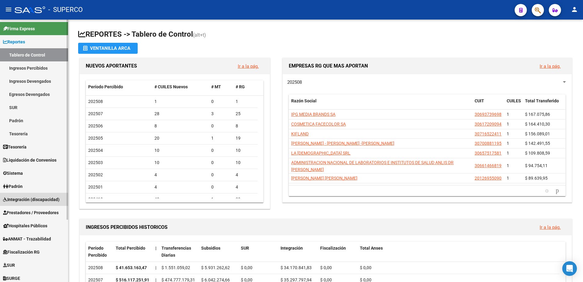
click at [31, 197] on span "Integración (discapacidad)" at bounding box center [31, 199] width 56 height 7
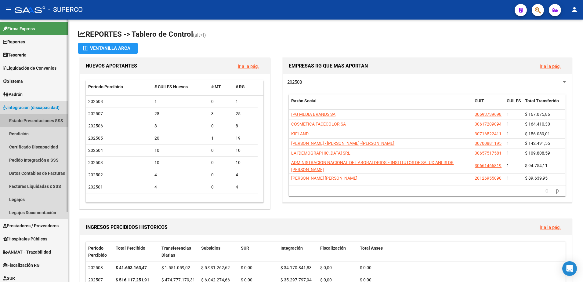
click at [37, 124] on link "Estado Presentaciones SSS" at bounding box center [34, 120] width 68 height 13
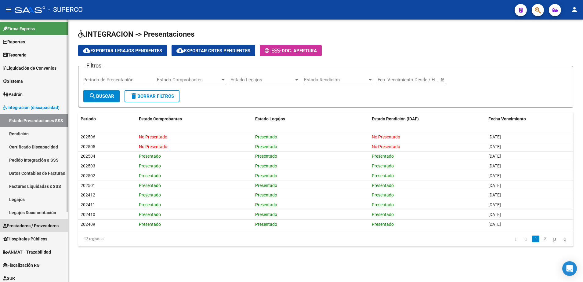
click at [27, 228] on span "Prestadores / Proveedores" at bounding box center [31, 225] width 56 height 7
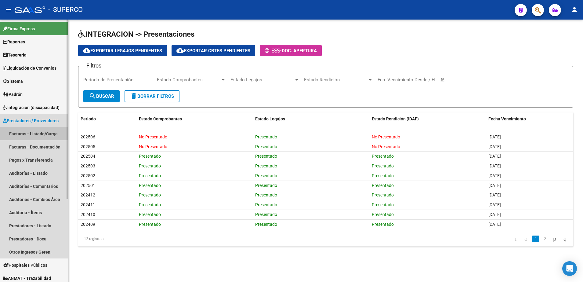
click at [38, 130] on link "Facturas - Listado/Carga" at bounding box center [34, 133] width 68 height 13
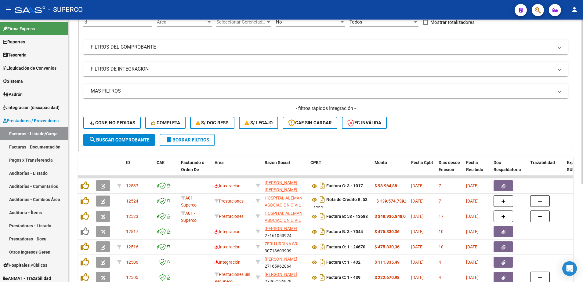
scroll to position [76, 0]
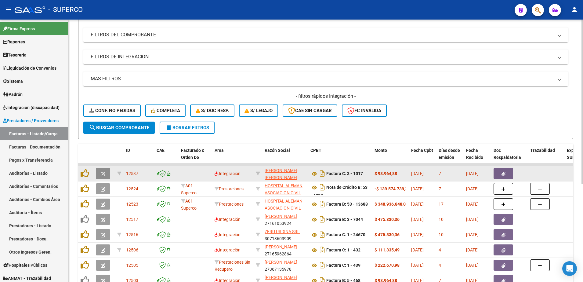
click at [100, 173] on button "button" at bounding box center [103, 173] width 14 height 11
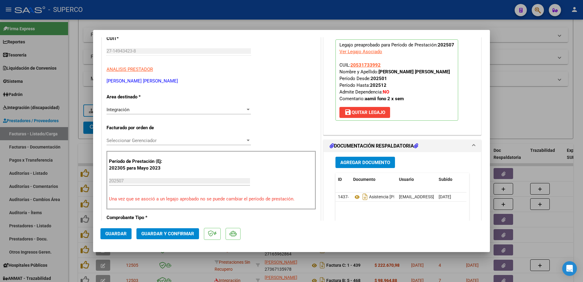
scroll to position [153, 0]
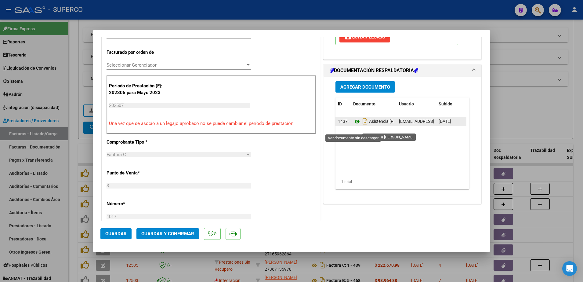
click at [354, 125] on icon at bounding box center [357, 121] width 8 height 7
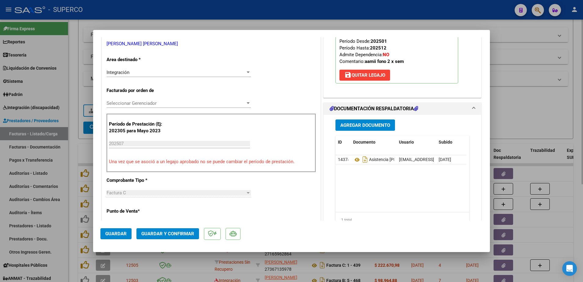
drag, startPoint x: 496, startPoint y: 110, endPoint x: 510, endPoint y: 108, distance: 13.9
click at [496, 110] on div at bounding box center [291, 141] width 583 height 282
type input "$ 0,00"
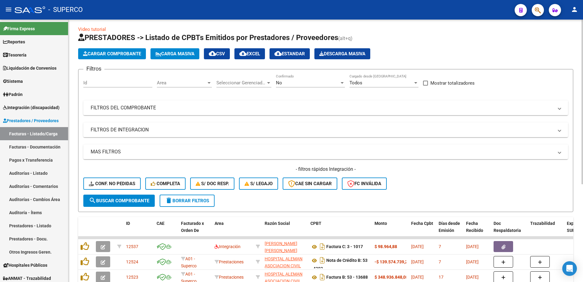
scroll to position [0, 0]
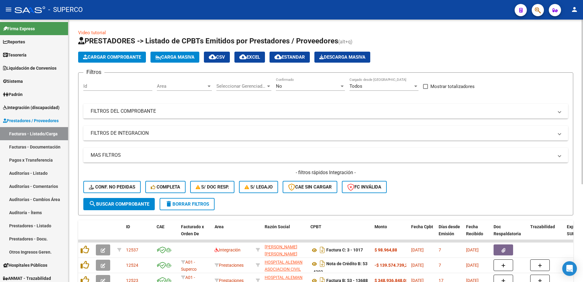
click at [338, 85] on div "No" at bounding box center [308, 85] width 64 height 5
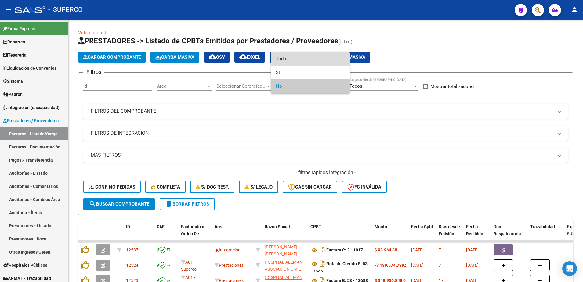
click at [310, 57] on span "Todos" at bounding box center [310, 59] width 69 height 14
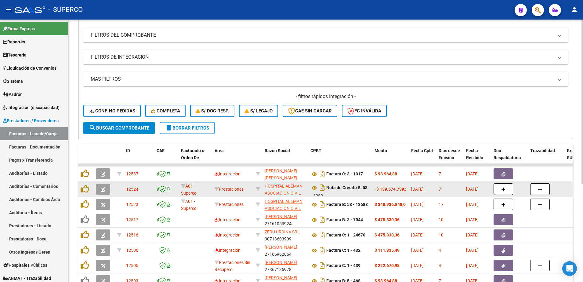
scroll to position [76, 0]
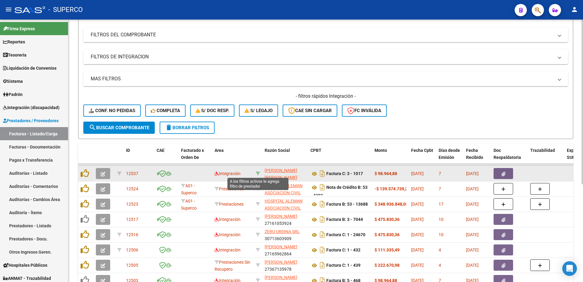
click at [256, 171] on icon at bounding box center [258, 173] width 4 height 4
type input "27149434238"
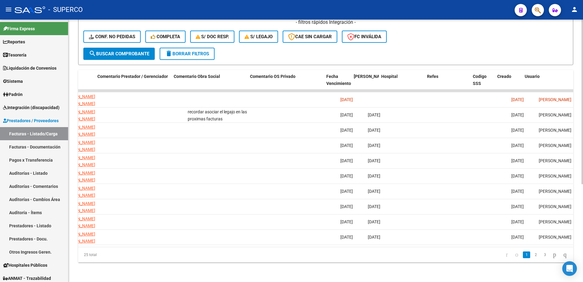
scroll to position [0, 977]
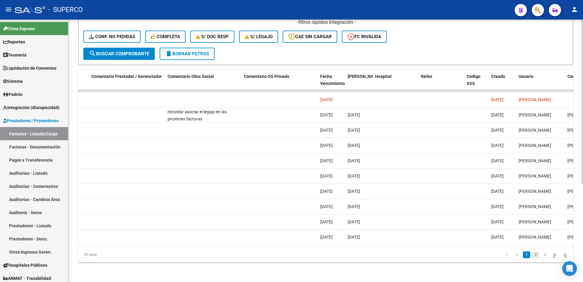
click at [532, 258] on link "2" at bounding box center [535, 254] width 7 height 7
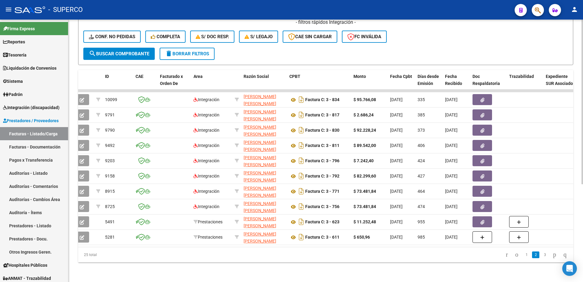
scroll to position [0, 0]
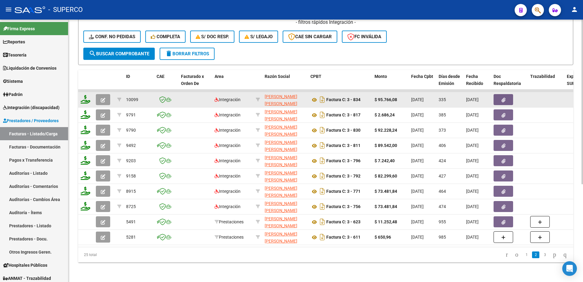
click at [102, 98] on icon "button" at bounding box center [103, 100] width 5 height 5
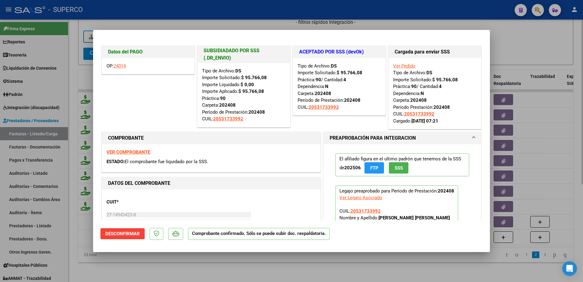
click at [250, 274] on div at bounding box center [291, 141] width 583 height 282
type input "$ 0,00"
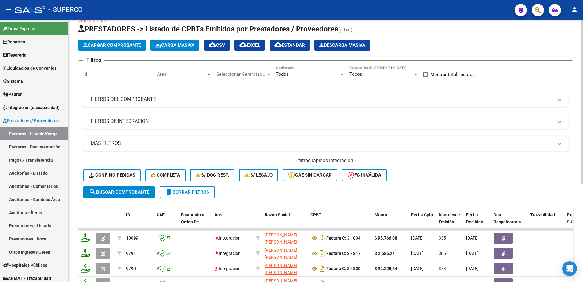
scroll to position [3, 0]
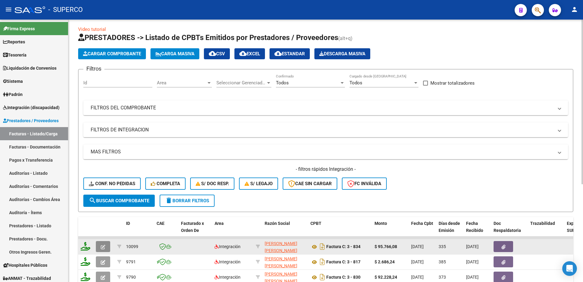
click at [100, 244] on button "button" at bounding box center [103, 246] width 14 height 11
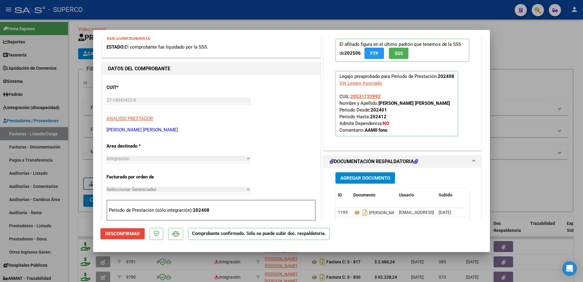
scroll to position [38, 0]
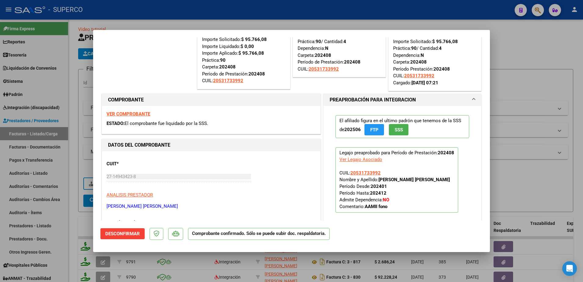
click at [550, 45] on div at bounding box center [291, 141] width 583 height 282
type input "$ 0,00"
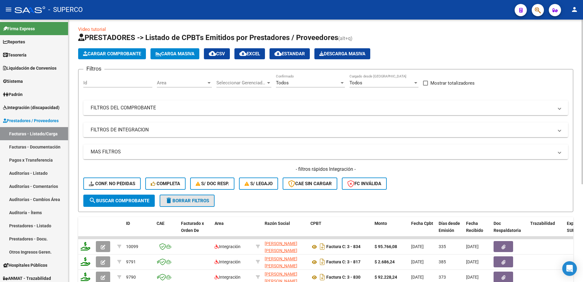
click at [204, 202] on span "delete Borrar Filtros" at bounding box center [187, 200] width 44 height 5
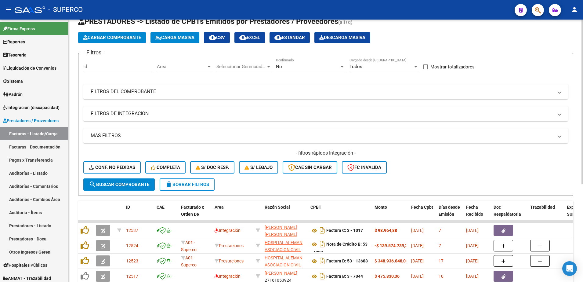
scroll to position [3, 0]
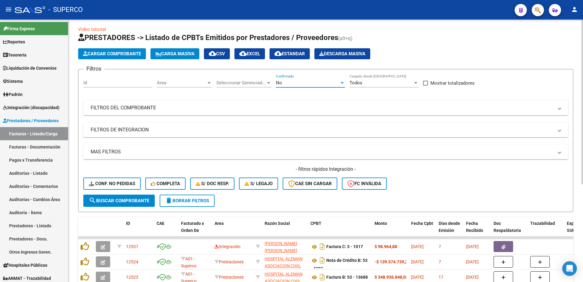
click at [299, 81] on div "No" at bounding box center [308, 82] width 64 height 5
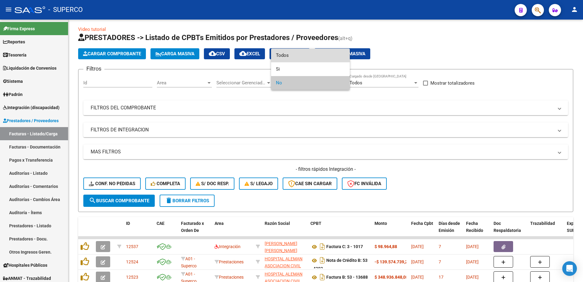
click at [287, 56] on span "Todos" at bounding box center [310, 56] width 69 height 14
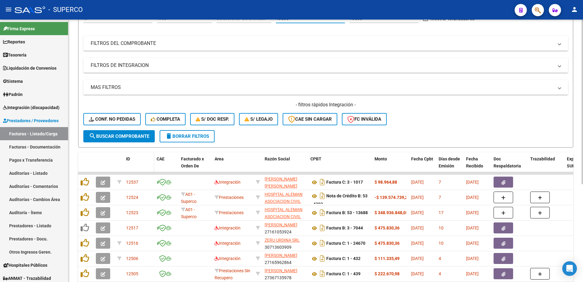
scroll to position [80, 0]
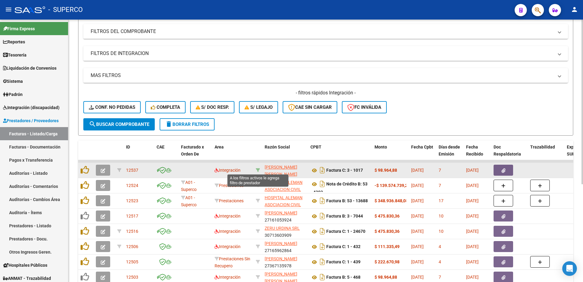
click at [257, 169] on icon at bounding box center [258, 170] width 4 height 4
type input "27149434238"
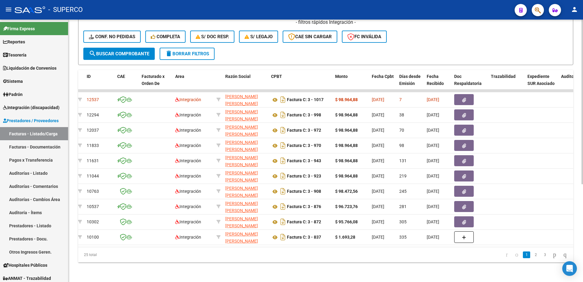
scroll to position [0, 0]
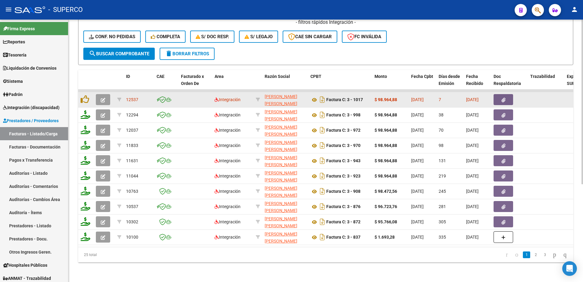
click at [102, 98] on icon "button" at bounding box center [103, 100] width 5 height 5
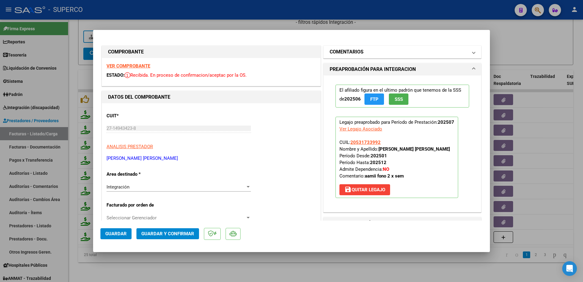
click at [368, 53] on mat-panel-title "COMENTARIOS" at bounding box center [399, 51] width 138 height 7
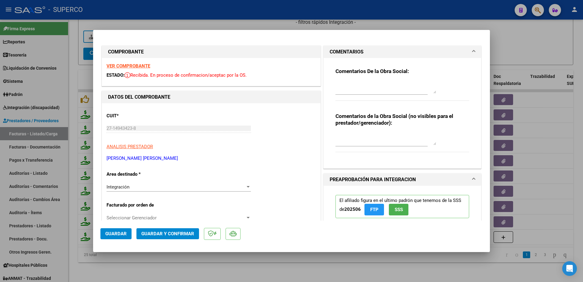
click at [369, 89] on textarea at bounding box center [386, 87] width 101 height 12
click at [369, 89] on textarea "planilla de asistencia editada, subir nueva planilla. La" at bounding box center [386, 87] width 101 height 12
click at [371, 84] on textarea "planilla de asistencia editada, subir nueva planilla. La" at bounding box center [386, 87] width 101 height 12
click at [365, 91] on textarea "planilla de asistencia editada, subir nueva planilla La" at bounding box center [386, 87] width 101 height 12
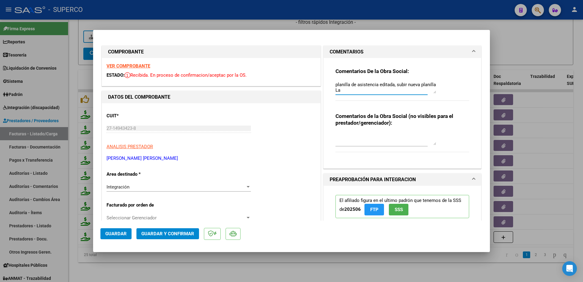
scroll to position [5, 0]
click at [393, 91] on textarea "planilla de asistencia editada, subir nueva planilla La" at bounding box center [386, 87] width 101 height 12
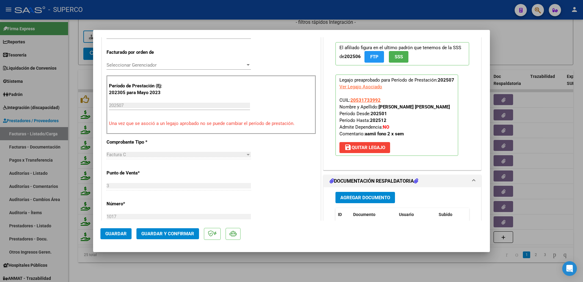
scroll to position [229, 0]
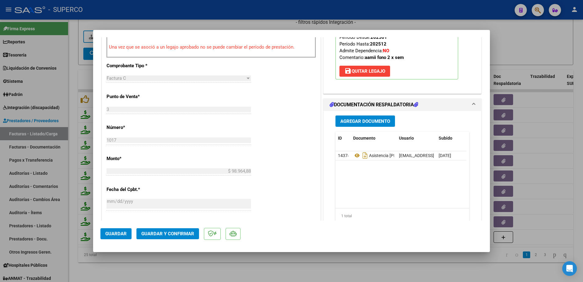
type textarea "planilla de asistencia editada, subir nueva planilla La proxima planilla editad…"
click at [113, 234] on span "Guardar" at bounding box center [115, 233] width 21 height 5
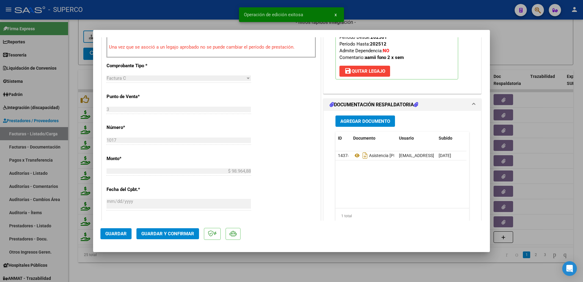
click at [162, 268] on div at bounding box center [291, 141] width 583 height 282
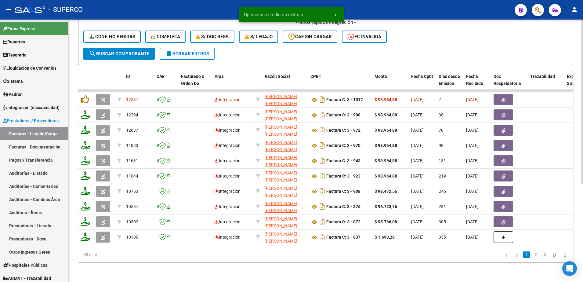
click at [204, 51] on span "delete Borrar Filtros" at bounding box center [187, 53] width 44 height 5
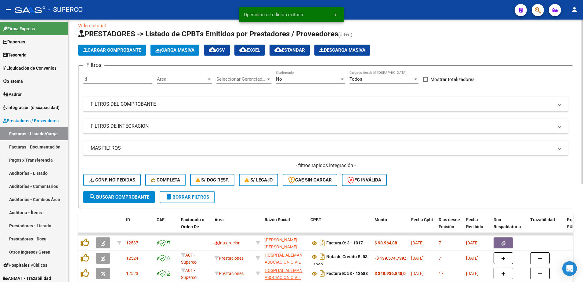
scroll to position [156, 0]
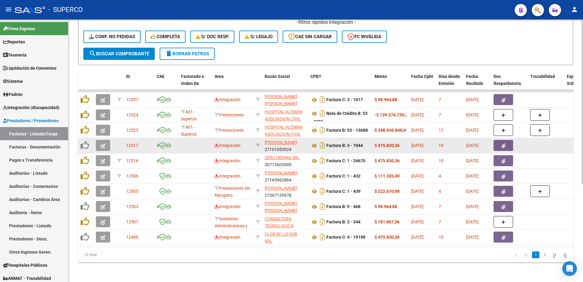
click at [101, 143] on button "button" at bounding box center [103, 145] width 14 height 11
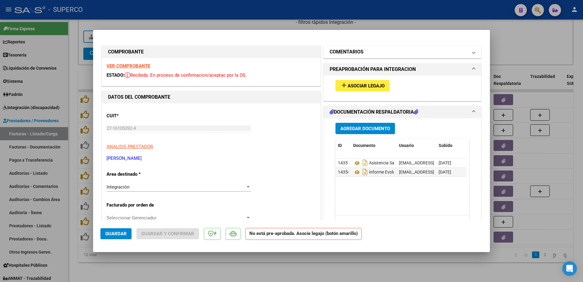
click at [359, 52] on h1 "COMENTARIOS" at bounding box center [347, 51] width 34 height 7
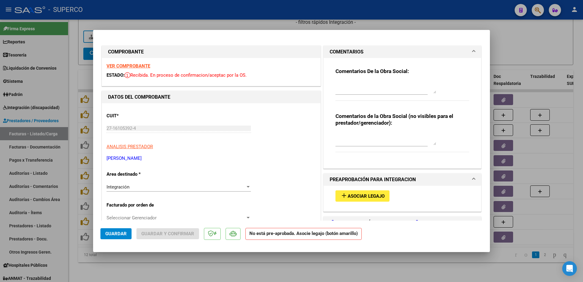
click at [344, 83] on textarea at bounding box center [386, 87] width 101 height 12
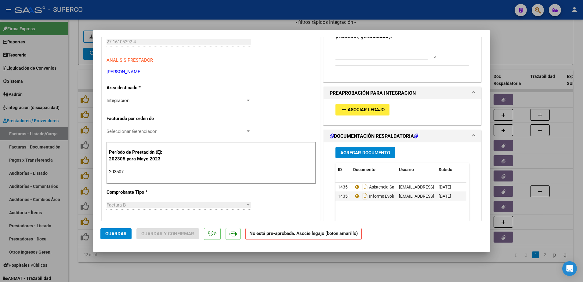
scroll to position [76, 0]
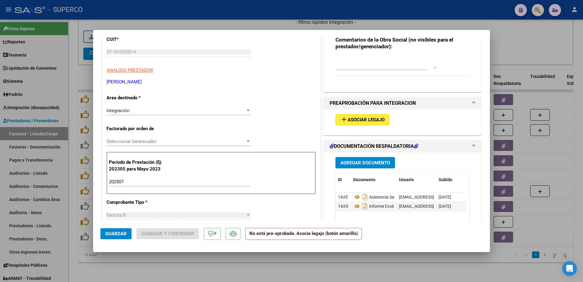
type textarea "recordar asociar legajo en las proximas fc"
click at [354, 121] on span "Asociar Legajo" at bounding box center [366, 119] width 37 height 5
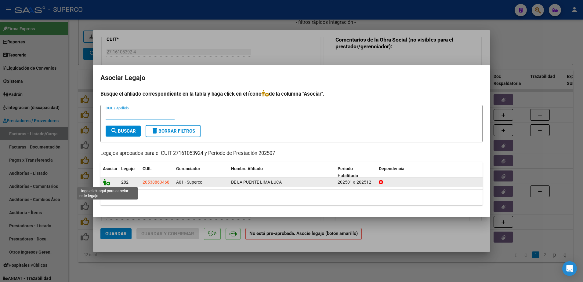
click at [106, 184] on icon at bounding box center [106, 182] width 7 height 7
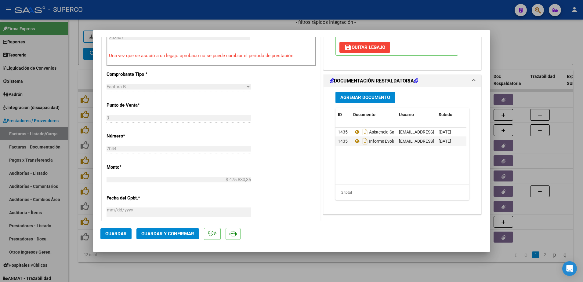
scroll to position [229, 0]
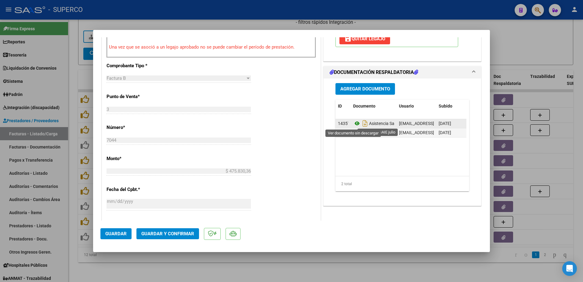
click at [353, 125] on icon at bounding box center [357, 123] width 8 height 7
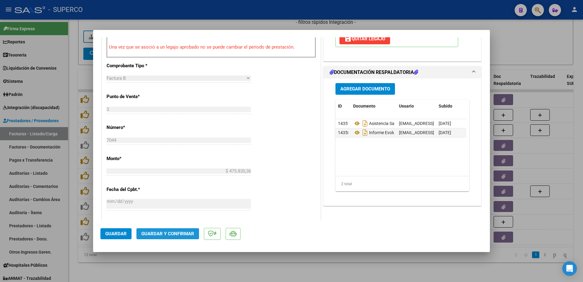
click at [160, 238] on button "Guardar y Confirmar" at bounding box center [167, 233] width 63 height 11
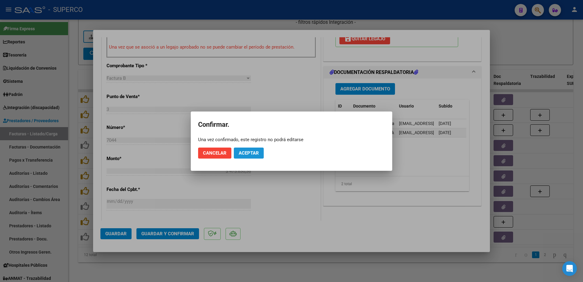
click at [255, 154] on span "Aceptar" at bounding box center [249, 152] width 20 height 5
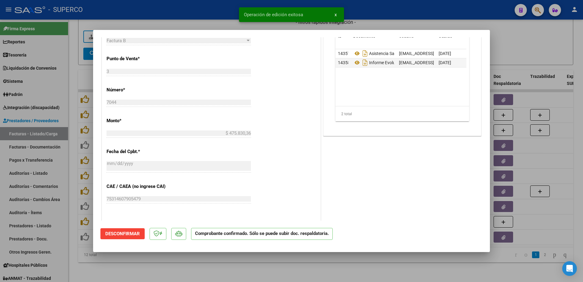
click at [251, 266] on div at bounding box center [291, 141] width 583 height 282
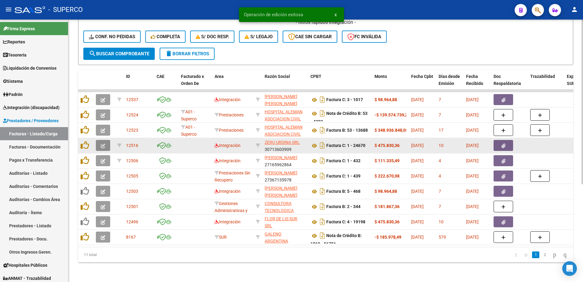
click at [103, 144] on icon "button" at bounding box center [103, 146] width 5 height 5
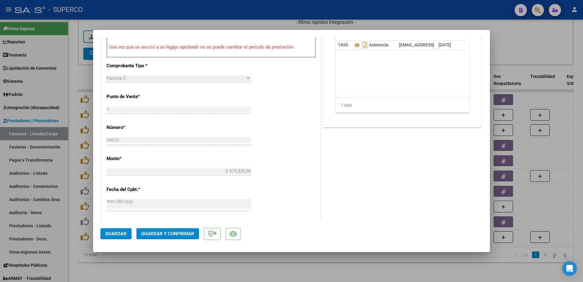
scroll to position [191, 0]
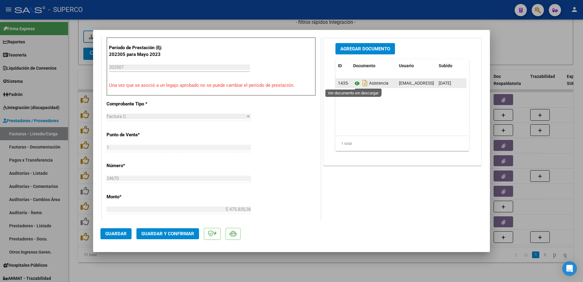
click at [353, 82] on icon at bounding box center [357, 83] width 8 height 7
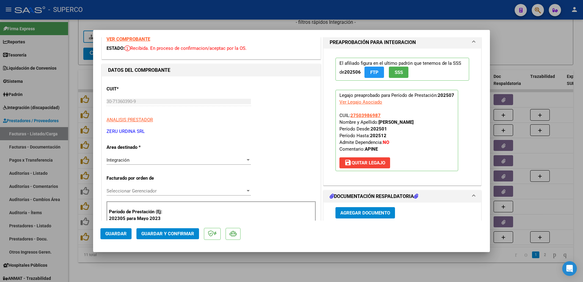
scroll to position [0, 0]
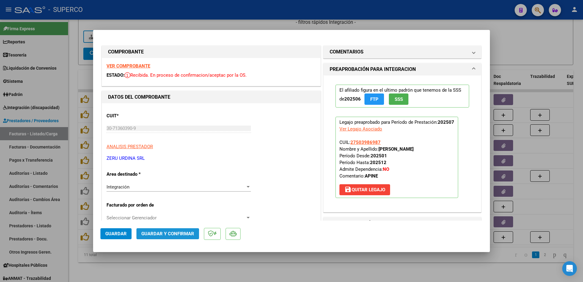
click at [162, 236] on span "Guardar y Confirmar" at bounding box center [167, 233] width 53 height 5
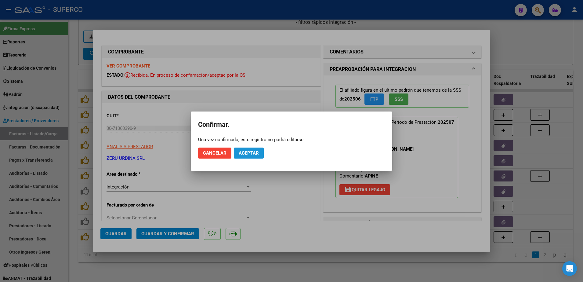
click at [244, 150] on span "Aceptar" at bounding box center [249, 152] width 20 height 5
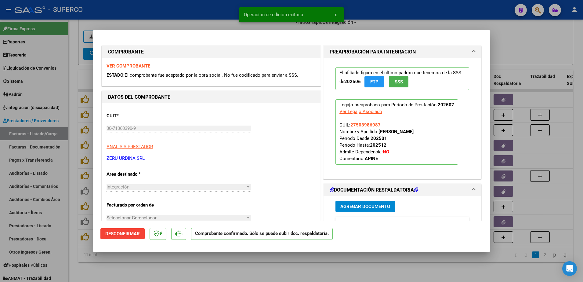
click at [173, 268] on div at bounding box center [291, 141] width 583 height 282
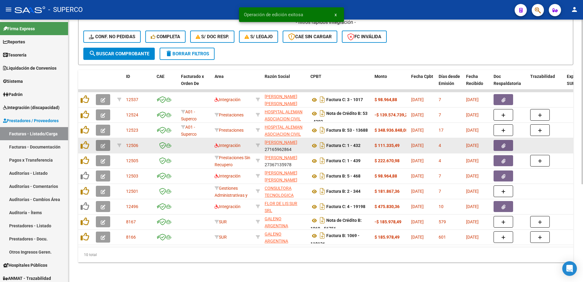
click at [103, 144] on icon "button" at bounding box center [103, 146] width 5 height 5
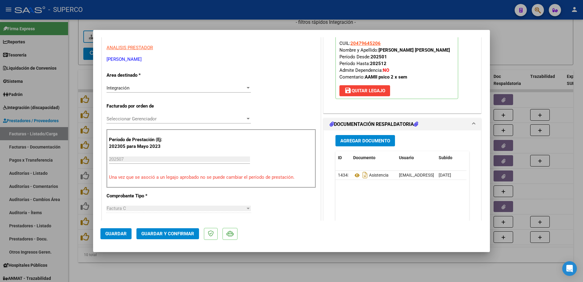
scroll to position [114, 0]
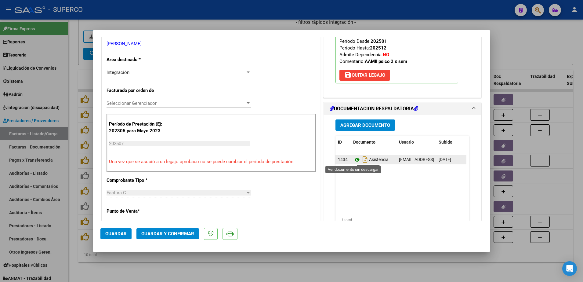
click at [353, 160] on icon at bounding box center [357, 159] width 8 height 7
click at [162, 233] on span "Guardar y Confirmar" at bounding box center [167, 233] width 53 height 5
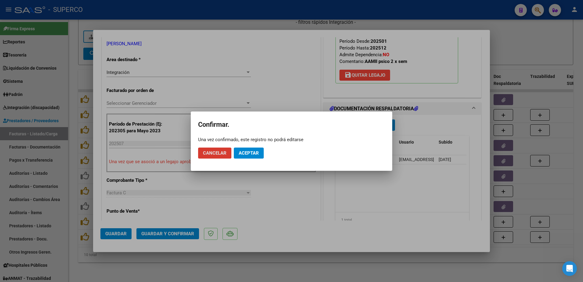
click at [258, 152] on span "Aceptar" at bounding box center [249, 152] width 20 height 5
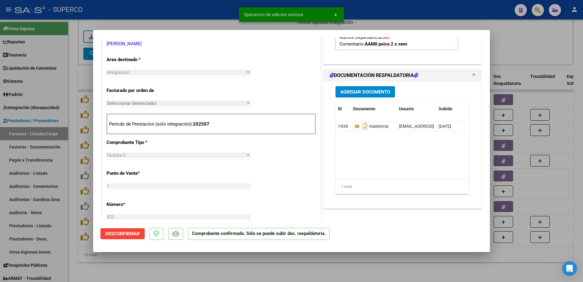
click at [181, 268] on div at bounding box center [291, 141] width 583 height 282
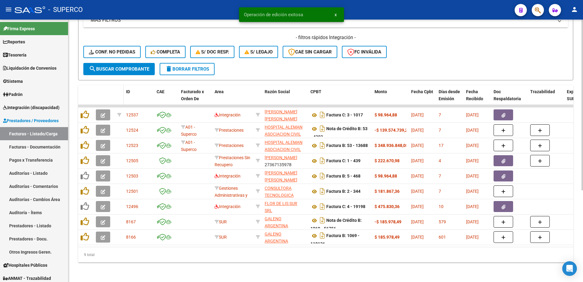
scroll to position [141, 0]
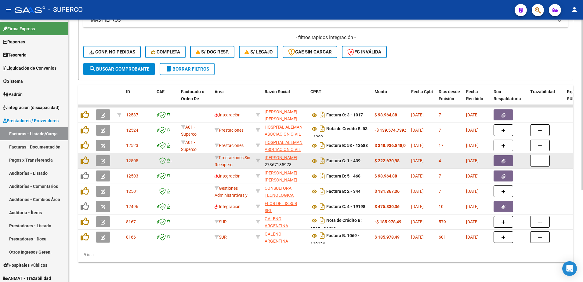
click at [102, 159] on icon "button" at bounding box center [103, 161] width 5 height 5
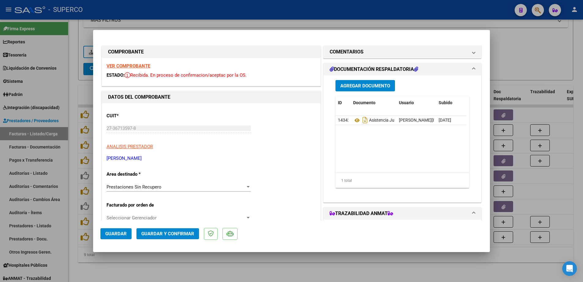
click at [140, 66] on strong "VER COMPROBANTE" at bounding box center [129, 65] width 44 height 5
click at [174, 187] on div "Prestaciones Sin Recupero" at bounding box center [176, 186] width 139 height 5
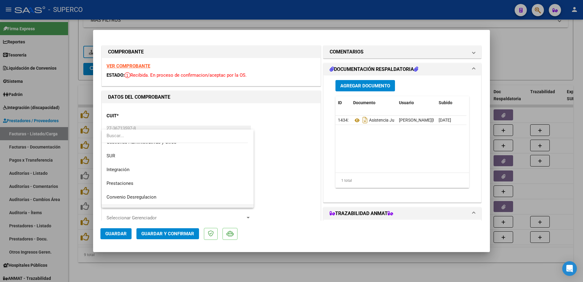
scroll to position [21, 0]
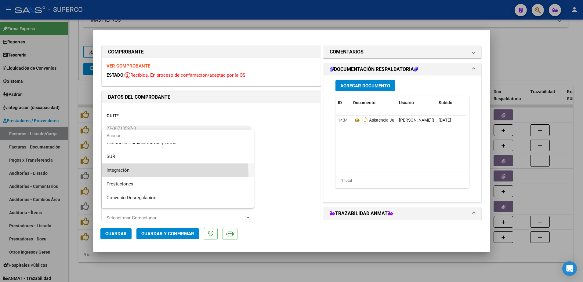
click at [163, 174] on span "Integración" at bounding box center [178, 170] width 142 height 14
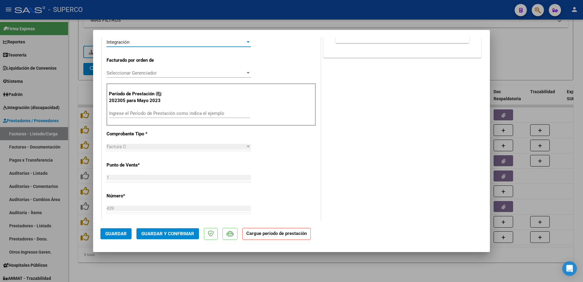
scroll to position [153, 0]
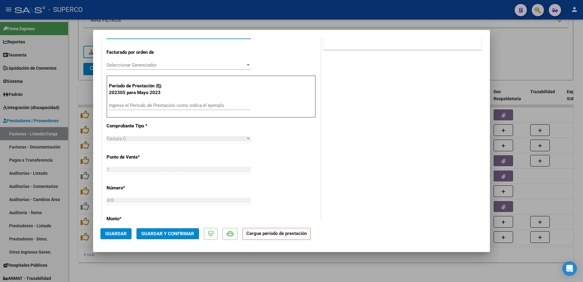
click at [218, 103] on input "Ingrese el Período de Prestación como indica el ejemplo" at bounding box center [179, 105] width 141 height 5
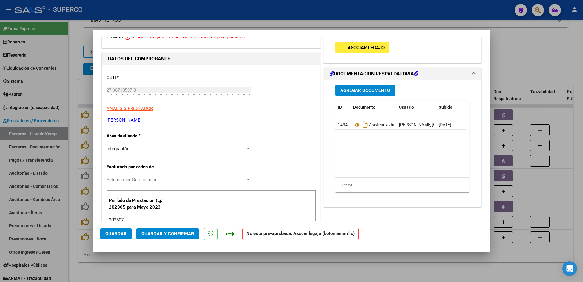
scroll to position [0, 0]
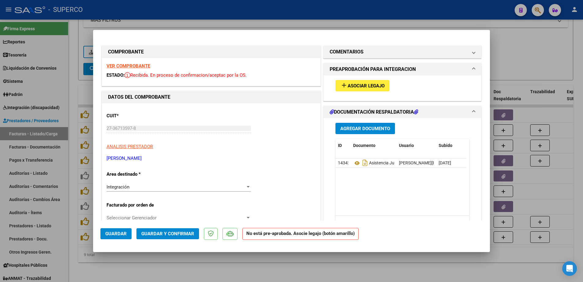
type input "202507"
click at [369, 84] on span "Asociar Legajo" at bounding box center [366, 85] width 37 height 5
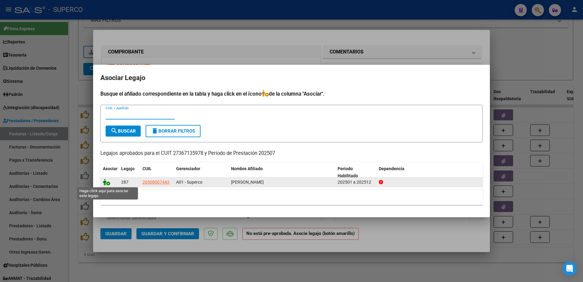
click at [104, 183] on icon at bounding box center [106, 182] width 7 height 7
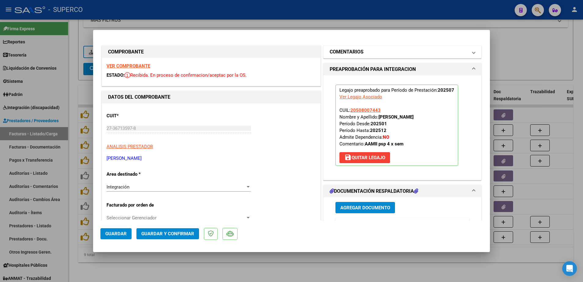
click at [367, 47] on mat-expansion-panel-header "COMENTARIOS" at bounding box center [403, 52] width 158 height 12
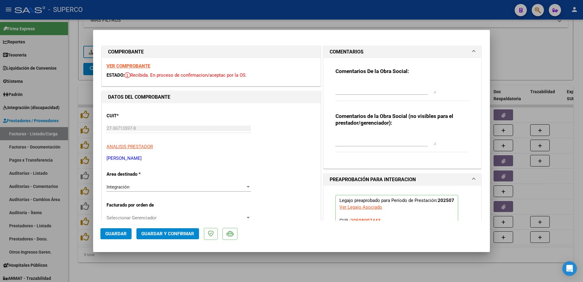
click at [363, 86] on textarea at bounding box center [386, 87] width 101 height 12
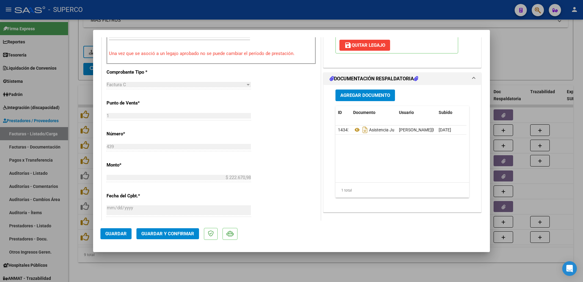
scroll to position [229, 0]
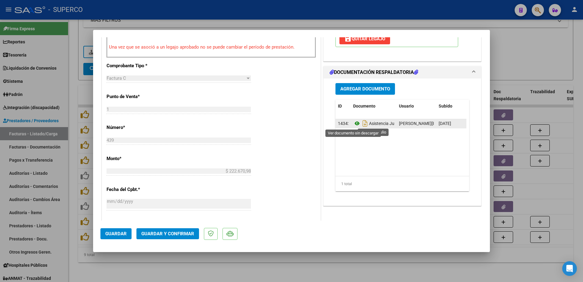
type textarea "recordar que el area es Integracion, poner el periodo y asociar el legajo"
click at [354, 123] on icon at bounding box center [357, 123] width 8 height 7
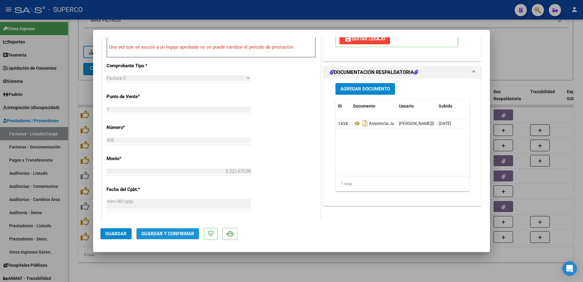
click at [171, 235] on span "Guardar y Confirmar" at bounding box center [167, 233] width 53 height 5
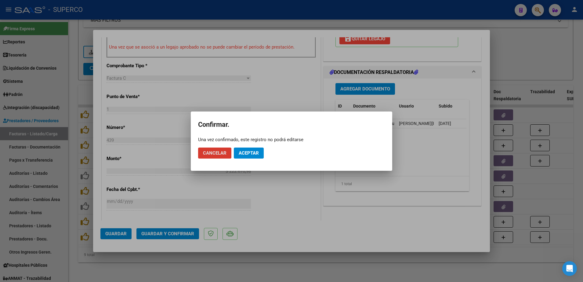
click at [242, 159] on mat-dialog-actions "Cancelar Aceptar" at bounding box center [291, 153] width 187 height 21
click at [243, 154] on span "Aceptar" at bounding box center [249, 152] width 20 height 5
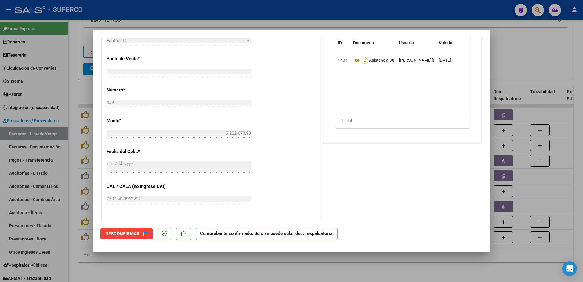
click at [274, 264] on div at bounding box center [291, 141] width 583 height 282
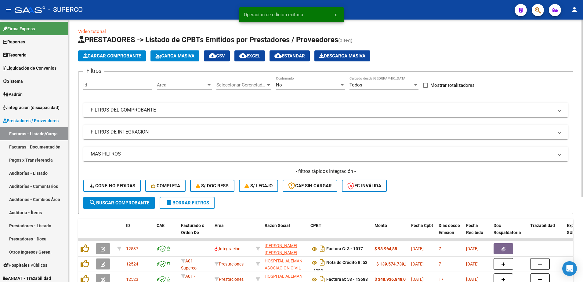
scroll to position [0, 0]
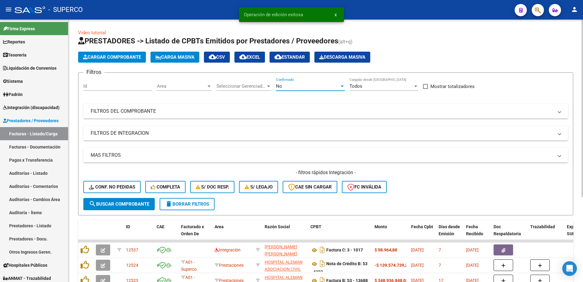
click at [311, 87] on div "No" at bounding box center [308, 85] width 64 height 5
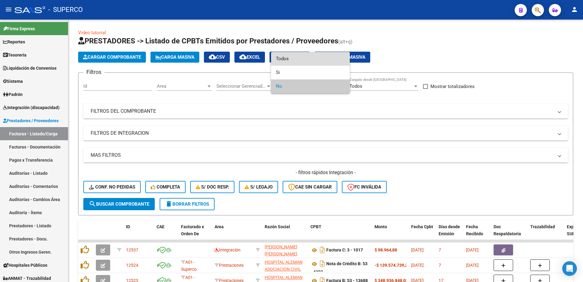
click at [303, 59] on span "Todos" at bounding box center [310, 59] width 69 height 14
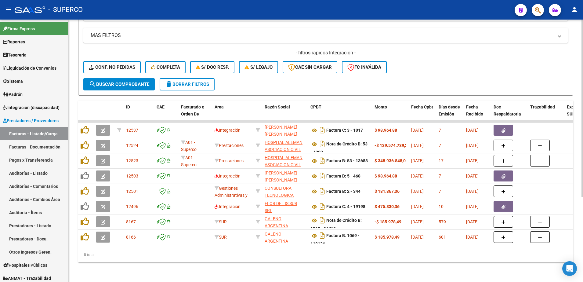
scroll to position [125, 0]
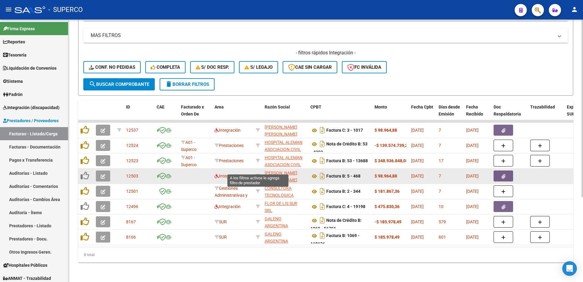
click at [257, 174] on icon at bounding box center [258, 176] width 4 height 4
type input "27331880162"
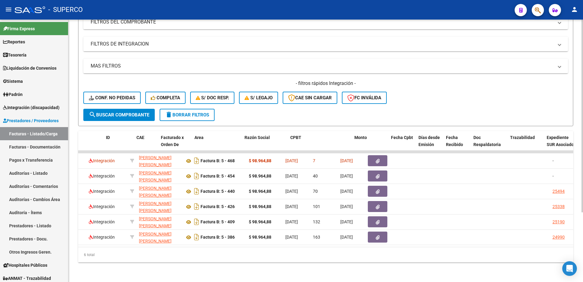
scroll to position [0, 0]
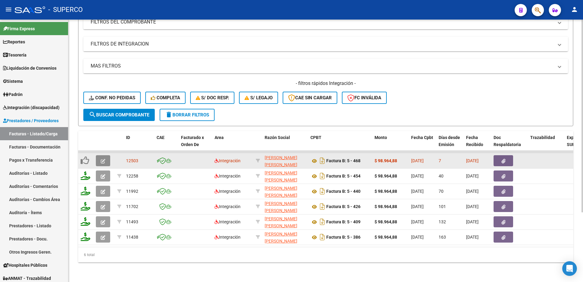
click at [108, 155] on button "button" at bounding box center [103, 160] width 14 height 11
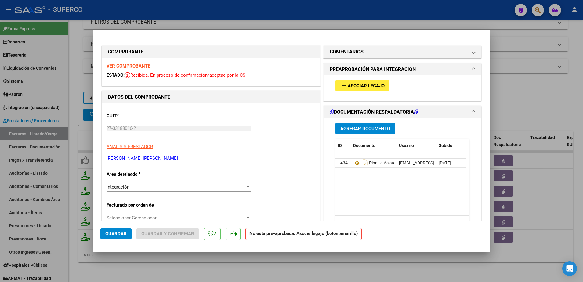
click at [378, 90] on button "add Asociar Legajo" at bounding box center [363, 85] width 54 height 11
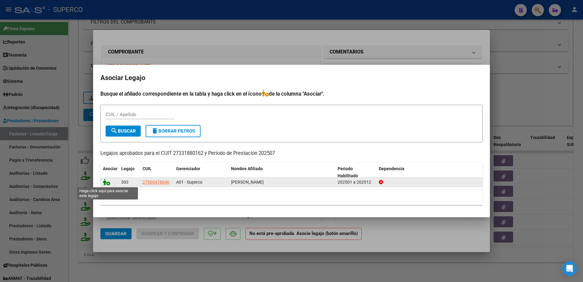
click at [105, 182] on icon at bounding box center [106, 182] width 7 height 7
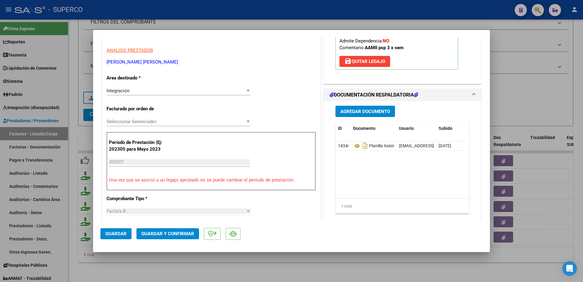
scroll to position [114, 0]
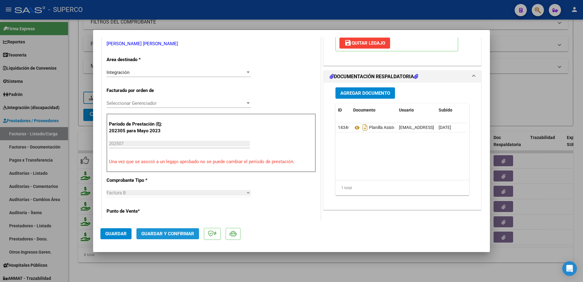
click at [177, 233] on span "Guardar y Confirmar" at bounding box center [167, 233] width 53 height 5
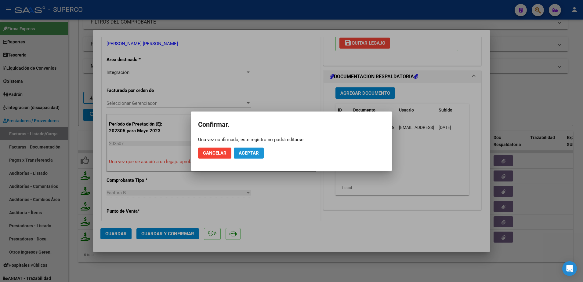
click at [254, 151] on span "Aceptar" at bounding box center [249, 152] width 20 height 5
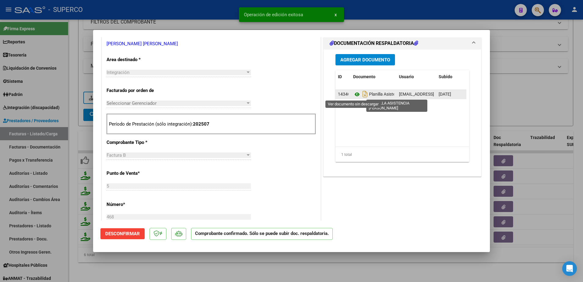
click at [353, 93] on icon at bounding box center [357, 94] width 8 height 7
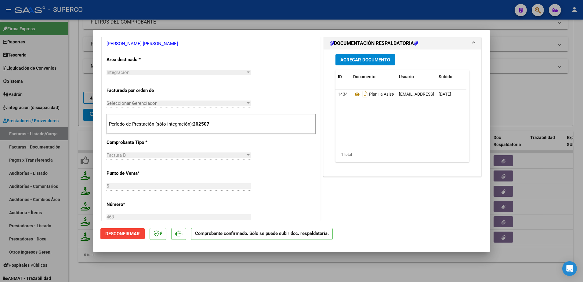
click at [186, 274] on div at bounding box center [291, 141] width 583 height 282
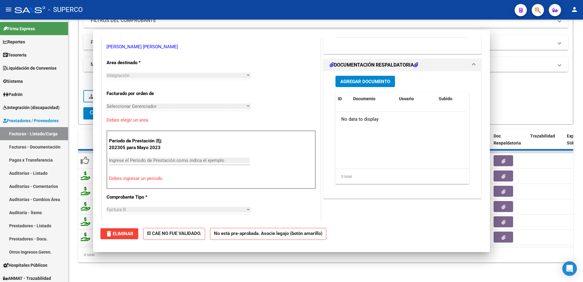
scroll to position [0, 0]
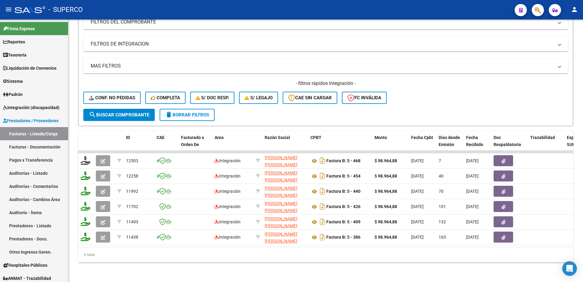
click at [173, 113] on button "delete Borrar Filtros" at bounding box center [187, 115] width 55 height 12
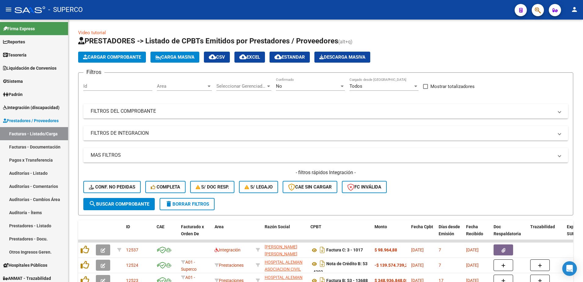
click at [302, 88] on div "No" at bounding box center [308, 85] width 64 height 5
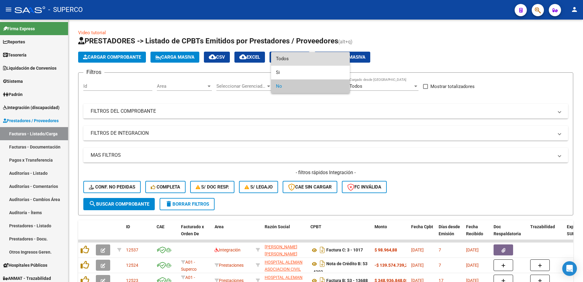
click at [293, 64] on span "Todos" at bounding box center [310, 59] width 69 height 14
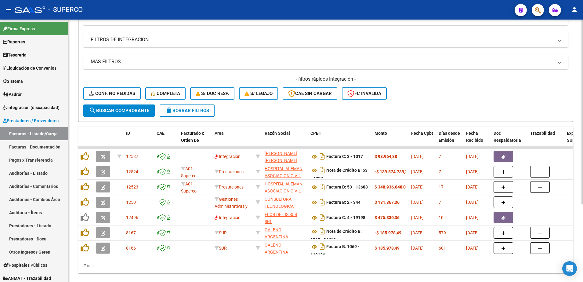
scroll to position [110, 0]
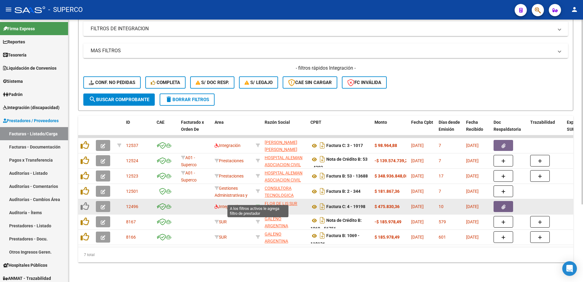
click at [259, 204] on icon at bounding box center [258, 206] width 4 height 4
type input "30715123815"
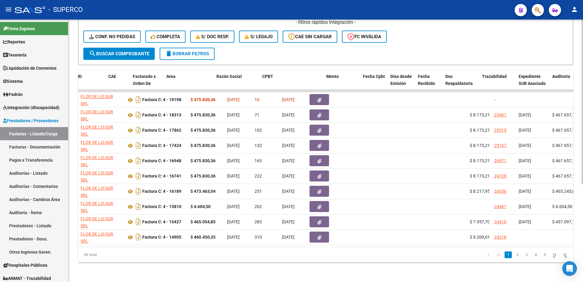
scroll to position [0, 0]
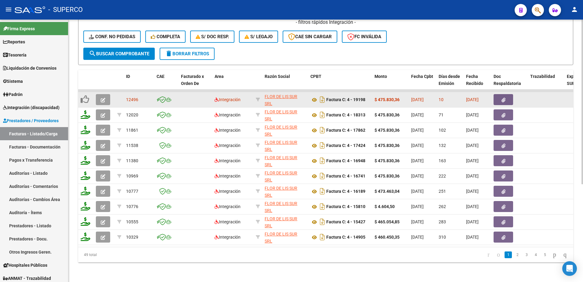
click at [103, 98] on icon "button" at bounding box center [103, 100] width 5 height 5
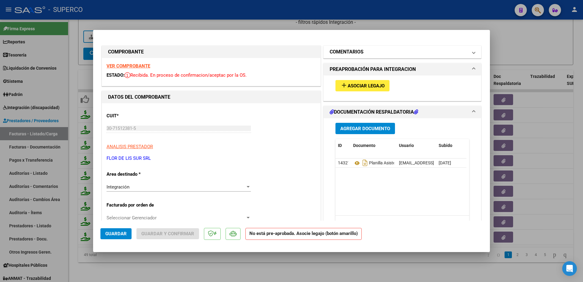
click at [373, 53] on mat-panel-title "COMENTARIOS" at bounding box center [399, 51] width 138 height 7
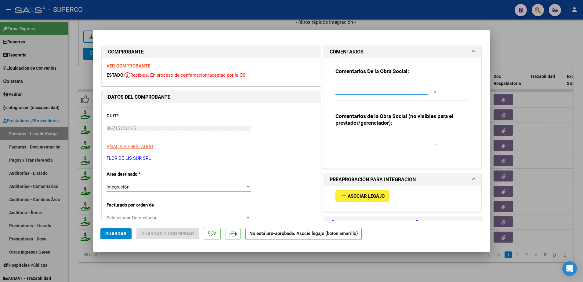
click at [373, 81] on textarea at bounding box center [386, 87] width 101 height 12
type textarea "asociar legajo no se le dara curso a la fc, todos los meses se viene haciendo l…"
click at [120, 235] on span "Guardar" at bounding box center [115, 233] width 21 height 5
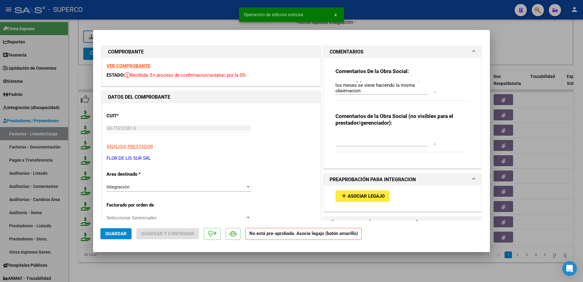
click at [258, 270] on div at bounding box center [291, 141] width 583 height 282
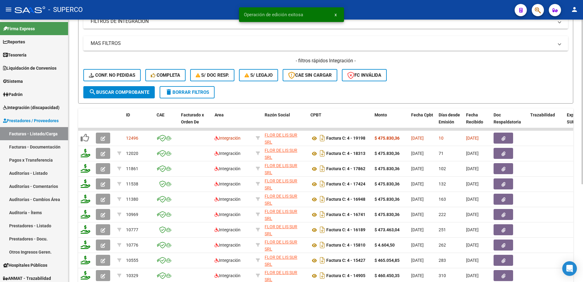
scroll to position [0, 0]
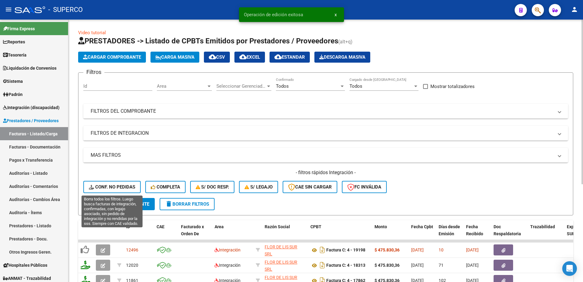
click at [118, 189] on span "Conf. no pedidas" at bounding box center [112, 186] width 46 height 5
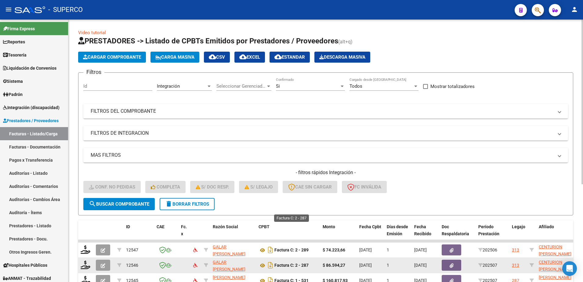
scroll to position [114, 0]
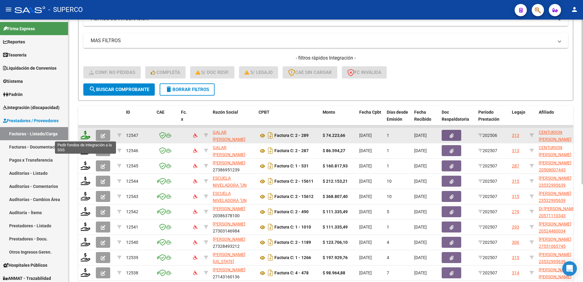
click at [86, 133] on icon at bounding box center [86, 135] width 10 height 9
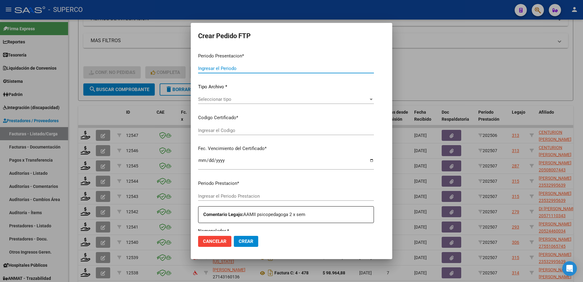
type input "202507"
type input "202506"
type input "$ 74.223,66"
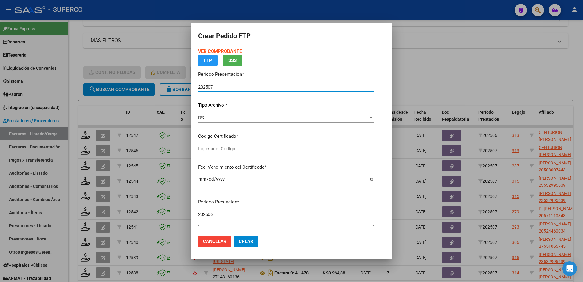
type input "arg02000551948742024092020290920bue315"
type input "[DATE]"
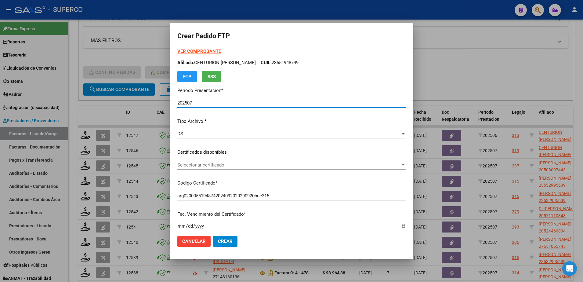
click at [280, 150] on p "Certificados disponibles" at bounding box center [291, 152] width 229 height 7
click at [280, 166] on span "Seleccionar certificado" at bounding box center [288, 164] width 223 height 5
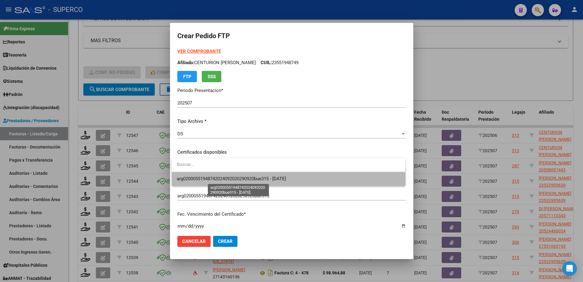
click at [280, 177] on span "arg02000551948742024092020290920bue315 - [DATE]" at bounding box center [231, 178] width 109 height 5
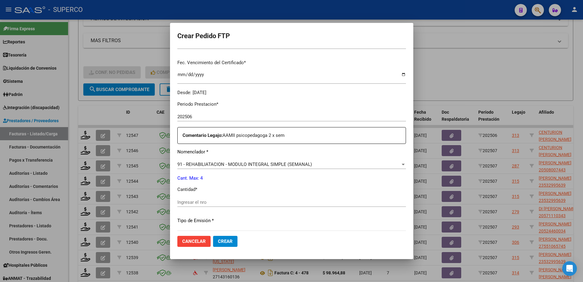
scroll to position [191, 0]
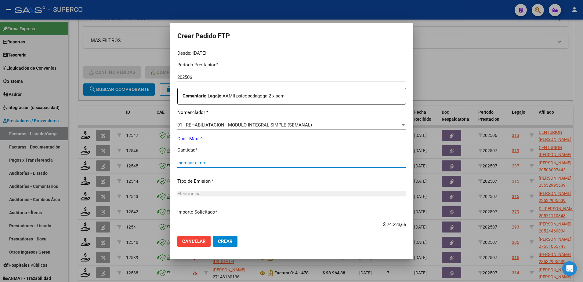
click at [275, 162] on input "Ingresar el nro" at bounding box center [291, 162] width 229 height 5
type input "4"
click at [223, 244] on span "Crear" at bounding box center [225, 240] width 15 height 5
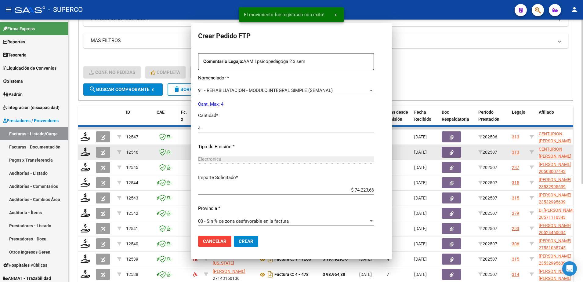
scroll to position [0, 0]
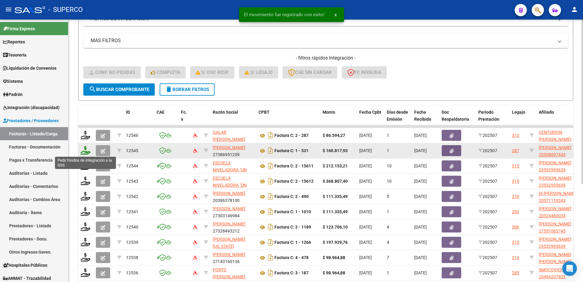
click at [84, 151] on icon at bounding box center [86, 150] width 10 height 9
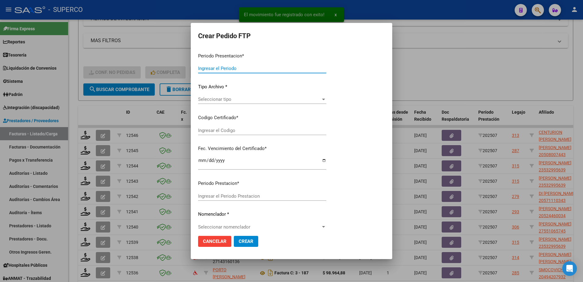
type input "202507"
type input "$ 160.817,93"
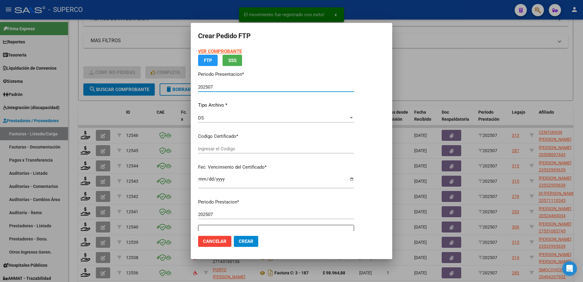
type input "arg02000508007442024032120290321bue313"
type input "[DATE]"
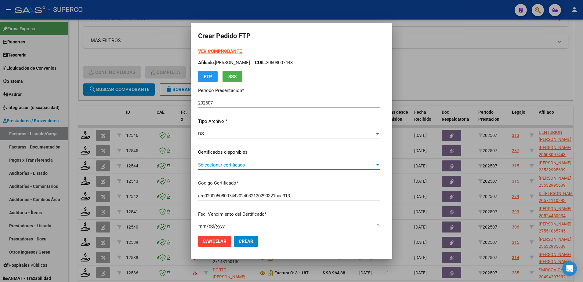
click at [296, 166] on span "Seleccionar certificado" at bounding box center [286, 164] width 177 height 5
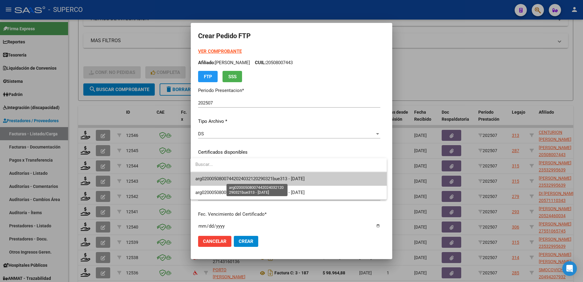
click at [295, 177] on span "arg02000508007442024032120290321bue313 - [DATE]" at bounding box center [249, 178] width 109 height 5
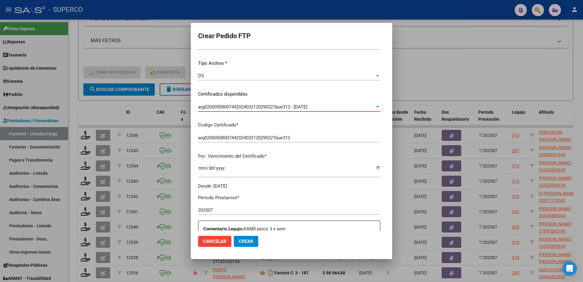
scroll to position [191, 0]
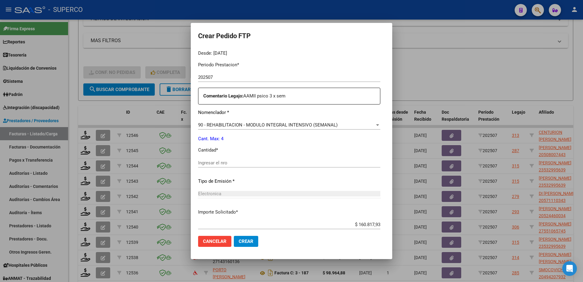
click at [274, 159] on div "Ingresar el nro" at bounding box center [289, 162] width 182 height 9
type input "4"
click at [244, 243] on span "Crear" at bounding box center [246, 240] width 15 height 5
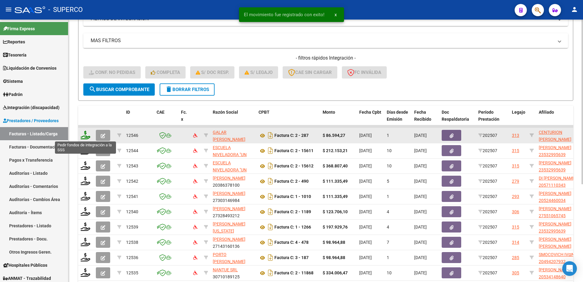
click at [84, 136] on icon at bounding box center [86, 135] width 10 height 9
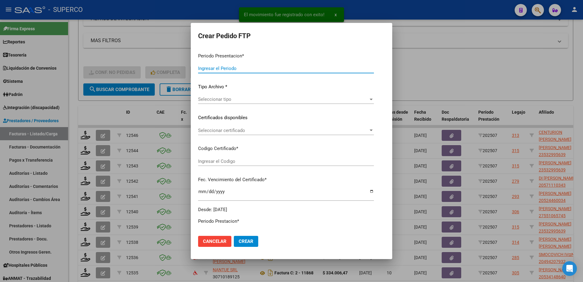
type input "202507"
type input "$ 86.594,27"
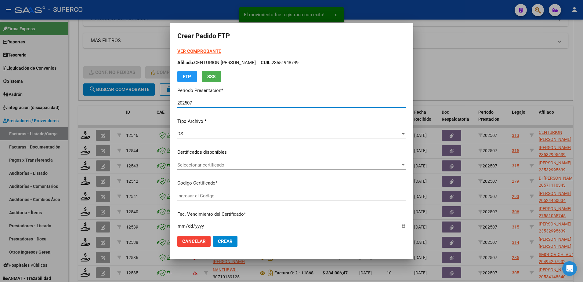
type input "arg02000551948742024092020290920bue315"
type input "[DATE]"
click at [284, 163] on span "Seleccionar certificado" at bounding box center [288, 164] width 223 height 5
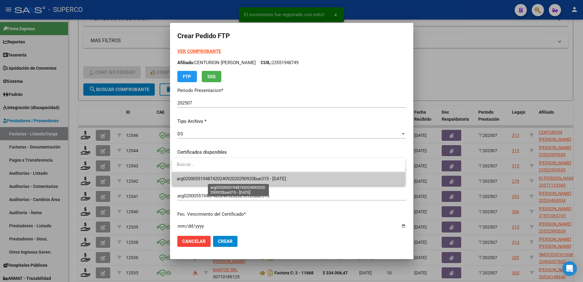
click at [279, 176] on span "arg02000551948742024092020290920bue315 - [DATE]" at bounding box center [231, 178] width 109 height 5
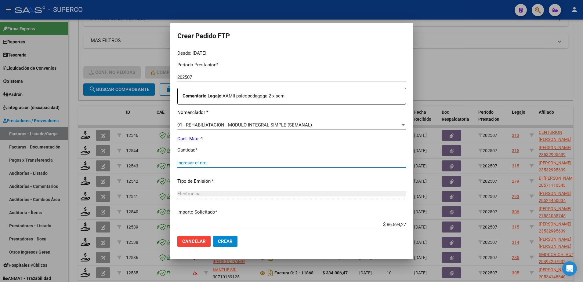
click at [242, 165] on input "Ingresar el nro" at bounding box center [291, 162] width 229 height 5
type input "4"
drag, startPoint x: 216, startPoint y: 244, endPoint x: 205, endPoint y: 236, distance: 13.7
click at [216, 244] on button "Crear" at bounding box center [225, 241] width 24 height 11
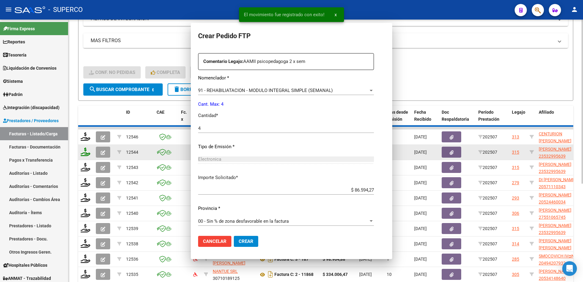
scroll to position [0, 0]
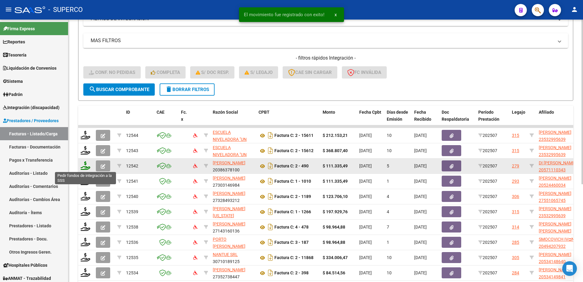
click at [84, 167] on icon at bounding box center [86, 165] width 10 height 9
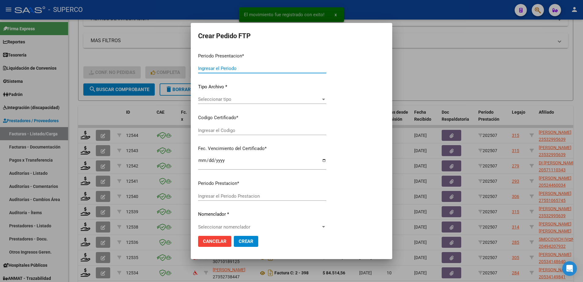
type input "202507"
type input "$ 111.335,49"
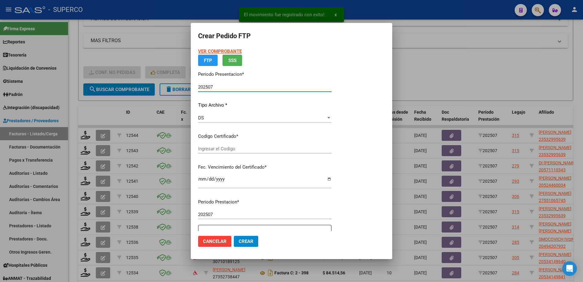
type input "arg02-00057111034-20211001-20261001-bs-4"
type input "[DATE]"
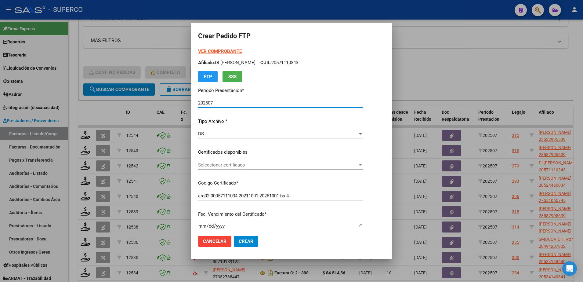
click at [286, 164] on span "Seleccionar certificado" at bounding box center [278, 164] width 160 height 5
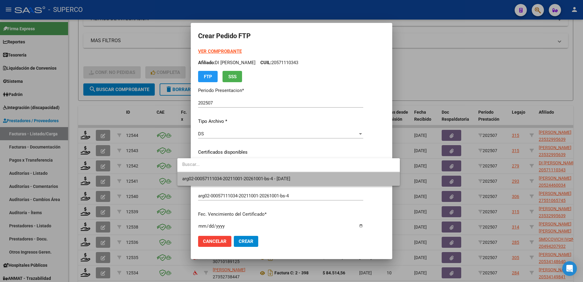
click at [282, 175] on span "arg02-00057111034-20211001-20261001-bs-4 - [DATE]" at bounding box center [288, 179] width 213 height 14
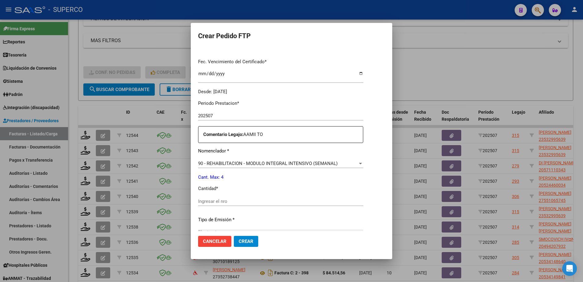
scroll to position [153, 0]
click at [272, 198] on input "Ingresar el nro" at bounding box center [280, 200] width 165 height 5
type input "4"
drag, startPoint x: 231, startPoint y: 242, endPoint x: 238, endPoint y: 240, distance: 6.9
click at [239, 243] on span "Crear" at bounding box center [246, 240] width 15 height 5
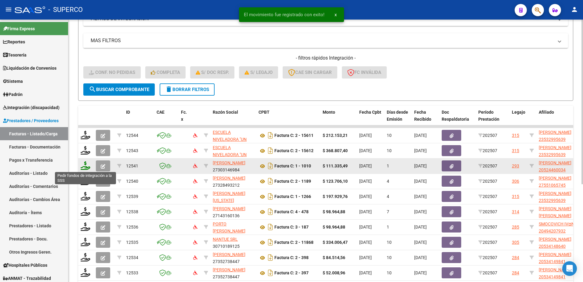
click at [86, 167] on icon at bounding box center [86, 165] width 10 height 9
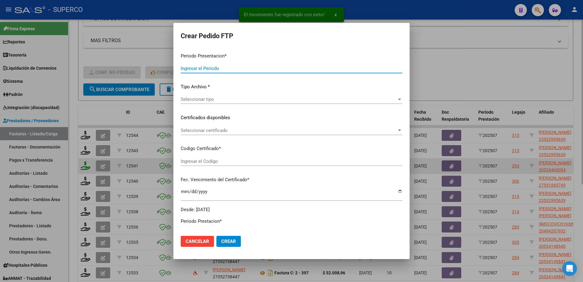
type input "202507"
type input "$ 111.335,49"
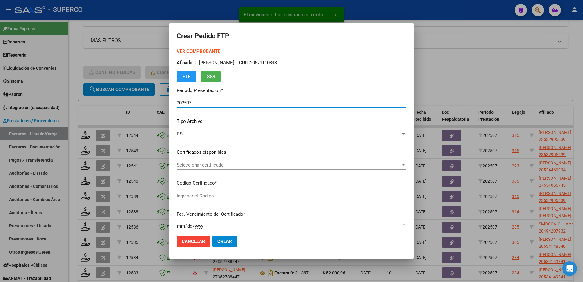
type input "ARG02000524460032022081920270819BS436"
type input "[DATE]"
click at [252, 168] on div "Seleccionar certificado Seleccionar certificado" at bounding box center [292, 164] width 230 height 9
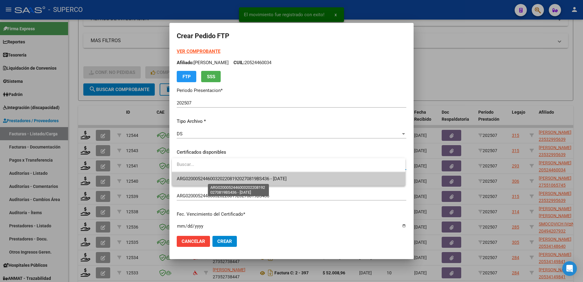
click at [246, 177] on span "ARG02000524460032022081920270819BS436 - [DATE]" at bounding box center [232, 178] width 110 height 5
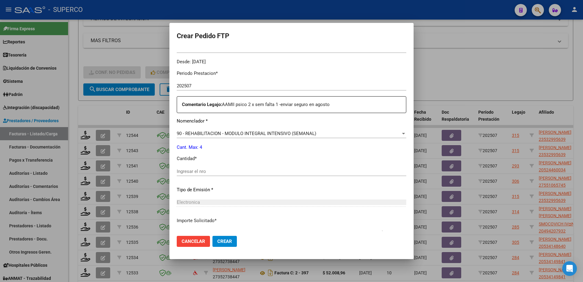
scroll to position [191, 0]
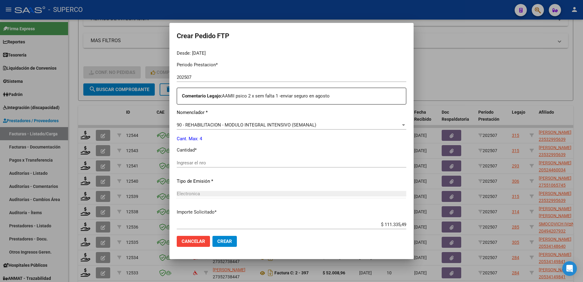
click at [239, 162] on input "Ingresar el nro" at bounding box center [292, 162] width 230 height 5
type input "4"
click at [220, 239] on span "Crear" at bounding box center [224, 240] width 15 height 5
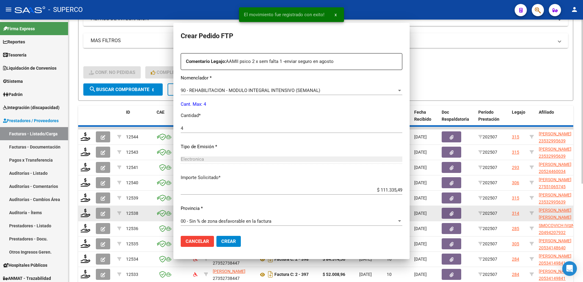
scroll to position [0, 0]
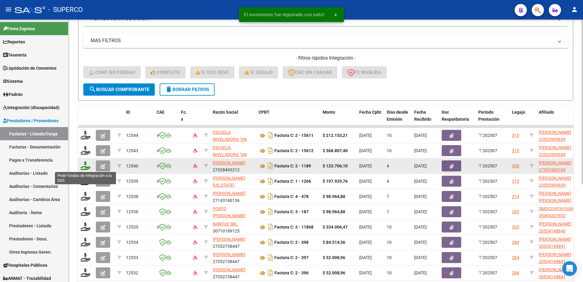
click at [83, 164] on icon at bounding box center [86, 165] width 10 height 9
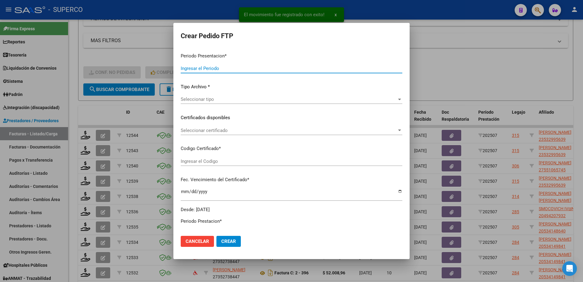
type input "202507"
type input "$ 123.706,10"
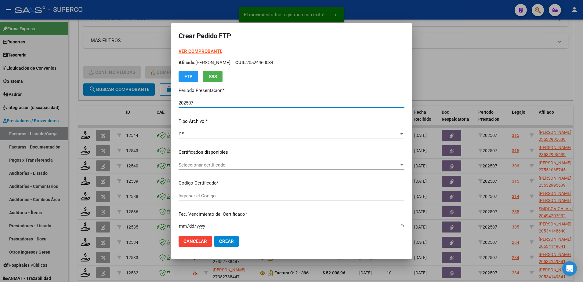
type input "ARG010005510657420190820250820CBA536"
type input "[DATE]"
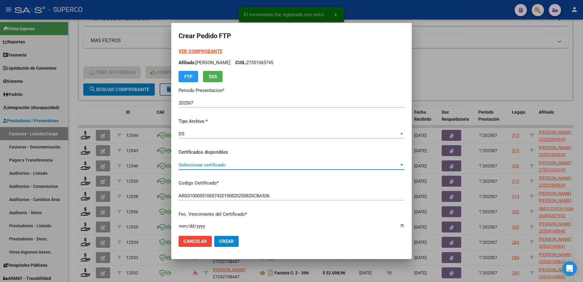
click at [267, 165] on span "Seleccionar certificado" at bounding box center [289, 164] width 220 height 5
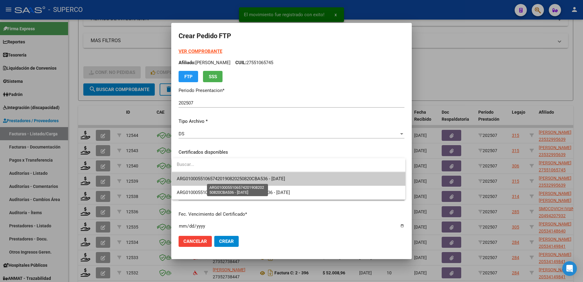
click at [260, 178] on span "ARG010005510657420190820250820CBA536 - [DATE]" at bounding box center [231, 178] width 108 height 5
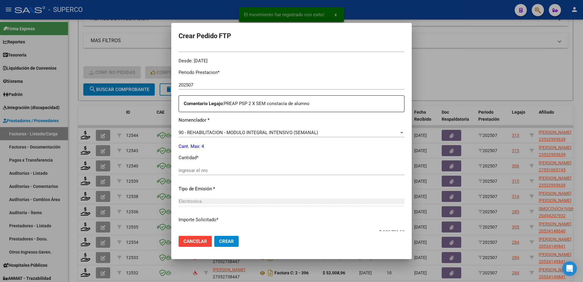
scroll to position [191, 0]
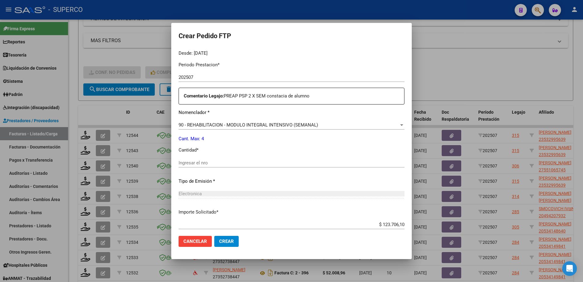
click at [242, 164] on input "Ingresar el nro" at bounding box center [292, 162] width 226 height 5
type input "4"
click at [225, 244] on span "Crear" at bounding box center [226, 240] width 15 height 5
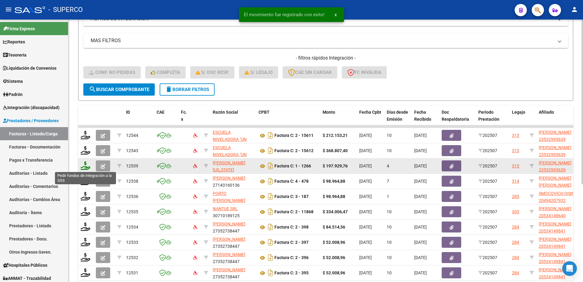
click at [85, 166] on icon at bounding box center [86, 165] width 10 height 9
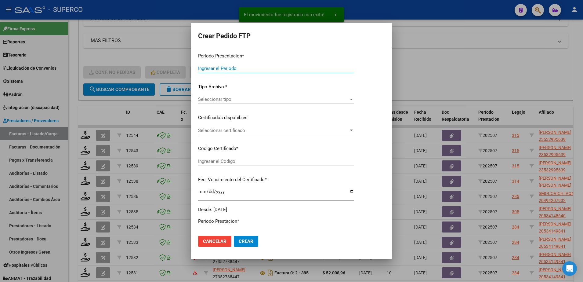
type input "202507"
type input "$ 197.929,76"
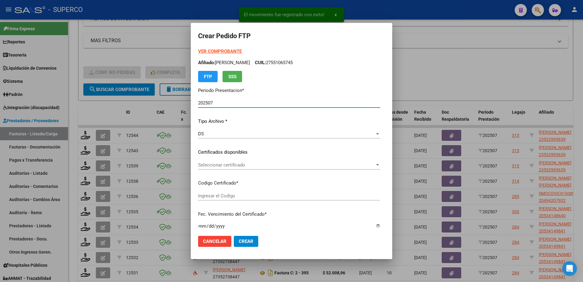
type input "ARG02000532995632022032220270322BS436"
type input "[DATE]"
click at [266, 165] on span "Seleccionar certificado" at bounding box center [286, 164] width 177 height 5
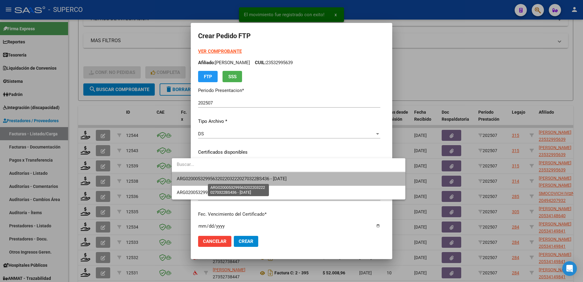
click at [261, 180] on span "ARG02000532995632022032220270322BS436 - [DATE]" at bounding box center [232, 178] width 110 height 5
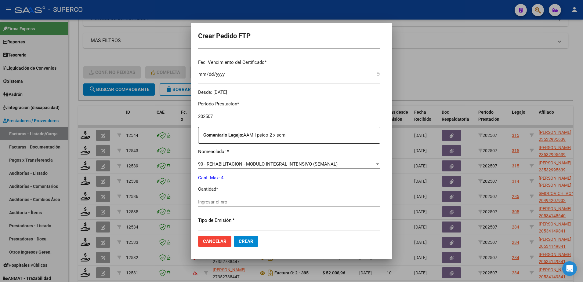
scroll to position [153, 0]
click at [236, 205] on div "Ingresar el nro" at bounding box center [289, 203] width 182 height 15
click at [235, 201] on input "Ingresar el nro" at bounding box center [289, 200] width 182 height 5
type input "4"
click at [234, 245] on button "Crear" at bounding box center [246, 241] width 24 height 11
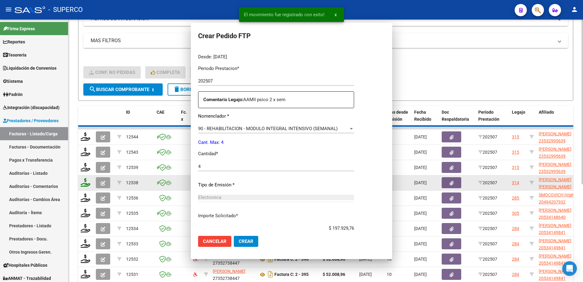
scroll to position [0, 0]
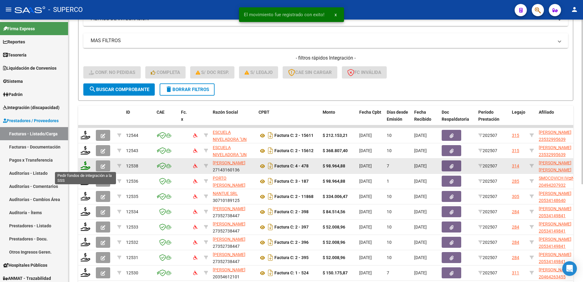
click at [87, 165] on icon at bounding box center [86, 165] width 10 height 9
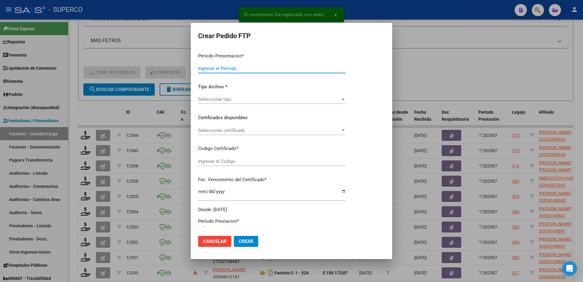
type input "202507"
type input "$ 98.964,88"
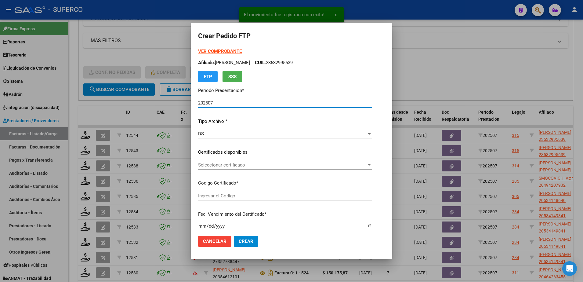
type input "ARG02000531733992019101020291010CBA536"
type input "[DATE]"
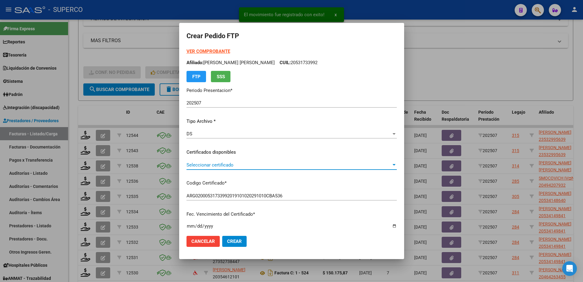
click at [265, 167] on span "Seleccionar certificado" at bounding box center [289, 164] width 205 height 5
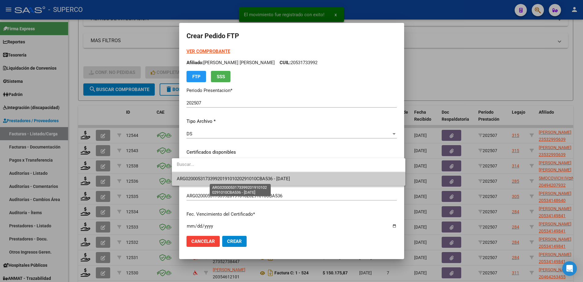
click at [261, 177] on span "ARG02000531733992019101020291010CBA536 - [DATE]" at bounding box center [233, 178] width 113 height 5
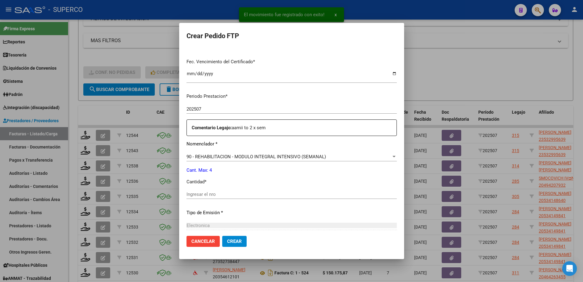
scroll to position [153, 0]
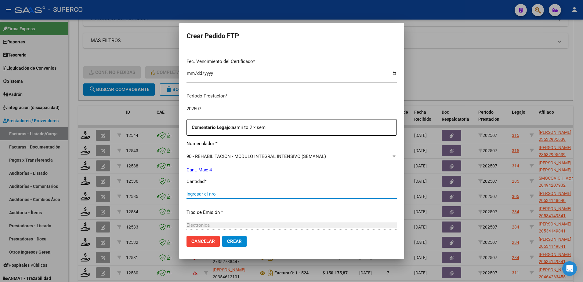
click at [251, 193] on input "Ingresar el nro" at bounding box center [292, 193] width 210 height 5
type input "4"
click at [227, 242] on span "Crear" at bounding box center [234, 240] width 15 height 5
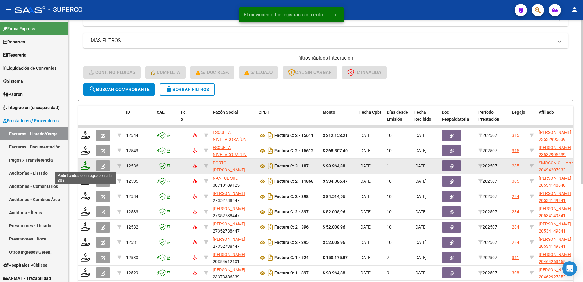
click at [85, 167] on icon at bounding box center [86, 165] width 10 height 9
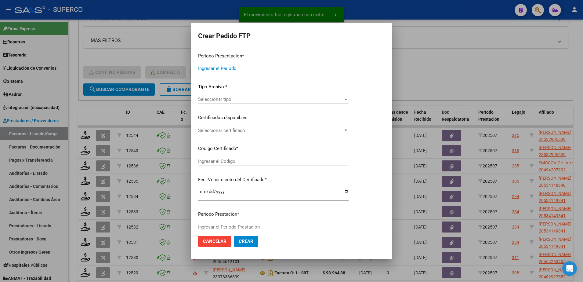
type input "202507"
type input "$ 98.964,88"
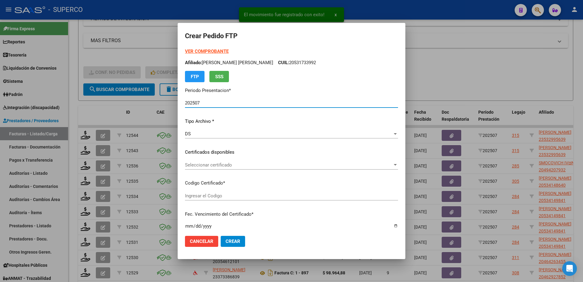
type input "ARG02000494207932023050420280504BS439"
type input "[DATE]"
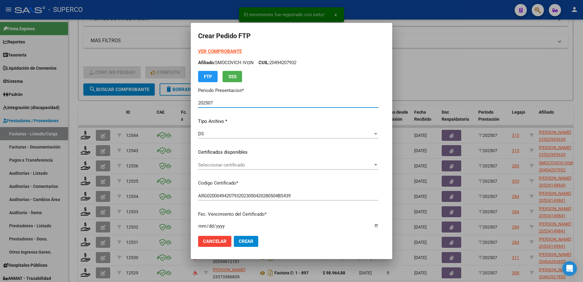
click at [255, 166] on span "Seleccionar certificado" at bounding box center [285, 164] width 175 height 5
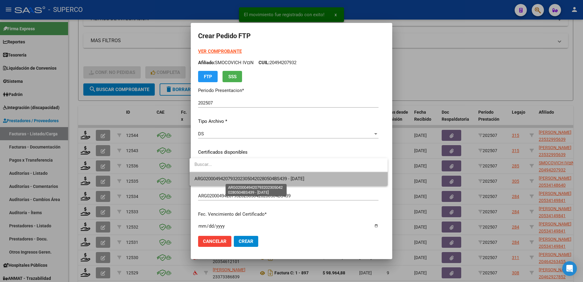
click at [248, 180] on span "ARG02000494207932023050420280504BS439 - [DATE]" at bounding box center [249, 178] width 110 height 5
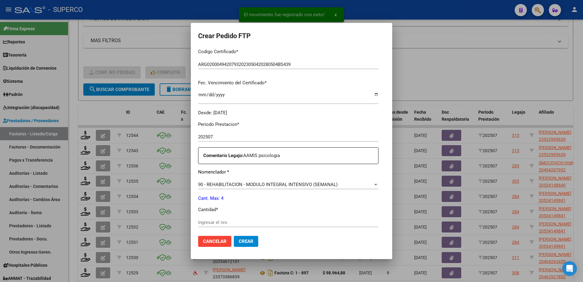
scroll to position [226, 0]
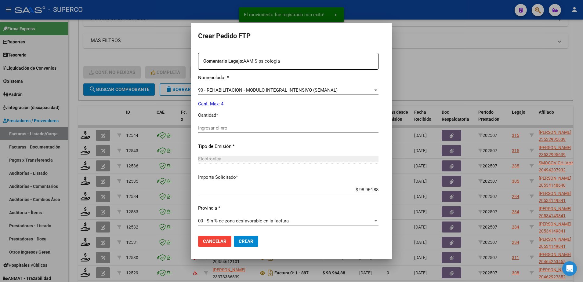
click at [256, 124] on div "Ingresar el nro" at bounding box center [288, 127] width 180 height 9
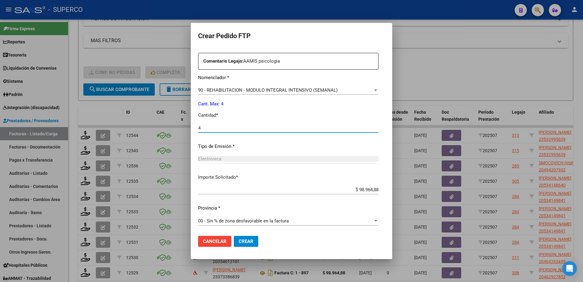
type input "4"
click at [243, 244] on button "Crear" at bounding box center [246, 241] width 24 height 11
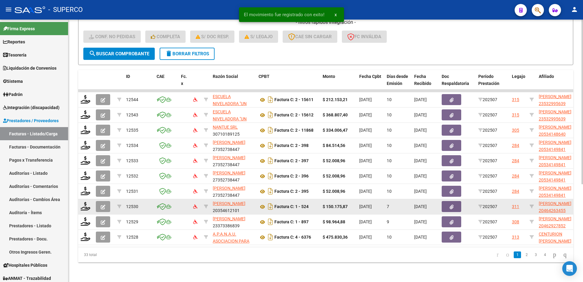
scroll to position [153, 0]
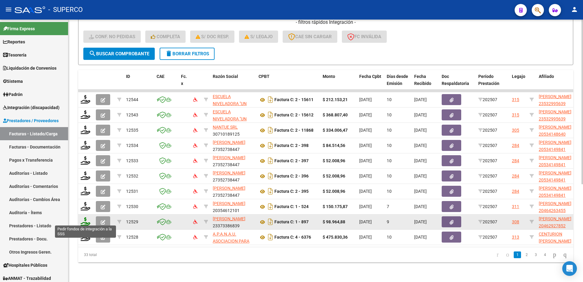
click at [87, 217] on icon at bounding box center [86, 221] width 10 height 9
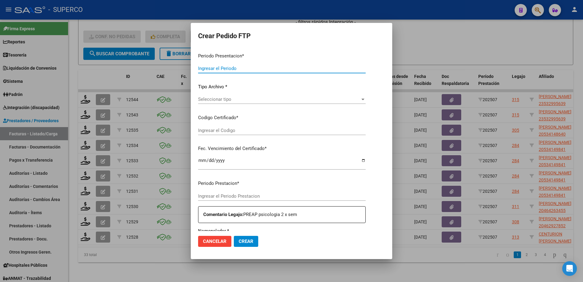
type input "202507"
type input "$ 98.964,88"
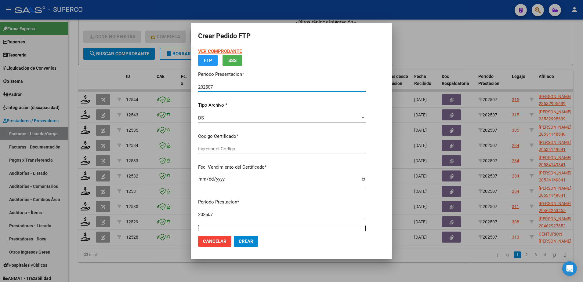
type input "ARG020004629278522020042220250422CBA536"
type input "[DATE]"
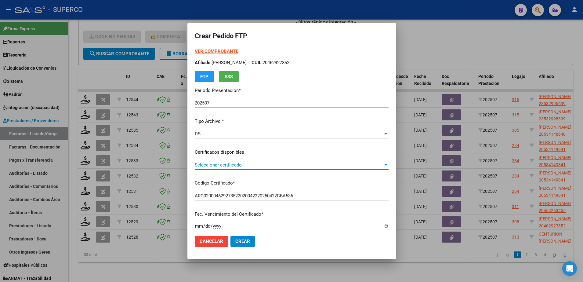
click at [300, 164] on span "Seleccionar certificado" at bounding box center [289, 164] width 188 height 5
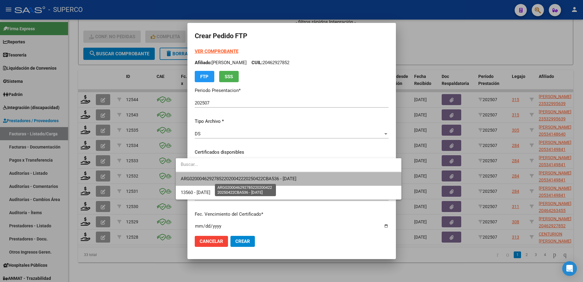
click at [293, 180] on span "ARG020004629278522020042220250422CBA536 - [DATE]" at bounding box center [239, 178] width 116 height 5
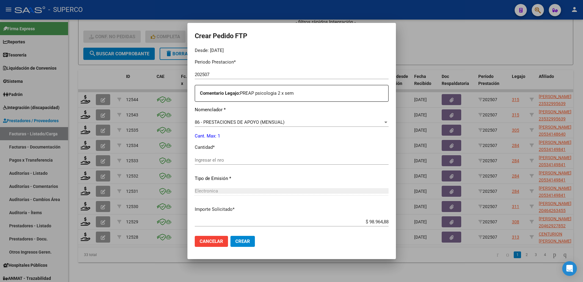
scroll to position [229, 0]
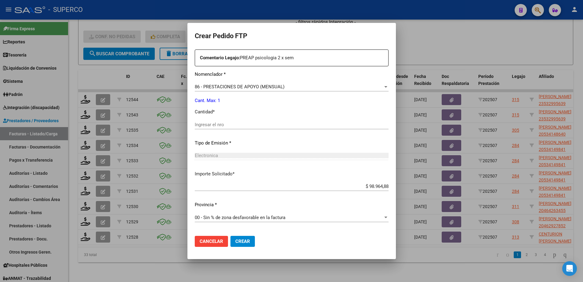
click at [249, 122] on input "Ingresar el nro" at bounding box center [292, 124] width 194 height 5
type input "1"
click at [235, 241] on span "Crear" at bounding box center [242, 240] width 15 height 5
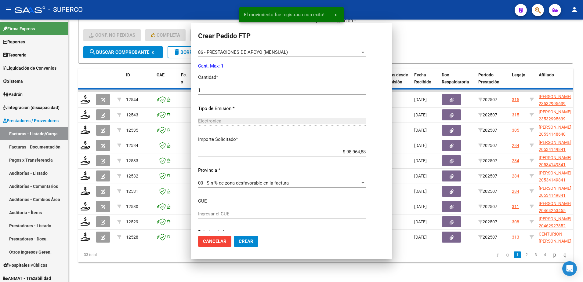
scroll to position [0, 0]
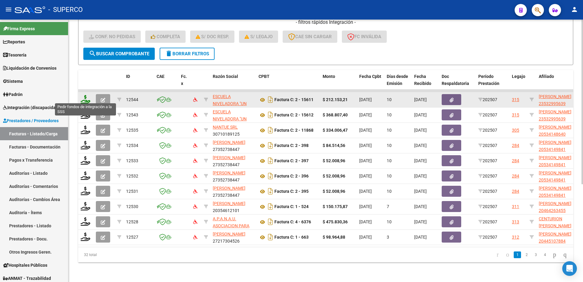
click at [84, 99] on icon at bounding box center [86, 99] width 10 height 9
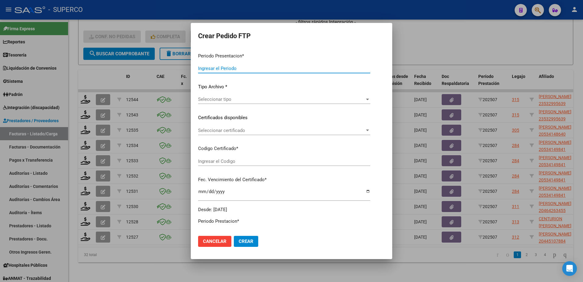
type input "202507"
type input "$ 212.153,21"
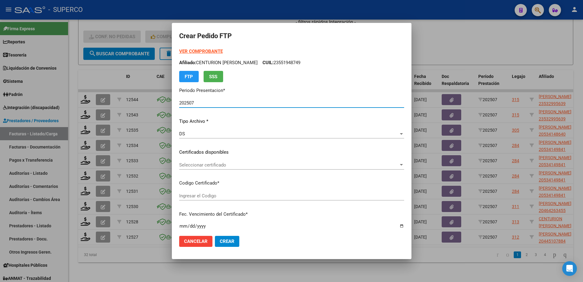
type input "ARG02000532995632022032220270322BS436"
type input "[DATE]"
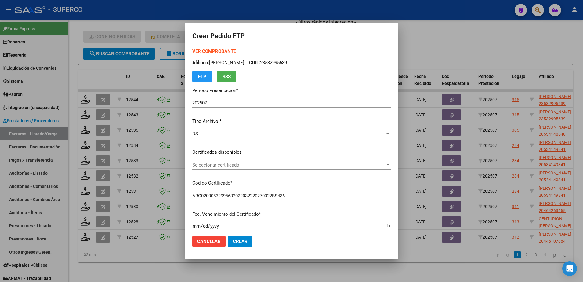
click at [192, 51] on strong "VER COMPROBANTE" at bounding box center [214, 51] width 44 height 5
click at [253, 164] on span "Seleccionar certificado" at bounding box center [288, 164] width 193 height 5
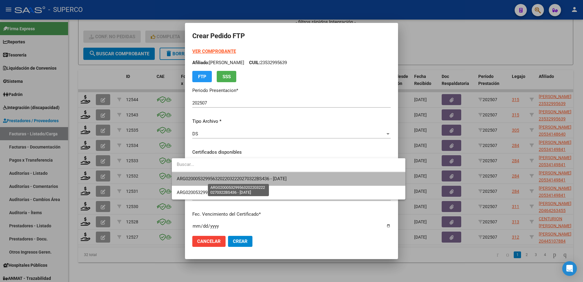
click at [245, 176] on span "ARG02000532995632022032220270322BS436 - [DATE]" at bounding box center [232, 178] width 110 height 5
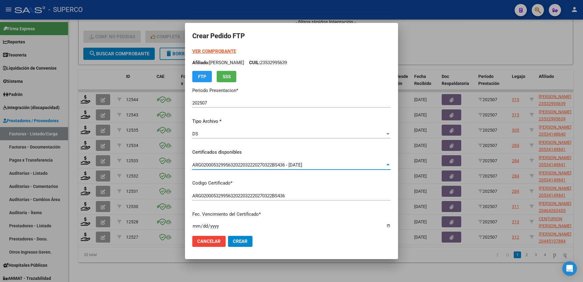
scroll to position [191, 0]
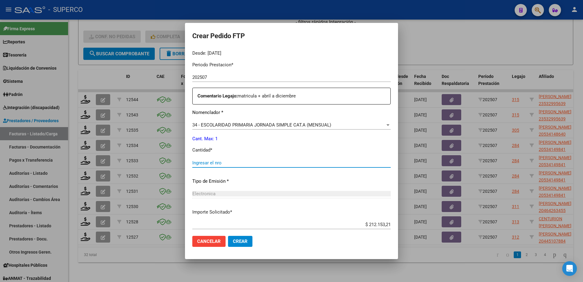
click at [243, 161] on input "Ingresar el nro" at bounding box center [291, 162] width 198 height 5
type input "392"
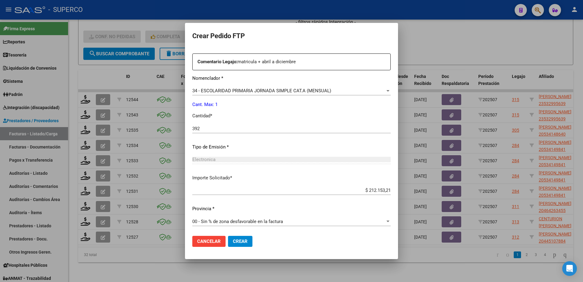
scroll to position [226, 0]
click at [228, 244] on button "Crear" at bounding box center [240, 241] width 24 height 11
click at [233, 242] on span "Crear" at bounding box center [240, 240] width 15 height 5
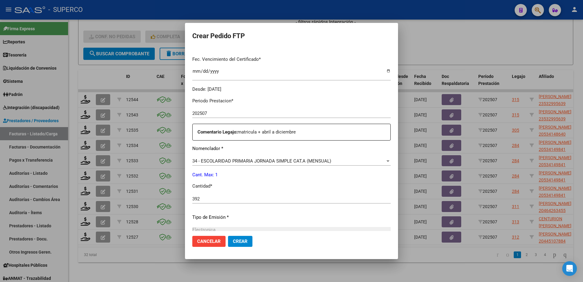
scroll to position [149, 0]
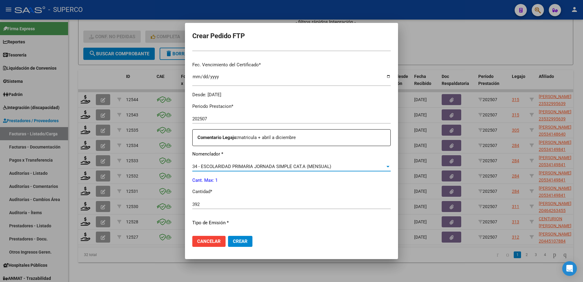
click at [325, 165] on div "34 - ESCOLARIDAD PRIMARIA JORNADA SIMPLE CAT.A (MENSUAL)" at bounding box center [288, 166] width 193 height 5
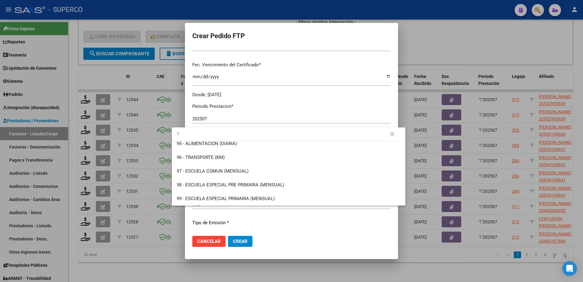
scroll to position [0, 0]
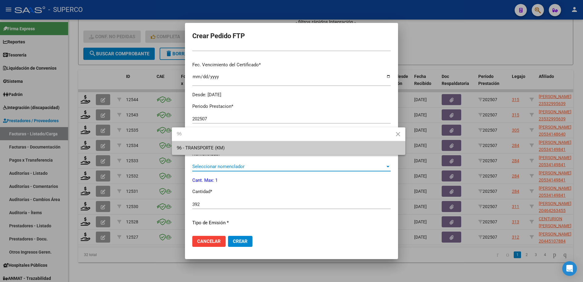
type input "96"
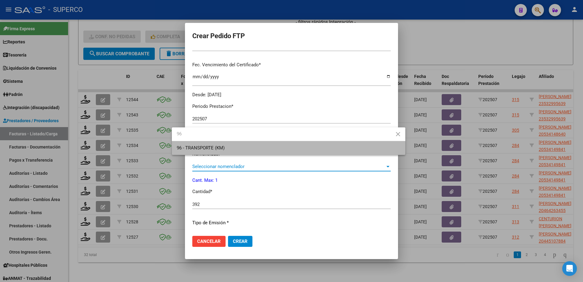
click at [325, 144] on span "96 - TRANSPORTE (KM)" at bounding box center [289, 148] width 224 height 14
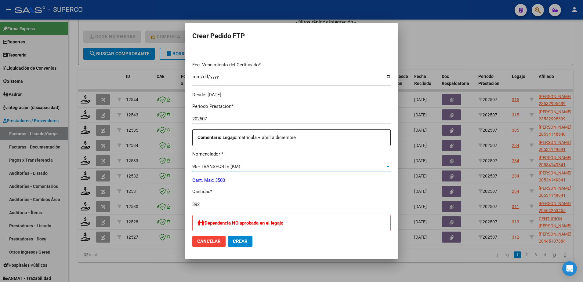
click at [233, 242] on span "Crear" at bounding box center [240, 240] width 15 height 5
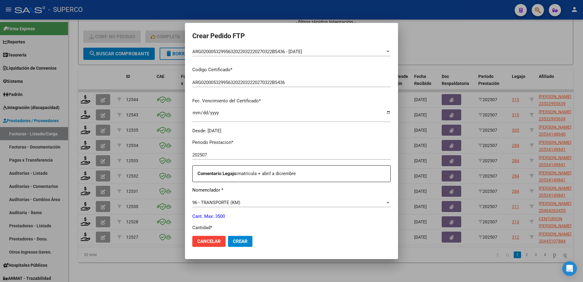
scroll to position [114, 0]
click at [233, 242] on span "Crear" at bounding box center [240, 240] width 15 height 5
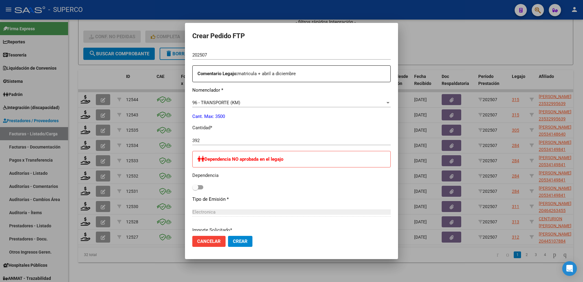
scroll to position [229, 0]
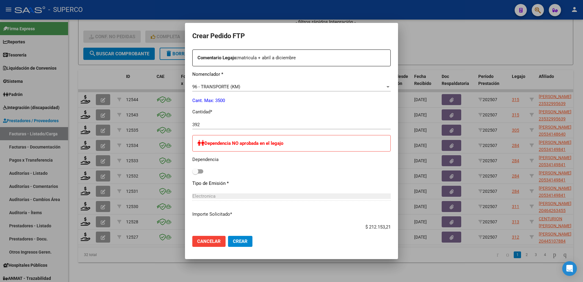
click at [247, 126] on input "392" at bounding box center [291, 124] width 198 height 5
click at [233, 241] on span "Crear" at bounding box center [240, 240] width 15 height 5
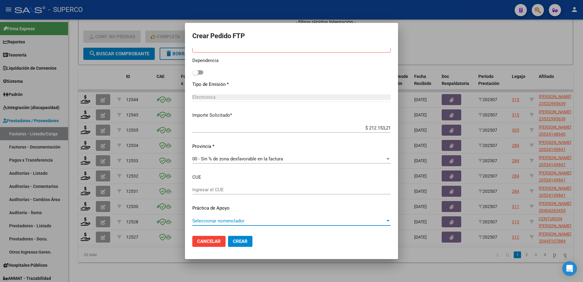
click at [317, 220] on span "Seleccionar nomenclador" at bounding box center [288, 220] width 193 height 5
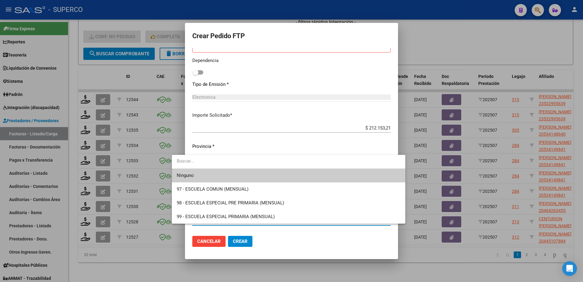
click at [334, 74] on div at bounding box center [291, 141] width 583 height 282
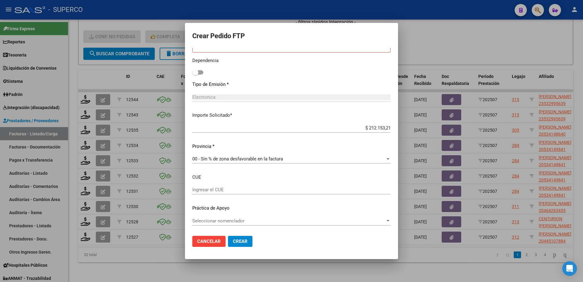
click at [265, 266] on div at bounding box center [291, 141] width 583 height 282
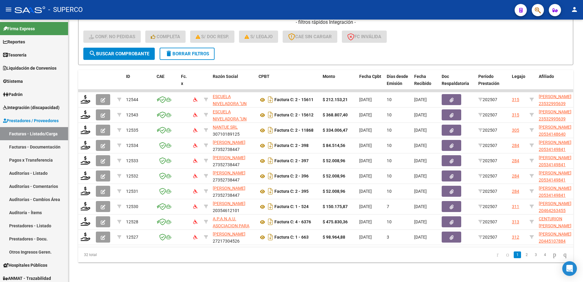
drag, startPoint x: 85, startPoint y: 95, endPoint x: 264, endPoint y: 257, distance: 241.0
click at [276, 262] on div "32 total 1 2 3 4" at bounding box center [325, 254] width 495 height 15
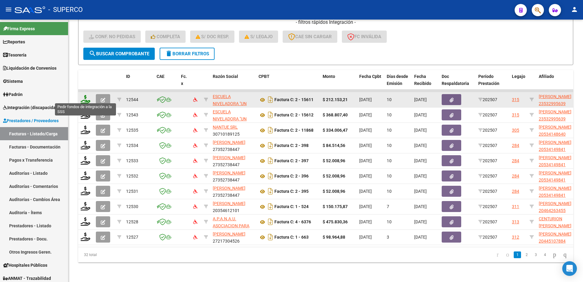
click at [81, 96] on icon at bounding box center [86, 99] width 10 height 9
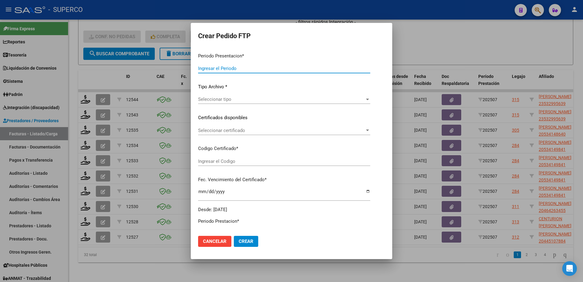
type input "202507"
type input "$ 212.153,21"
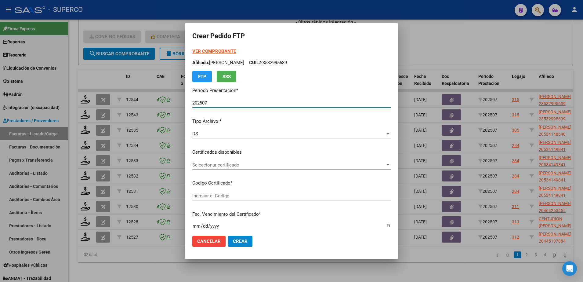
type input "ARG02000532995632022032220270322BS436"
type input "[DATE]"
click at [351, 172] on div "Seleccionar certificado Seleccionar certificado" at bounding box center [291, 167] width 198 height 15
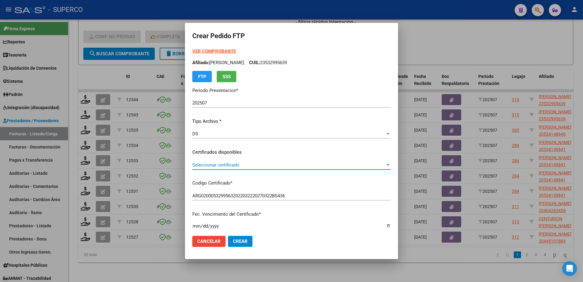
click at [349, 166] on span "Seleccionar certificado" at bounding box center [288, 164] width 193 height 5
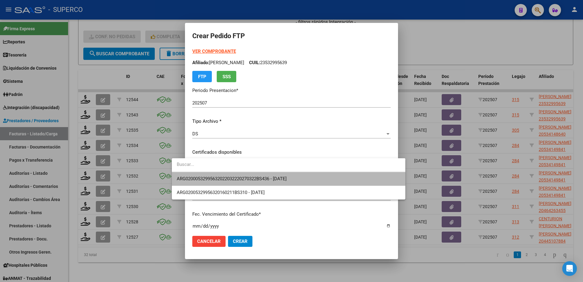
click at [322, 176] on span "ARG02000532995632022032220270322BS436 - [DATE]" at bounding box center [289, 179] width 224 height 14
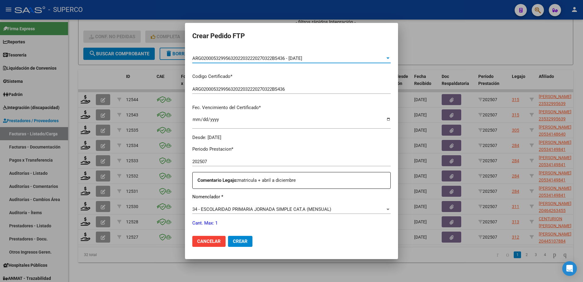
scroll to position [191, 0]
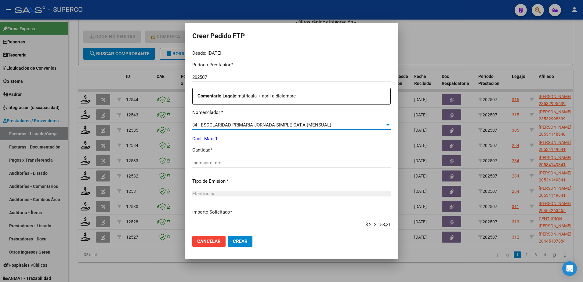
click at [294, 123] on span "34 - ESCOLARIDAD PRIMARIA JORNADA SIMPLE CAT.A (MENSUAL)" at bounding box center [261, 124] width 139 height 5
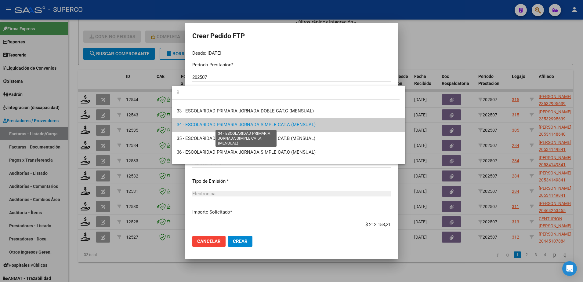
scroll to position [0, 0]
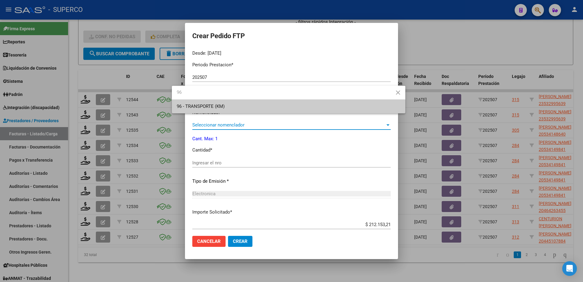
type input "96"
click at [306, 103] on span "96 - TRANSPORTE (KM)" at bounding box center [289, 107] width 224 height 14
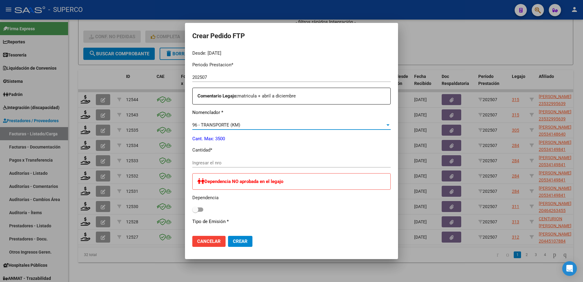
click at [279, 159] on div "Ingresar el nro" at bounding box center [291, 162] width 198 height 9
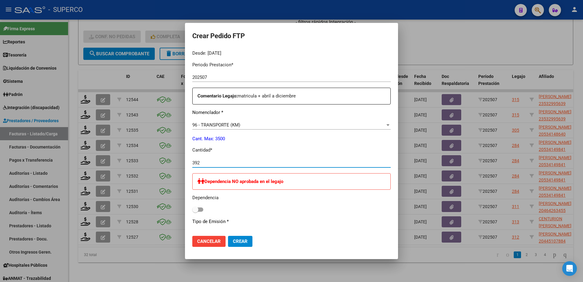
type input "392"
click at [233, 241] on span "Crear" at bounding box center [240, 240] width 15 height 5
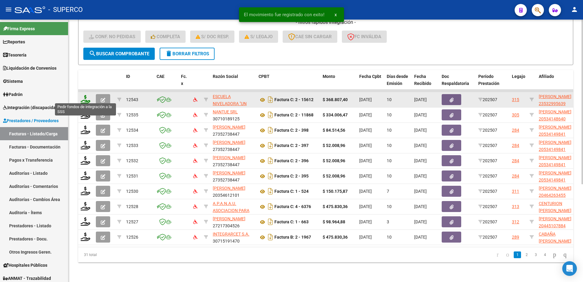
click at [82, 95] on icon at bounding box center [86, 99] width 10 height 9
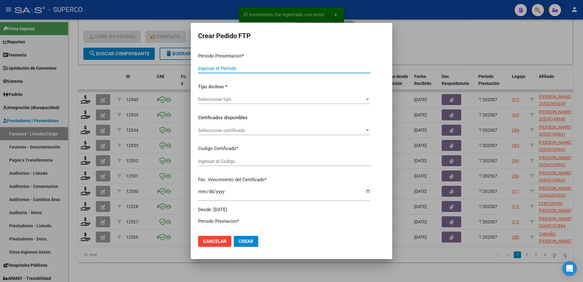
type input "202507"
type input "$ 368.807,40"
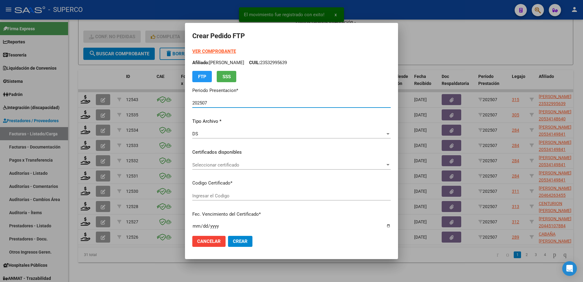
type input "ARG02000532995632022032220270322BS436"
type input "[DATE]"
click at [204, 48] on div "VER COMPROBANTE ARCA Padrón Afiliado: [PERSON_NAME]: 23532995639 FTP SSS" at bounding box center [291, 65] width 198 height 34
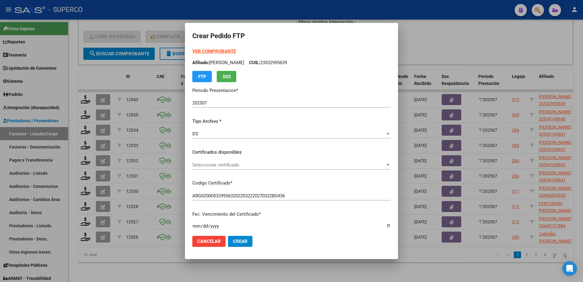
click at [203, 51] on strong "VER COMPROBANTE" at bounding box center [214, 51] width 44 height 5
click at [260, 166] on span "Seleccionar certificado" at bounding box center [288, 164] width 193 height 5
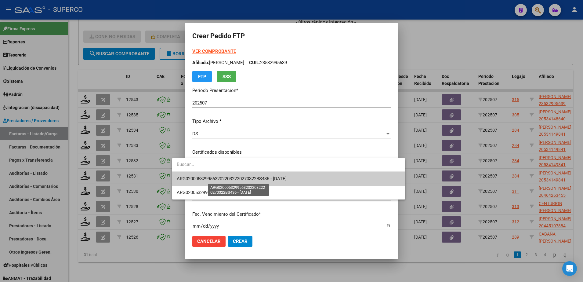
click at [261, 179] on span "ARG02000532995632022032220270322BS436 - [DATE]" at bounding box center [232, 178] width 110 height 5
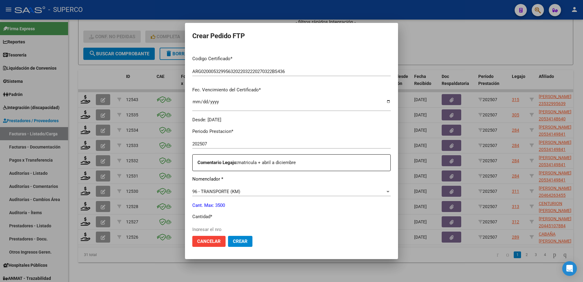
scroll to position [191, 0]
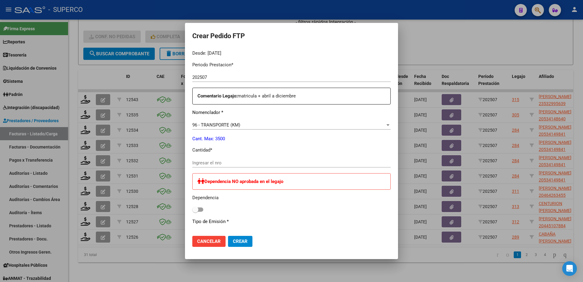
click at [269, 124] on div "96 - TRANSPORTE (KM)" at bounding box center [288, 124] width 193 height 5
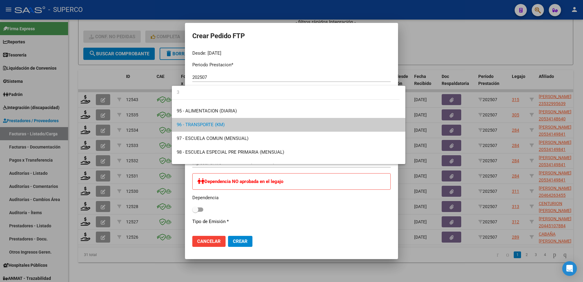
scroll to position [0, 0]
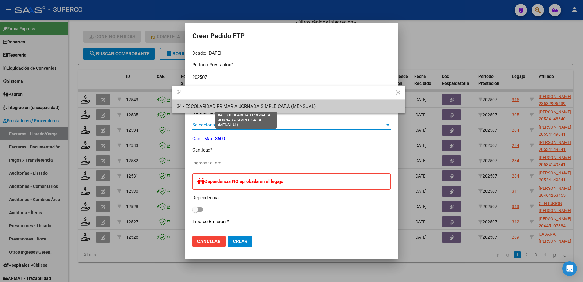
type input "34"
click at [288, 108] on span "34 - ESCOLARIDAD PRIMARIA JORNADA SIMPLE CAT.A (MENSUAL)" at bounding box center [246, 106] width 139 height 5
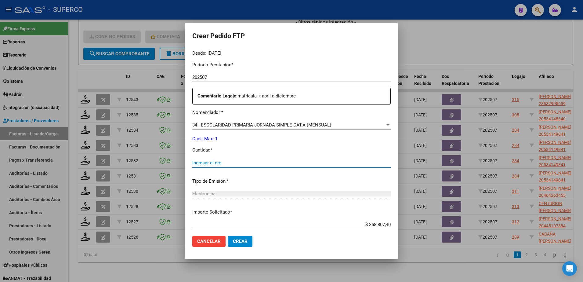
click at [256, 161] on input "Ingresar el nro" at bounding box center [291, 162] width 198 height 5
type input "1"
click at [233, 239] on span "Crear" at bounding box center [240, 240] width 15 height 5
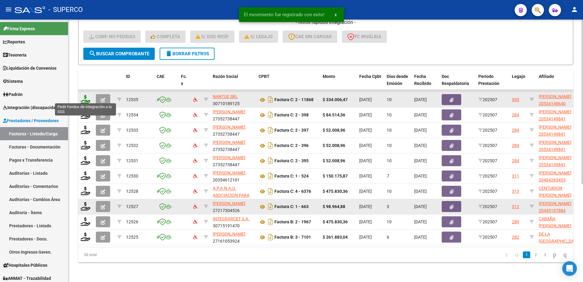
click at [86, 97] on icon at bounding box center [86, 99] width 10 height 9
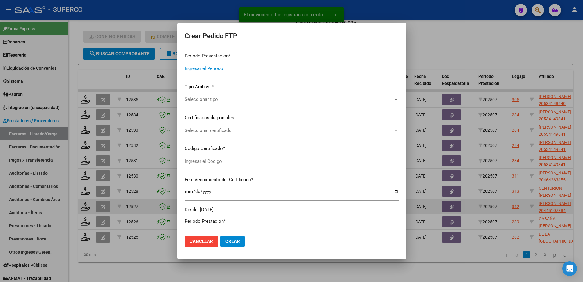
type input "202507"
type input "$ 334.006,47"
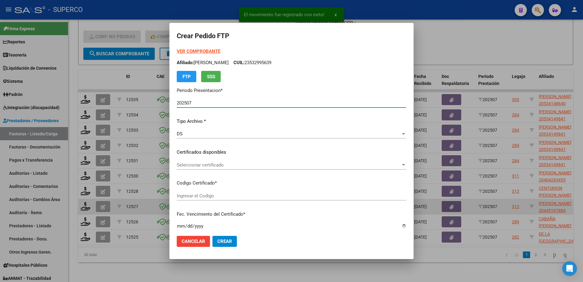
type input "ARG02000534148642022072020270720BS450"
type input "[DATE]"
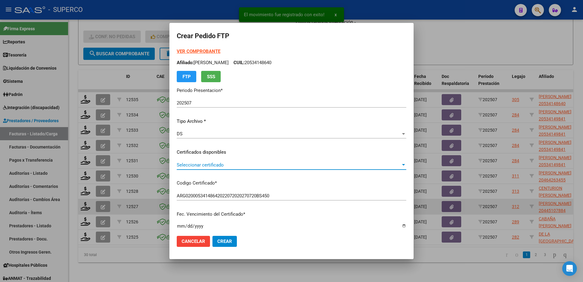
click at [271, 166] on span "Seleccionar certificado" at bounding box center [289, 164] width 224 height 5
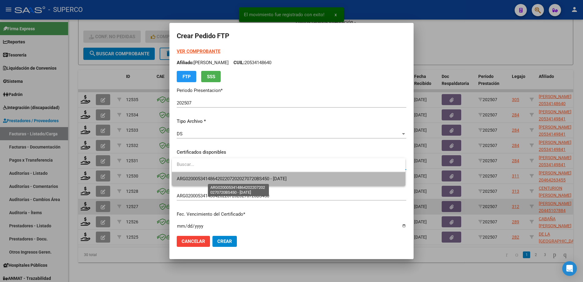
click at [268, 176] on span "ARG02000534148642022072020270720BS450 - [DATE]" at bounding box center [232, 178] width 110 height 5
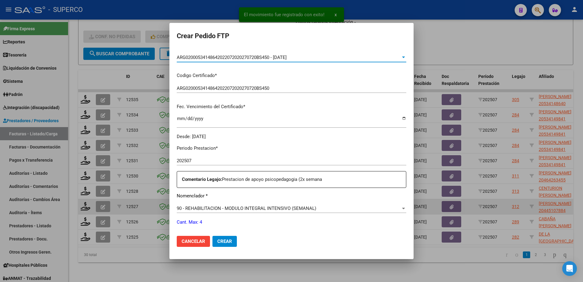
scroll to position [191, 0]
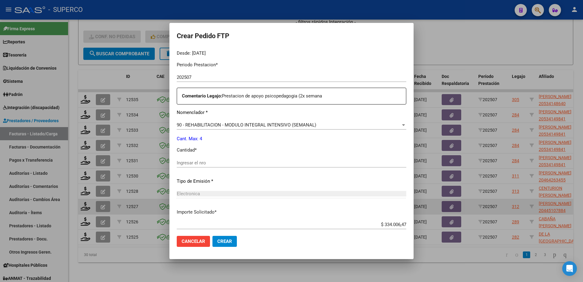
click at [267, 163] on input "Ingresar el nro" at bounding box center [292, 162] width 230 height 5
type input "4"
click at [224, 246] on button "Crear" at bounding box center [225, 241] width 24 height 11
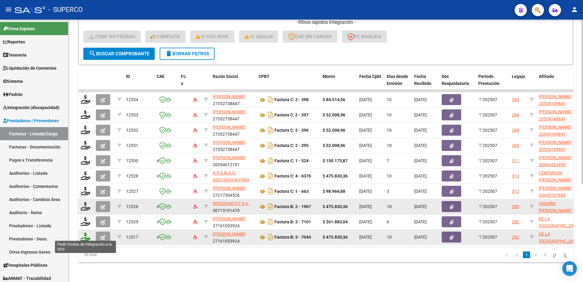
click at [85, 235] on icon at bounding box center [86, 236] width 10 height 9
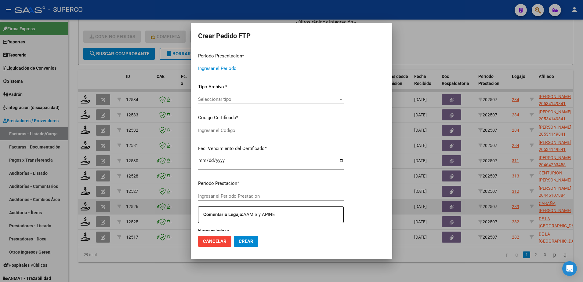
type input "202507"
type input "$ 475.830,36"
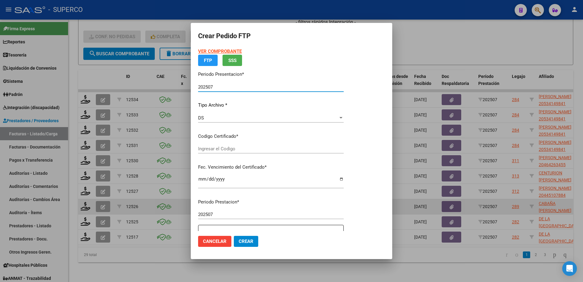
type input "arg02000538863462024051620340516cba536"
type input "[DATE]"
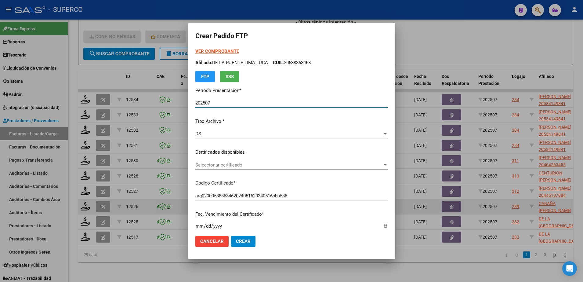
click at [242, 168] on div "Seleccionar certificado Seleccionar certificado" at bounding box center [291, 164] width 193 height 9
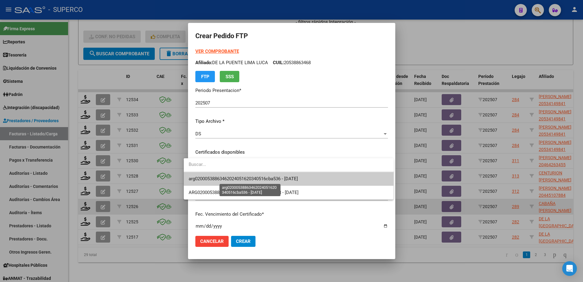
click at [235, 177] on span "arg02000538863462024051620340516cba536 - [DATE]" at bounding box center [243, 178] width 109 height 5
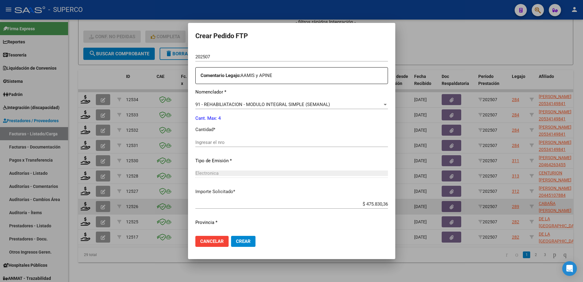
scroll to position [226, 0]
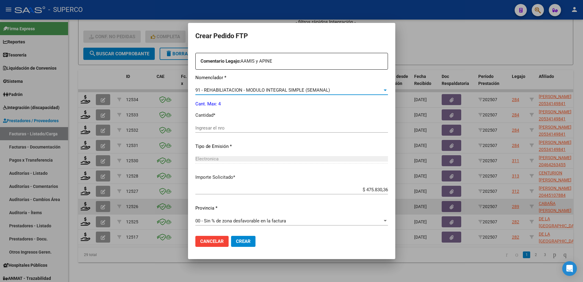
click at [280, 91] on span "91 - REHABILIATACION - MODULO INTEGRAL SIMPLE (SEMANAL)" at bounding box center [262, 89] width 135 height 5
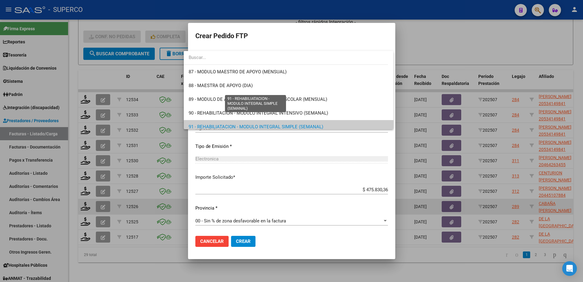
scroll to position [1180, 0]
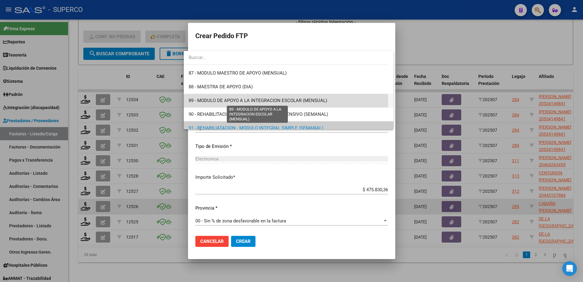
click at [280, 103] on span "89 - MODULO DE APOYO A LA INTEGRACION ESCOLAR (MENSUAL)" at bounding box center [258, 100] width 139 height 5
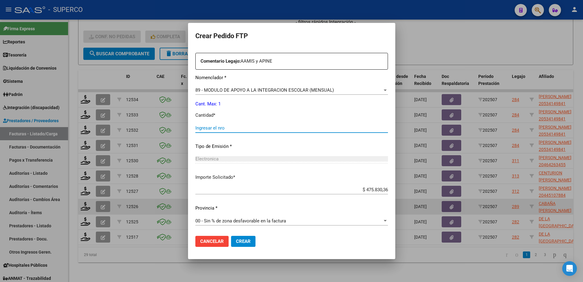
click at [247, 126] on input "Ingresar el nro" at bounding box center [291, 127] width 193 height 5
type input "1"
click at [236, 239] on span "Crear" at bounding box center [243, 240] width 15 height 5
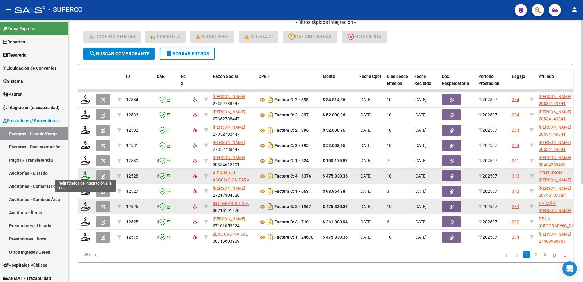
click at [82, 173] on icon at bounding box center [86, 175] width 10 height 9
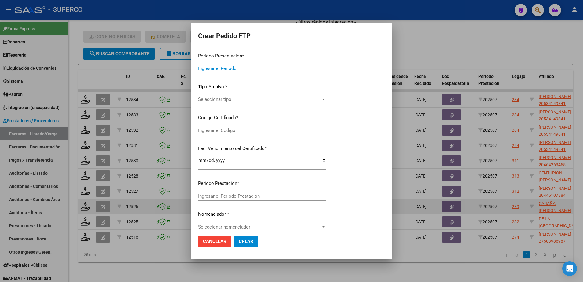
type input "202507"
type input "$ 475.830,36"
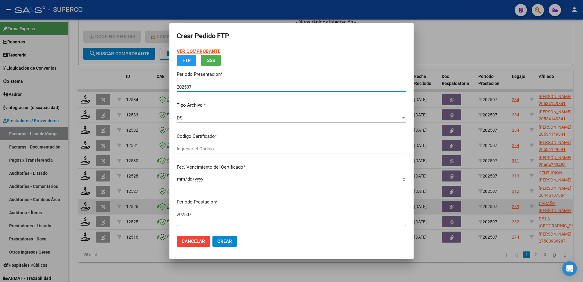
type input "arg02000551948742024092020290920bue315"
type input "[DATE]"
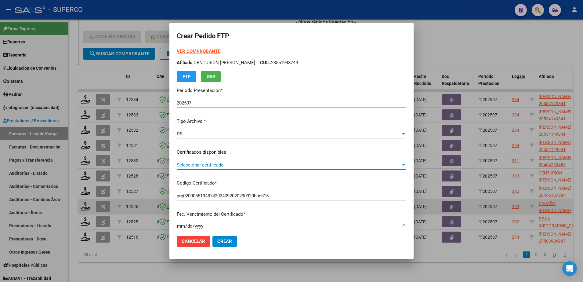
click at [280, 167] on span "Seleccionar certificado" at bounding box center [289, 164] width 224 height 5
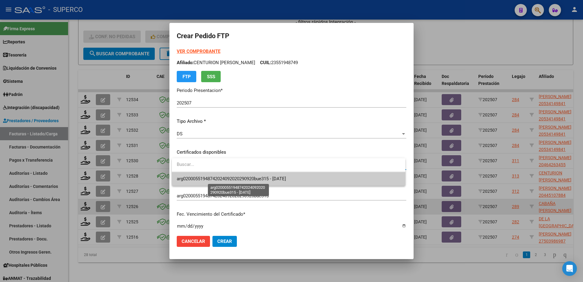
click at [272, 180] on span "arg02000551948742024092020290920bue315 - [DATE]" at bounding box center [231, 178] width 109 height 5
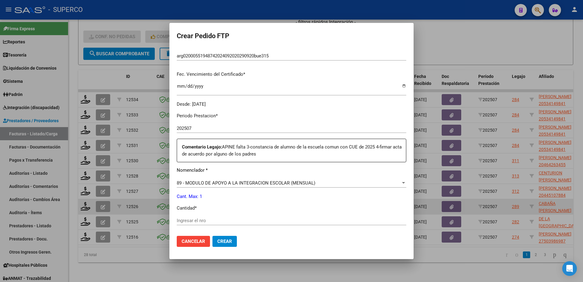
scroll to position [153, 0]
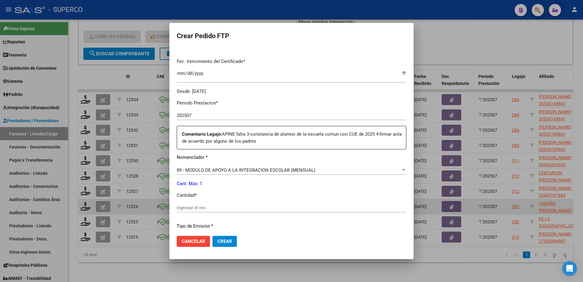
click at [246, 208] on input "Ingresar el nro" at bounding box center [292, 207] width 230 height 5
type input "1"
click at [228, 242] on span "Crear" at bounding box center [224, 240] width 15 height 5
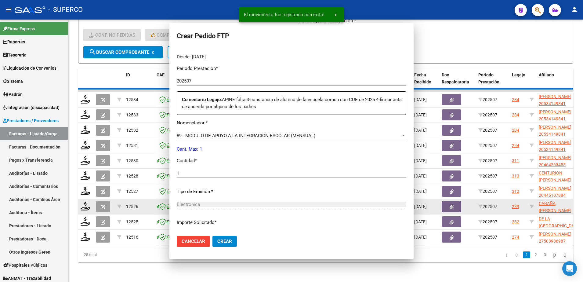
scroll to position [0, 0]
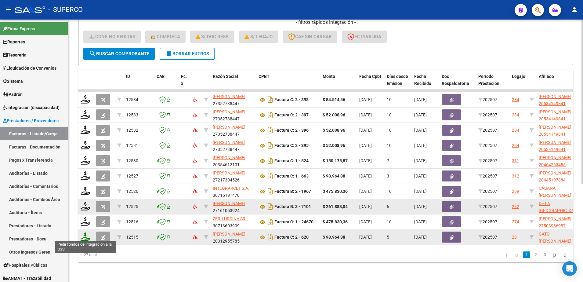
click at [86, 236] on icon at bounding box center [86, 236] width 10 height 9
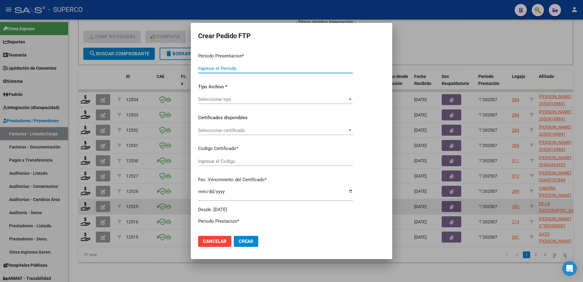
type input "202507"
type input "$ 98.964,88"
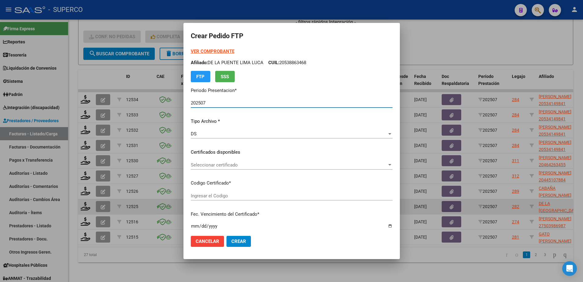
type input "ARG02000526768902023082920330829BS10725"
type input "[DATE]"
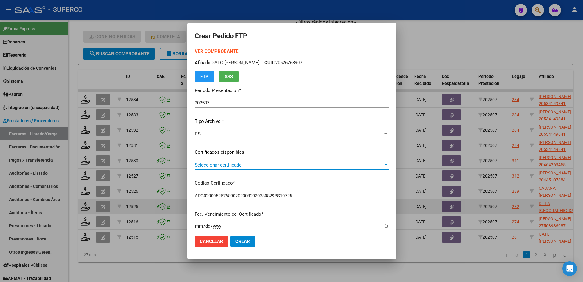
click at [313, 165] on span "Seleccionar certificado" at bounding box center [289, 164] width 188 height 5
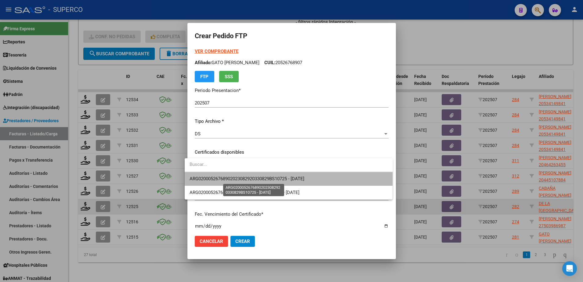
click at [304, 180] on span "ARG02000526768902023082920330829BS10725 - [DATE]" at bounding box center [247, 178] width 115 height 5
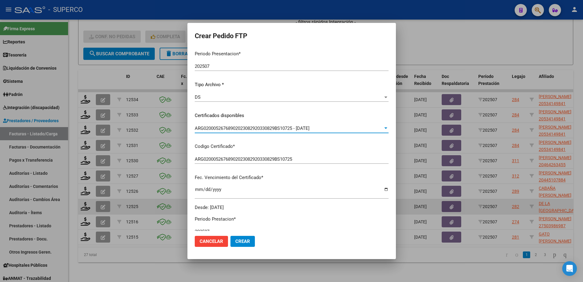
scroll to position [191, 0]
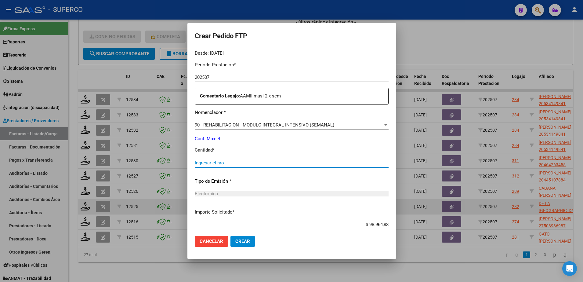
click at [297, 164] on input "Ingresar el nro" at bounding box center [292, 162] width 194 height 5
type input "4"
click at [239, 245] on button "Crear" at bounding box center [243, 241] width 24 height 11
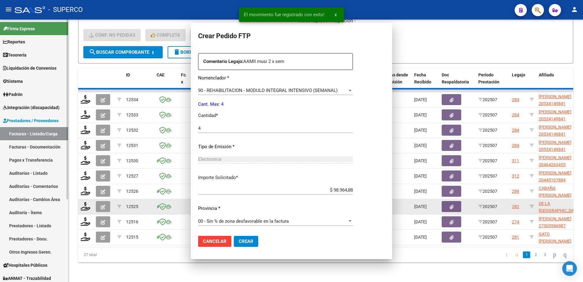
scroll to position [0, 0]
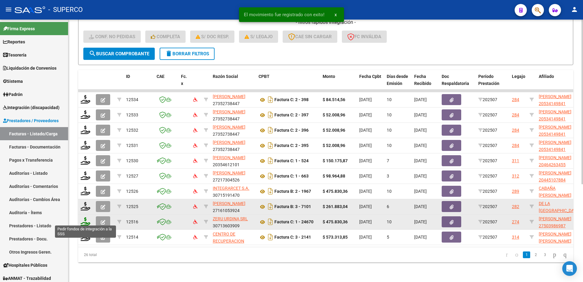
click at [84, 218] on icon at bounding box center [86, 221] width 10 height 9
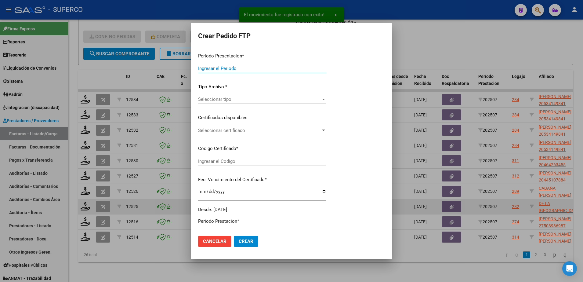
type input "202507"
type input "$ 475.830,36"
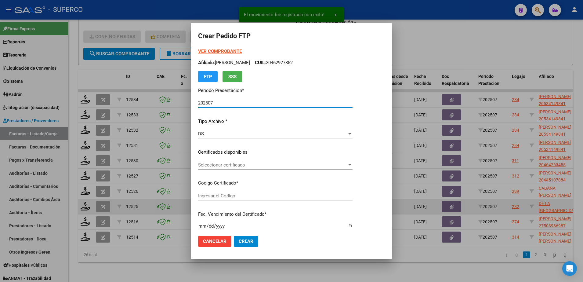
type input "01000503986982021121420261214315"
type input "[DATE]"
click at [306, 164] on span "Seleccionar certificado" at bounding box center [272, 164] width 149 height 5
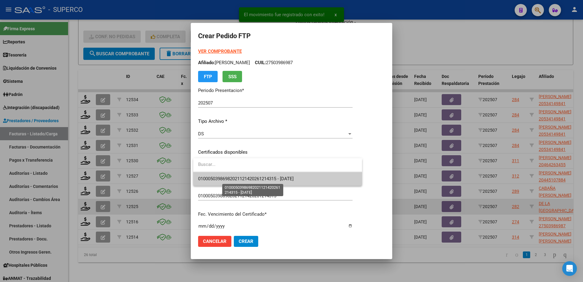
click at [294, 181] on span "01000503986982021121420261214315 - [DATE]" at bounding box center [246, 178] width 96 height 5
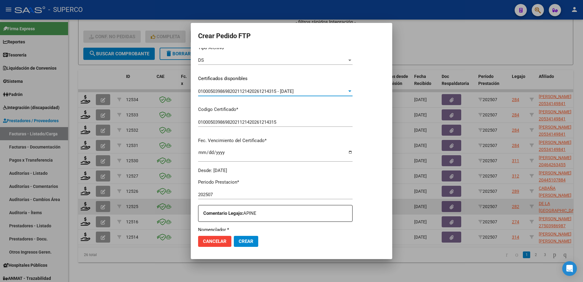
scroll to position [191, 0]
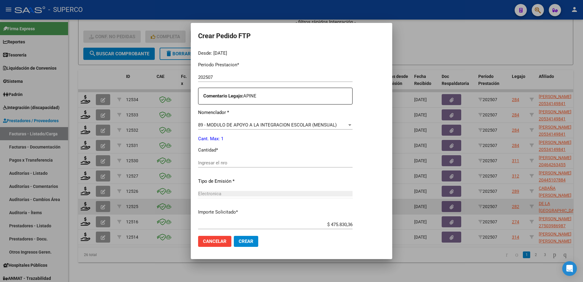
click at [279, 163] on input "Ingresar el nro" at bounding box center [275, 162] width 154 height 5
type input "1"
click at [249, 245] on button "Crear" at bounding box center [246, 241] width 24 height 11
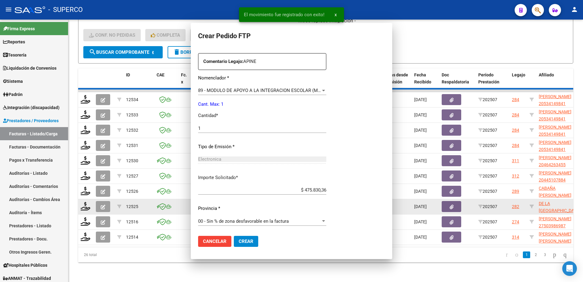
scroll to position [0, 0]
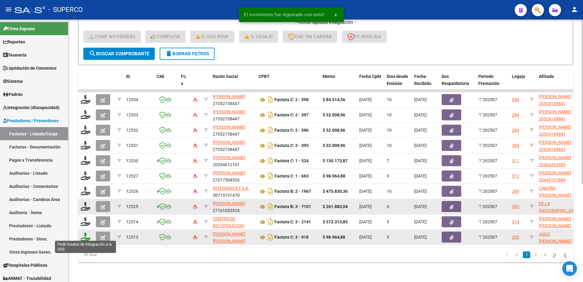
click at [87, 234] on icon at bounding box center [86, 236] width 10 height 9
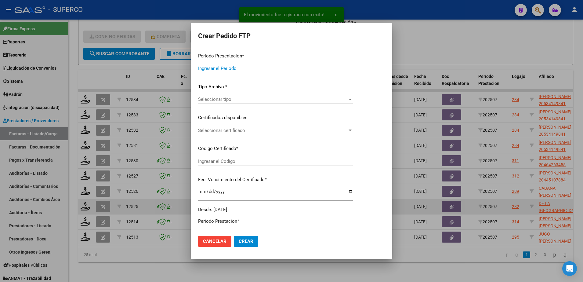
type input "202507"
type input "$ 98.964,88"
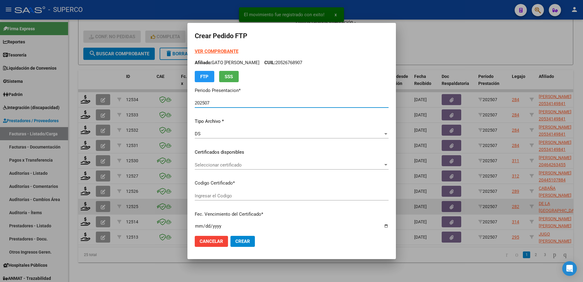
type input "arg02000550706712022031020270310cba536"
type input "[DATE]"
click at [296, 164] on span "Seleccionar certificado" at bounding box center [289, 164] width 188 height 5
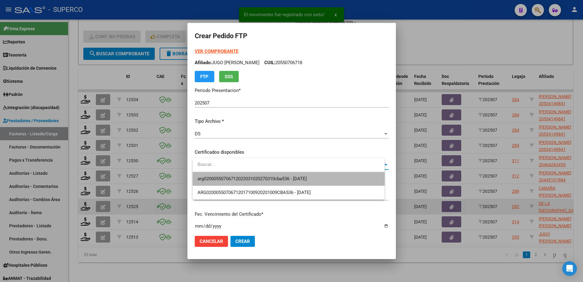
click at [290, 182] on span "arg02000550706712022031020270310cba536 - [DATE]" at bounding box center [289, 179] width 182 height 14
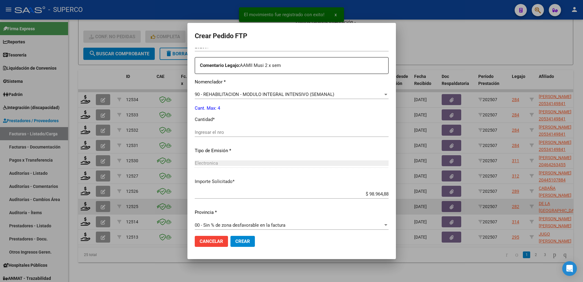
scroll to position [226, 0]
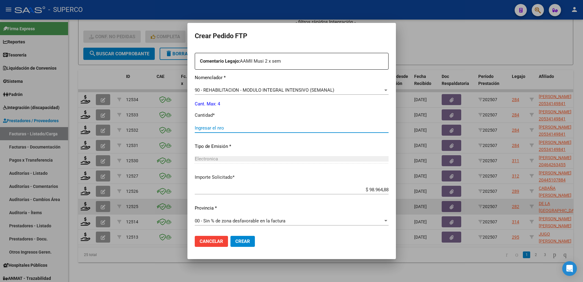
click at [245, 129] on input "Ingresar el nro" at bounding box center [292, 127] width 194 height 5
type input "4"
click at [243, 243] on span "Crear" at bounding box center [242, 240] width 15 height 5
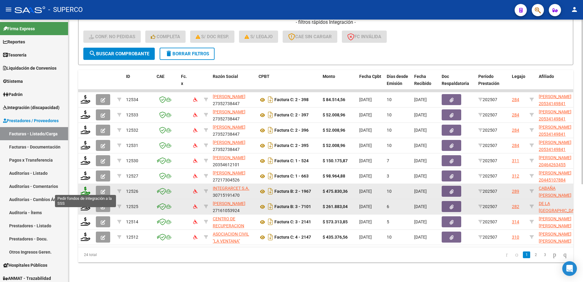
click at [83, 189] on icon at bounding box center [86, 191] width 10 height 9
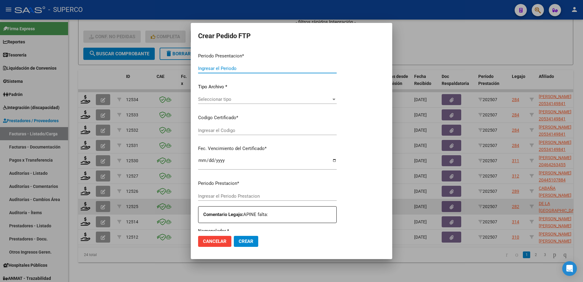
type input "202507"
type input "$ 475.830,36"
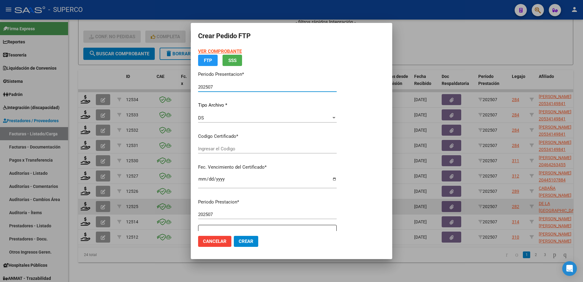
type input "arg02000551982242023080720280807bs320"
type input "[DATE]"
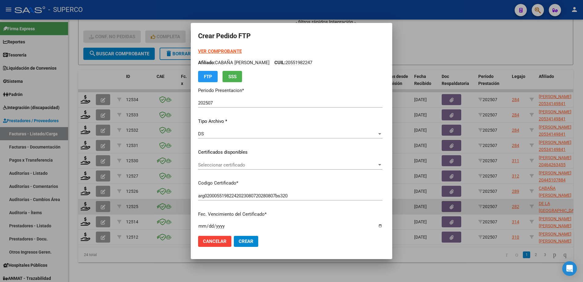
click at [329, 168] on div "Seleccionar certificado Seleccionar certificado" at bounding box center [290, 164] width 184 height 9
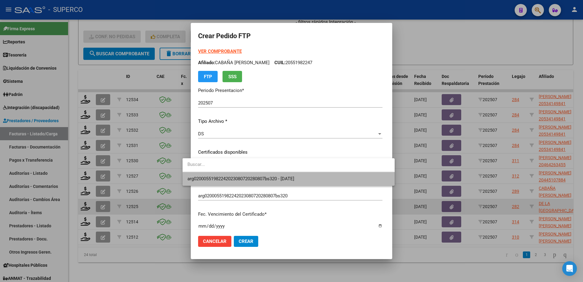
click at [319, 180] on span "arg02000551982242023080720280807bs320 - [DATE]" at bounding box center [288, 179] width 202 height 14
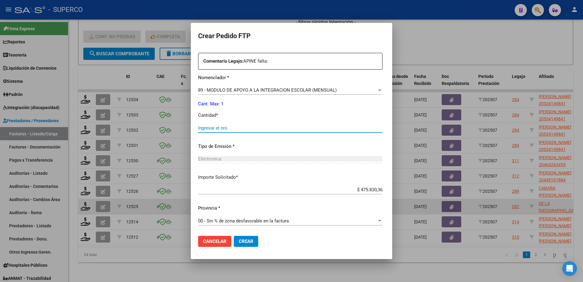
click at [255, 126] on input "Ingresar el nro" at bounding box center [290, 127] width 184 height 5
type input "1"
click at [242, 243] on span "Crear" at bounding box center [246, 240] width 15 height 5
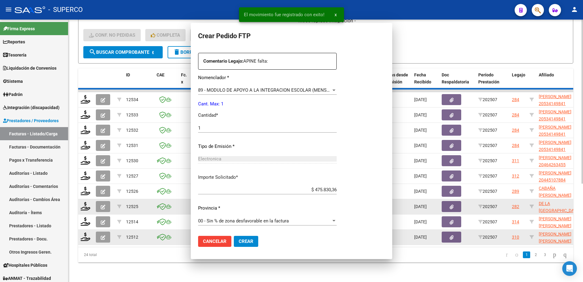
scroll to position [0, 0]
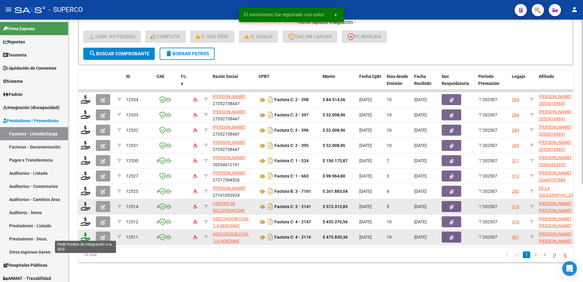
click at [85, 236] on icon at bounding box center [86, 236] width 10 height 9
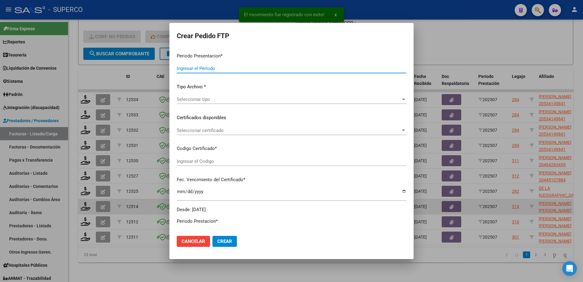
type input "202507"
type input "$ 475.830,36"
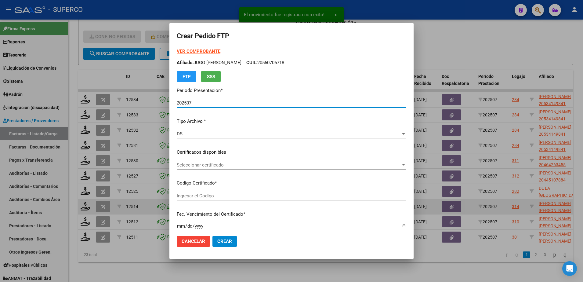
type input "arg01000586350722023071220280712bs313"
type input "[DATE]"
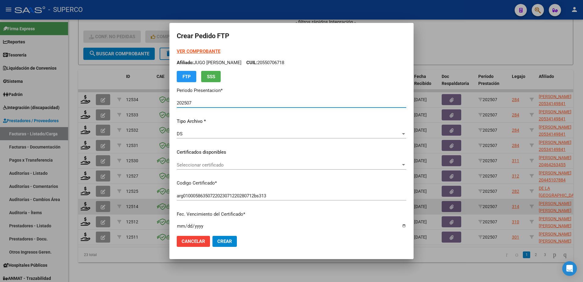
click at [347, 166] on span "Seleccionar certificado" at bounding box center [289, 164] width 224 height 5
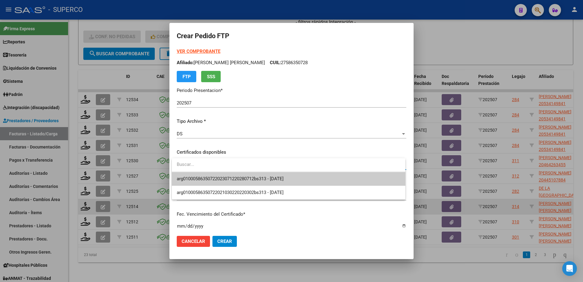
click at [319, 183] on span "arg01000586350722023071220280712bs313 - [DATE]" at bounding box center [289, 179] width 224 height 14
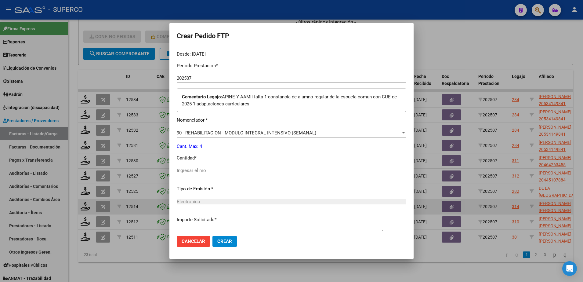
scroll to position [191, 0]
click at [287, 130] on span "90 - REHABILITACION - MODULO INTEGRAL INTENSIVO (SEMANAL)" at bounding box center [247, 131] width 140 height 5
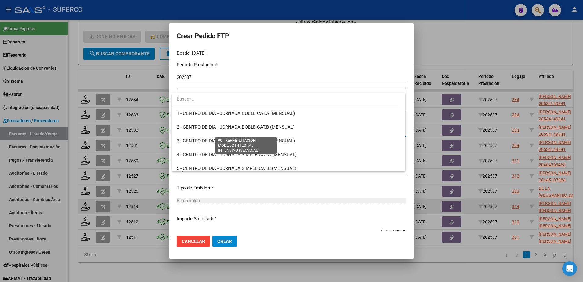
scroll to position [1205, 0]
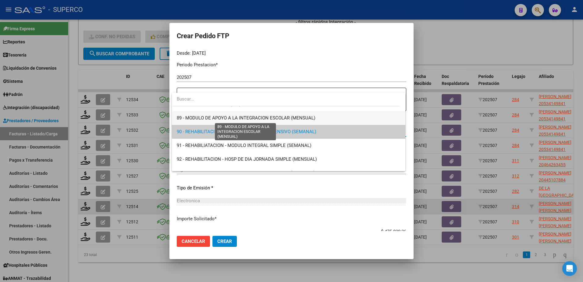
click at [284, 117] on span "89 - MODULO DE APOYO A LA INTEGRACION ESCOLAR (MENSUAL)" at bounding box center [246, 117] width 139 height 5
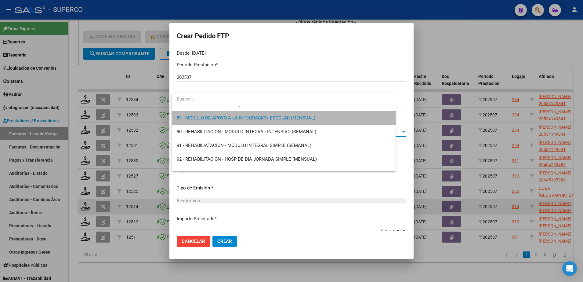
scroll to position [1209, 0]
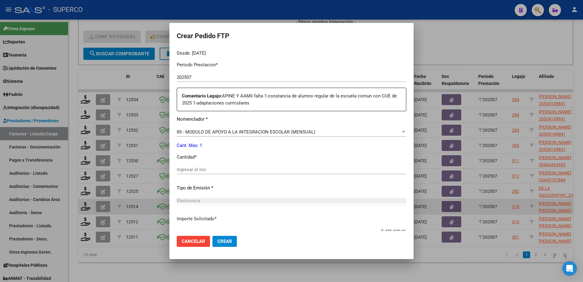
click at [250, 163] on div "Periodo Prestacion * 202507 Ingresar el Periodo Prestacion Comentario Legajo: A…" at bounding box center [292, 165] width 230 height 216
click at [245, 169] on input "Ingresar el nro" at bounding box center [292, 169] width 230 height 5
type input "1"
click at [229, 245] on button "Crear" at bounding box center [225, 241] width 24 height 11
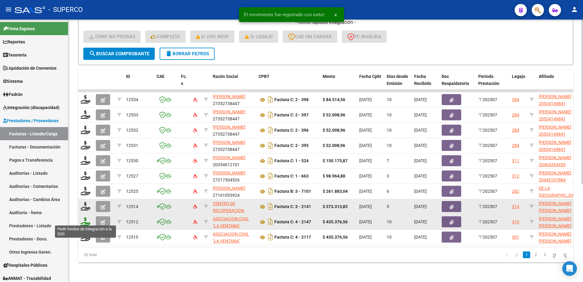
click at [86, 218] on icon at bounding box center [86, 221] width 10 height 9
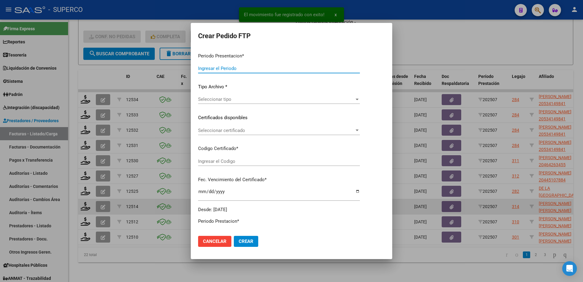
type input "202507"
type input "$ 435.376,56"
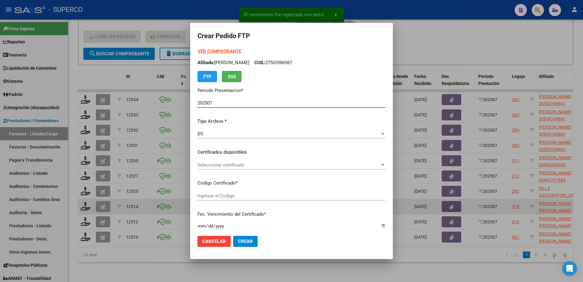
type input "arg02000569968972022060620270606bs448"
type input "[DATE]"
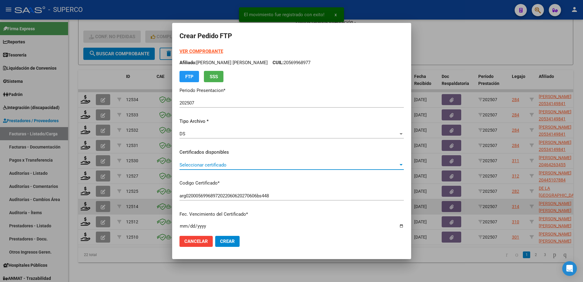
click at [328, 165] on span "Seleccionar certificado" at bounding box center [289, 164] width 219 height 5
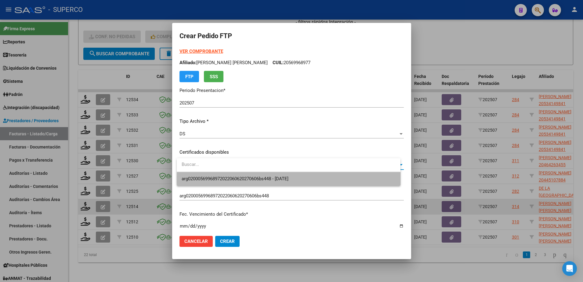
click at [312, 179] on span "arg02000569968972022060620270606bs448 - [DATE]" at bounding box center [289, 179] width 214 height 14
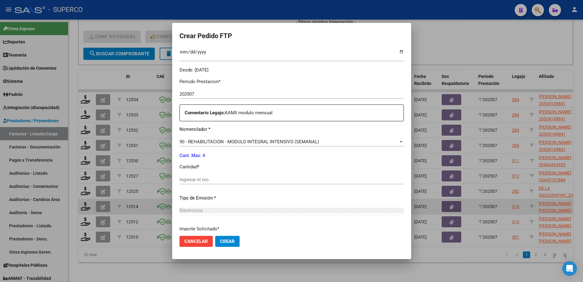
scroll to position [191, 0]
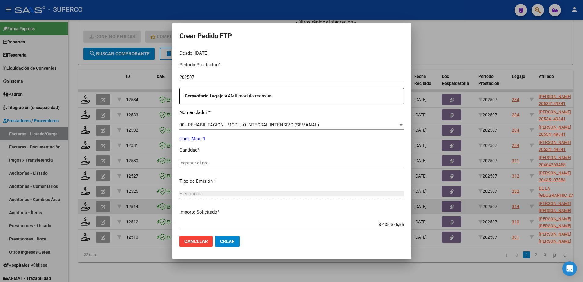
click at [314, 165] on input "Ingresar el nro" at bounding box center [292, 162] width 224 height 5
type input "4"
click at [227, 242] on span "Crear" at bounding box center [227, 240] width 15 height 5
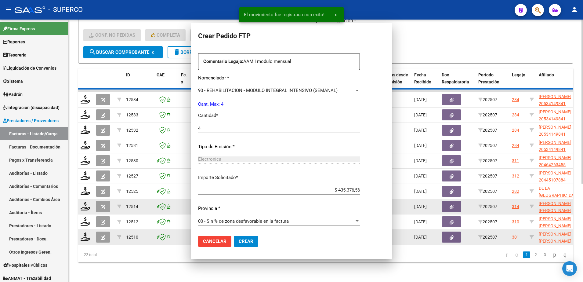
scroll to position [0, 0]
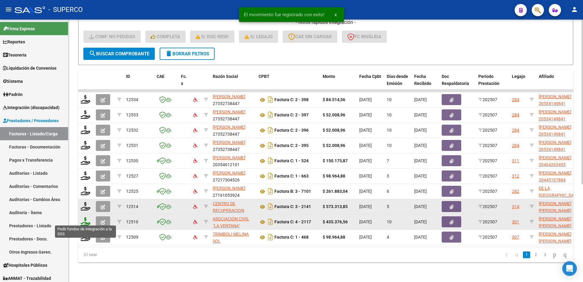
click at [84, 219] on icon at bounding box center [86, 221] width 10 height 9
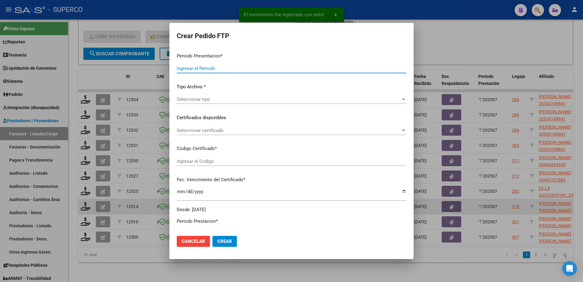
type input "202507"
type input "$ 435.376,56"
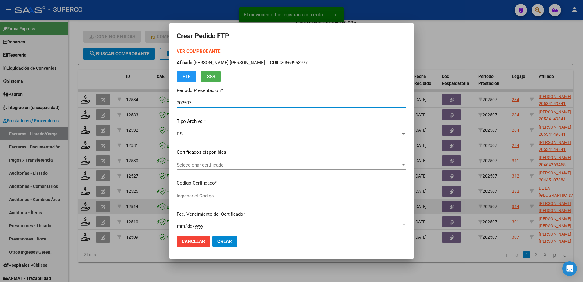
type input "arg01000586350722023071220280712bs313"
type input "[DATE]"
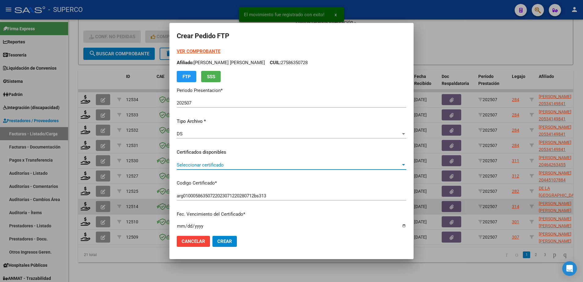
click at [307, 166] on span "Seleccionar certificado" at bounding box center [289, 164] width 224 height 5
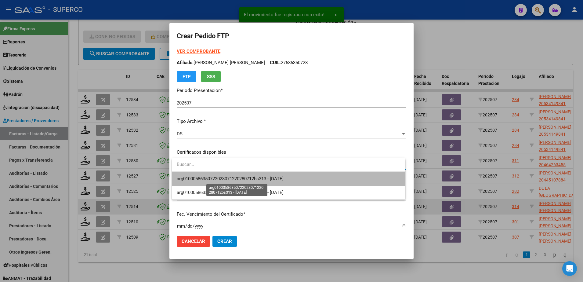
click at [266, 180] on span "arg01000586350722023071220280712bs313 - [DATE]" at bounding box center [230, 178] width 107 height 5
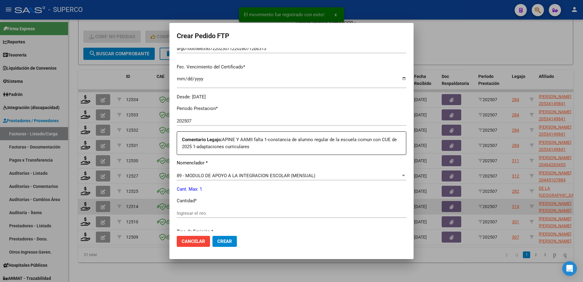
scroll to position [153, 0]
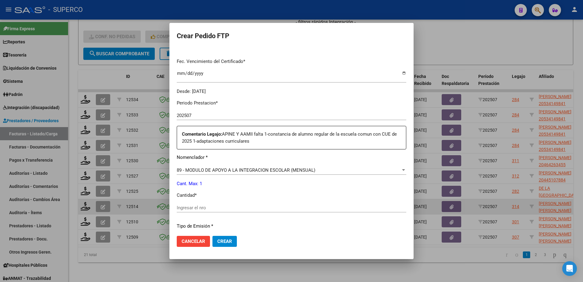
click at [227, 207] on input "Ingresar el nro" at bounding box center [292, 207] width 230 height 5
type input "4"
click at [225, 238] on span "Crear" at bounding box center [224, 240] width 15 height 5
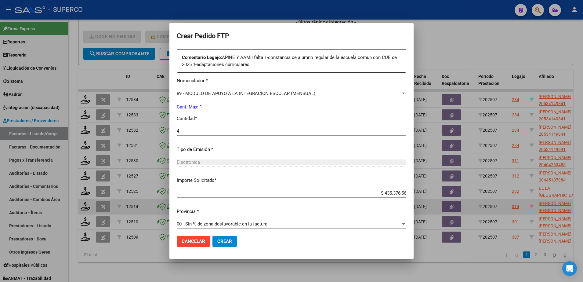
scroll to position [232, 0]
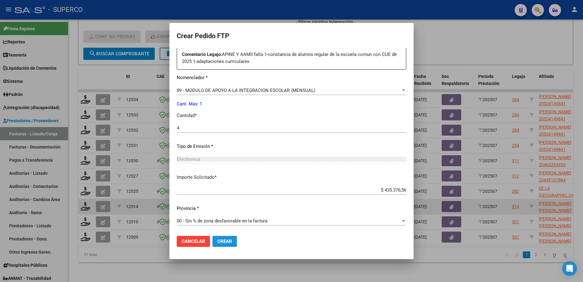
click at [226, 241] on span "Crear" at bounding box center [224, 240] width 15 height 5
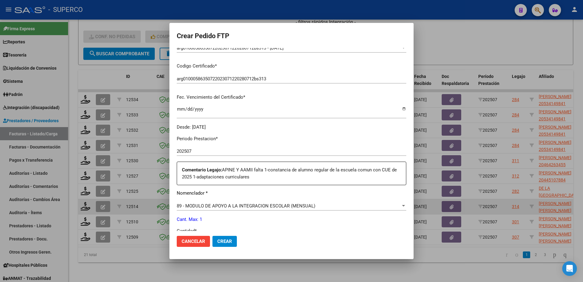
scroll to position [153, 0]
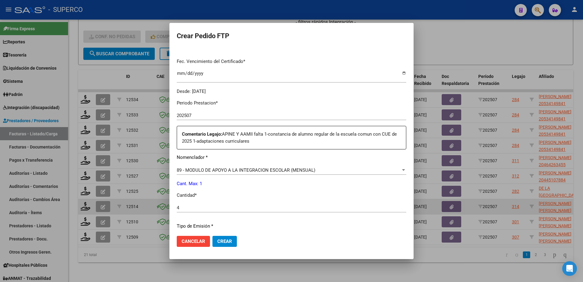
click at [158, 268] on div at bounding box center [291, 141] width 583 height 282
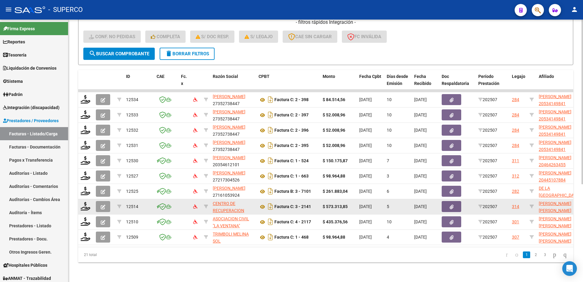
drag, startPoint x: 89, startPoint y: 219, endPoint x: 164, endPoint y: 262, distance: 86.7
click at [164, 262] on div "21 total" at bounding box center [127, 254] width 98 height 15
drag, startPoint x: 85, startPoint y: 219, endPoint x: 97, endPoint y: 267, distance: 50.1
click at [97, 267] on div "Video tutorial PRESTADORES -> Listado de CPBTs Emitidos por Prestadores / Prove…" at bounding box center [325, 75] width 515 height 413
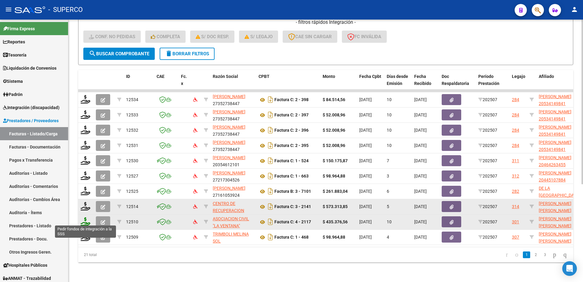
click at [85, 217] on icon at bounding box center [86, 221] width 10 height 9
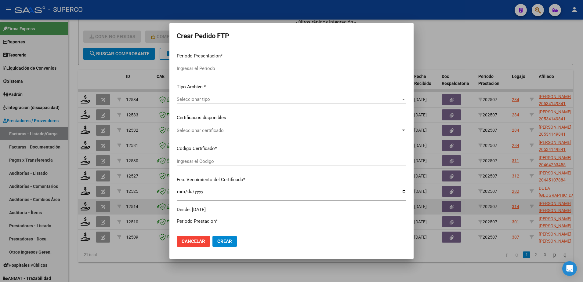
type input "202507"
type input "$ 435.376,56"
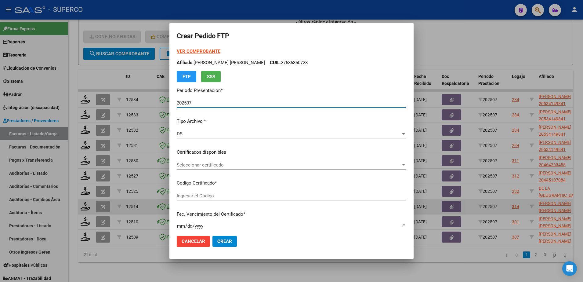
type input "arg01000586350722023071220280712bs313"
type input "[DATE]"
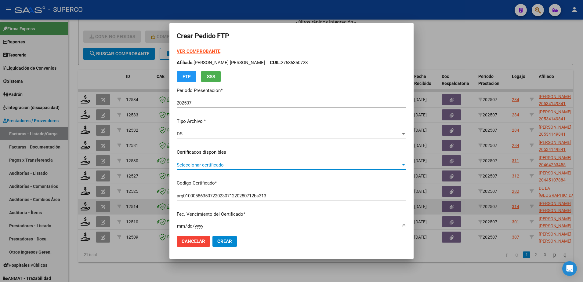
click at [321, 166] on span "Seleccionar certificado" at bounding box center [289, 164] width 224 height 5
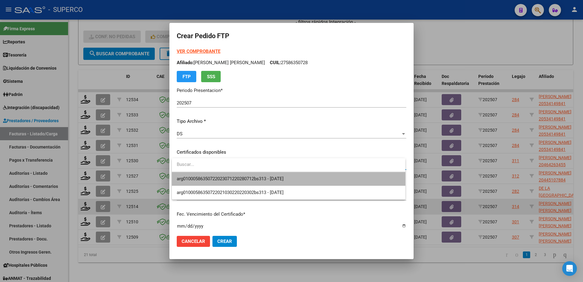
click at [313, 180] on span "arg01000586350722023071220280712bs313 - [DATE]" at bounding box center [289, 179] width 224 height 14
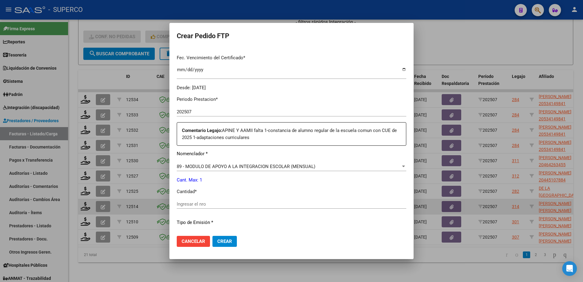
scroll to position [156, 0]
click at [346, 166] on div "89 - MODULO DE APOYO A LA INTEGRACION ESCOLAR (MENSUAL)" at bounding box center [289, 166] width 224 height 5
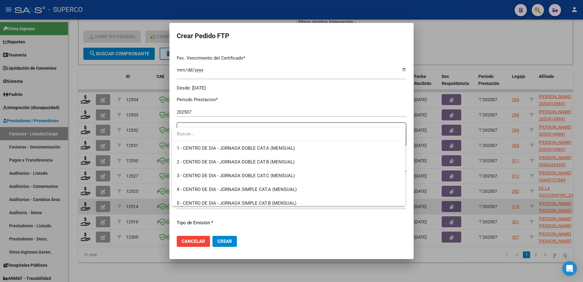
scroll to position [1191, 0]
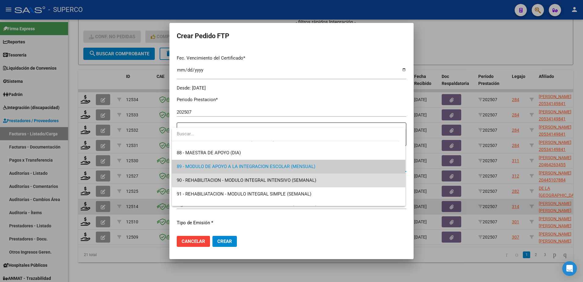
click at [333, 180] on span "90 - REHABILITACION - MODULO INTEGRAL INTENSIVO (SEMANAL)" at bounding box center [289, 180] width 224 height 14
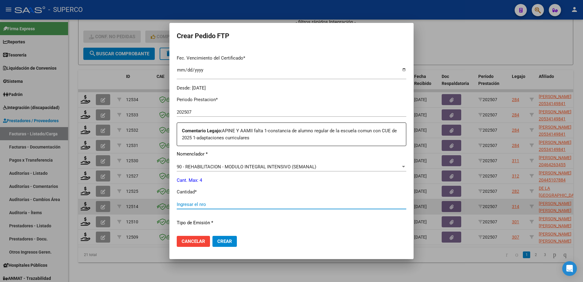
click at [270, 205] on input "Ingresar el nro" at bounding box center [292, 204] width 230 height 5
type input "4"
click at [222, 237] on button "Crear" at bounding box center [225, 241] width 24 height 11
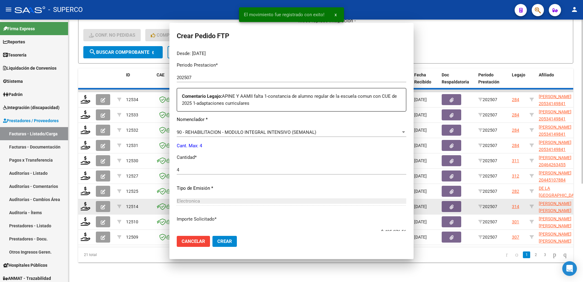
scroll to position [0, 0]
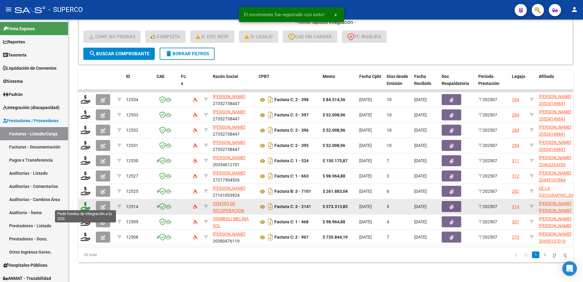
click at [83, 204] on icon at bounding box center [86, 206] width 10 height 9
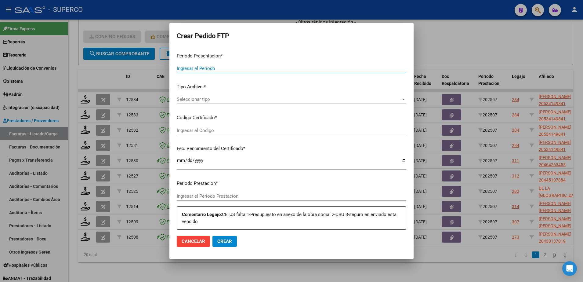
type input "202507"
type input "$ 573.313,85"
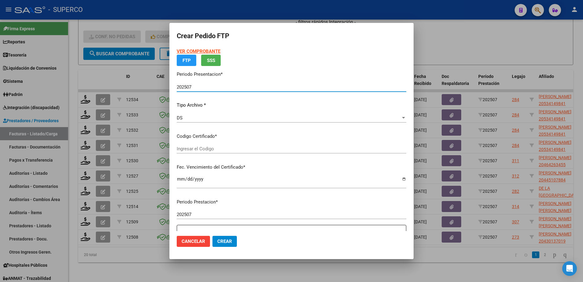
type input "ARG02000531733992019101020291010CBA536"
type input "[DATE]"
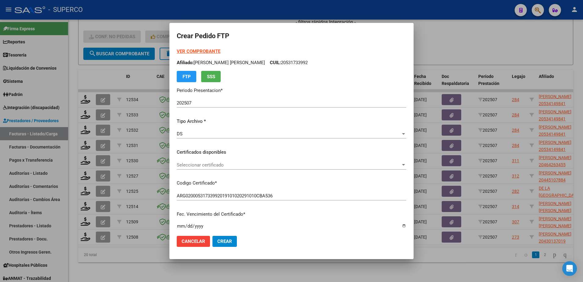
click at [209, 49] on strong "VER COMPROBANTE" at bounding box center [199, 51] width 44 height 5
click at [246, 165] on span "Seleccionar certificado" at bounding box center [289, 164] width 224 height 5
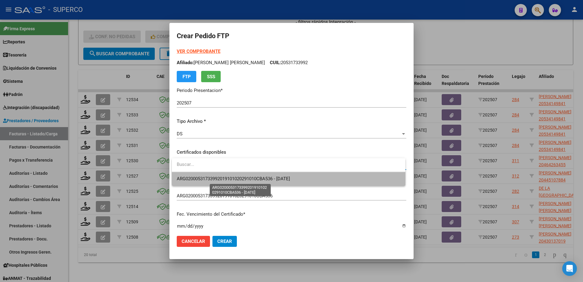
click at [235, 180] on span "ARG02000531733992019101020291010CBA536 - [DATE]" at bounding box center [233, 178] width 113 height 5
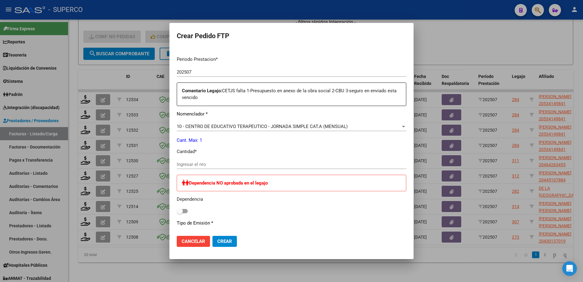
scroll to position [191, 0]
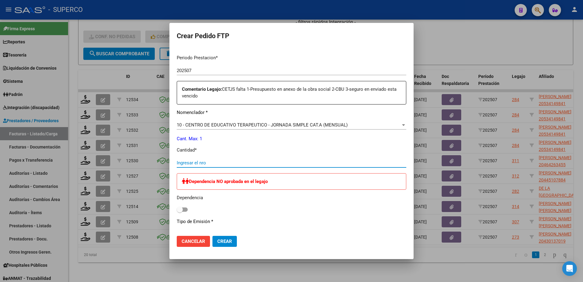
click at [234, 162] on input "Ingresar el nro" at bounding box center [292, 162] width 230 height 5
type input "1"
click at [185, 211] on span at bounding box center [182, 209] width 11 height 4
click at [180, 212] on input "checkbox" at bounding box center [180, 212] width 0 height 0
checkbox input "true"
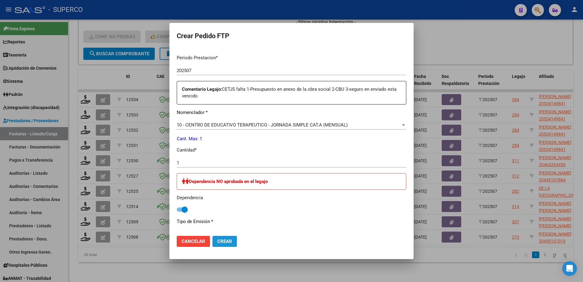
click at [222, 243] on span "Crear" at bounding box center [224, 240] width 15 height 5
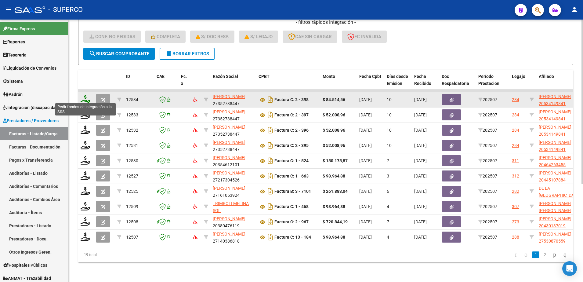
click at [84, 96] on icon at bounding box center [86, 99] width 10 height 9
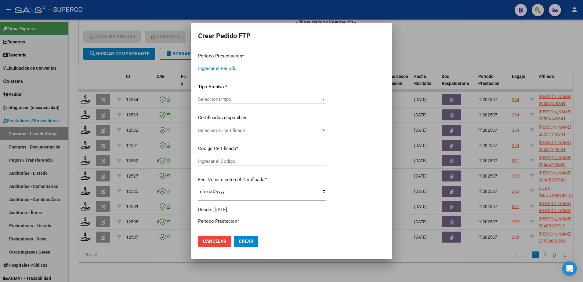
type input "202507"
type input "$ 84.514,56"
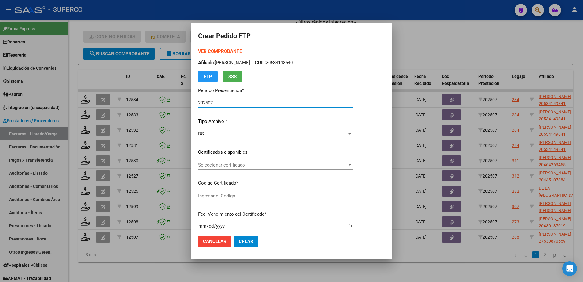
click at [212, 51] on strong "VER COMPROBANTE" at bounding box center [220, 51] width 44 height 5
type input "arg02000534149842023010920330109bs309"
type input "[DATE]"
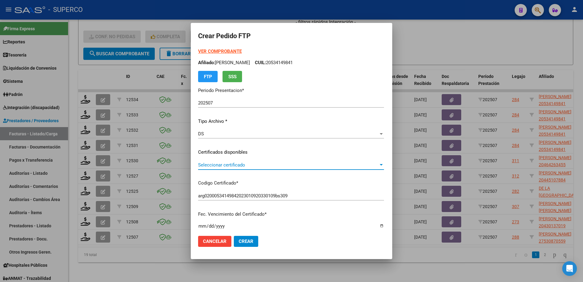
click at [339, 165] on span "Seleccionar certificado" at bounding box center [288, 164] width 180 height 5
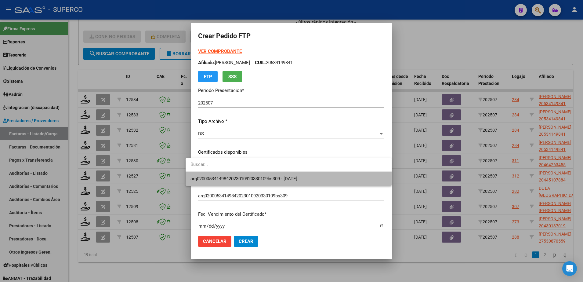
click at [331, 179] on span "arg02000534149842023010920330109bs309 - [DATE]" at bounding box center [289, 179] width 196 height 14
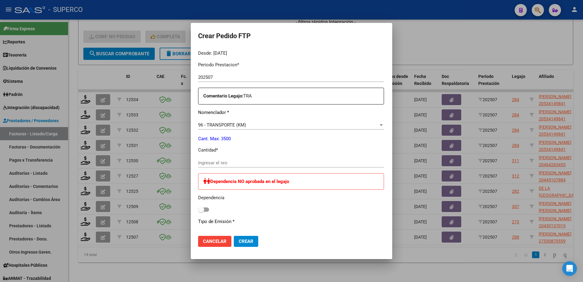
click at [271, 163] on input "Ingresar el nro" at bounding box center [291, 162] width 186 height 5
type input "156"
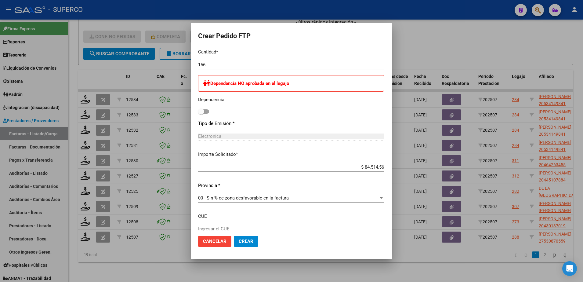
scroll to position [290, 0]
click at [239, 240] on span "Crear" at bounding box center [246, 240] width 15 height 5
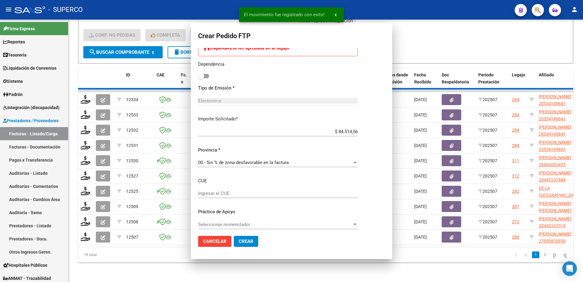
scroll to position [0, 0]
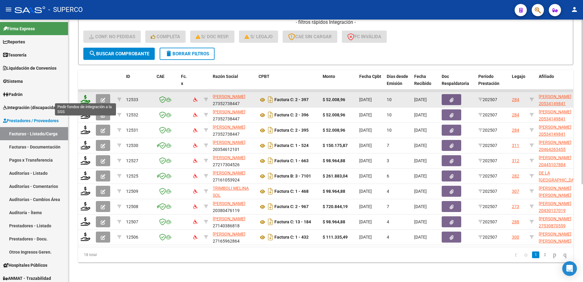
click at [84, 98] on icon at bounding box center [86, 99] width 10 height 9
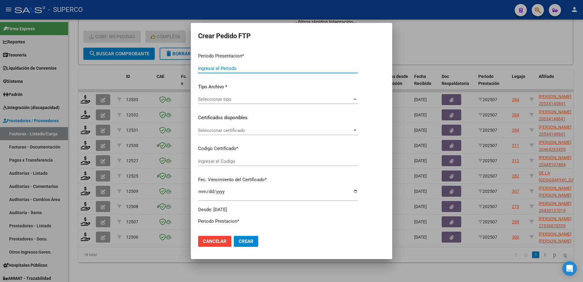
type input "202507"
type input "$ 52.008,96"
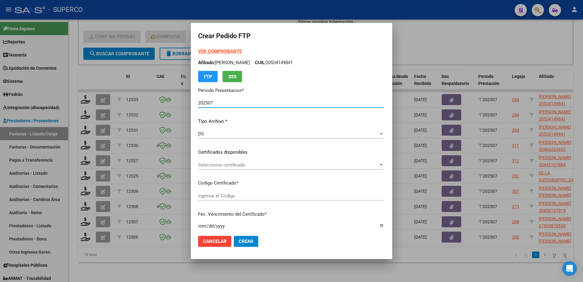
type input "arg02000534149842023010920330109bs309"
click at [220, 51] on strong "VER COMPROBANTE" at bounding box center [220, 51] width 44 height 5
click at [340, 162] on span "Seleccionar certificado" at bounding box center [288, 164] width 180 height 5
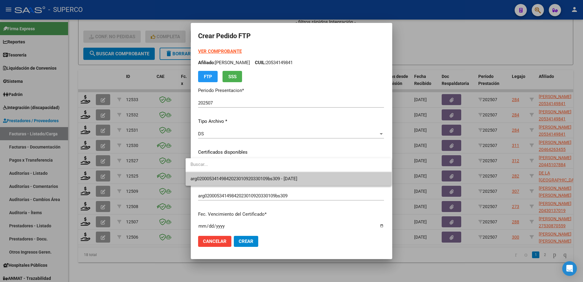
click at [336, 177] on span "arg02000534149842023010920330109bs309 - [DATE]" at bounding box center [289, 179] width 196 height 14
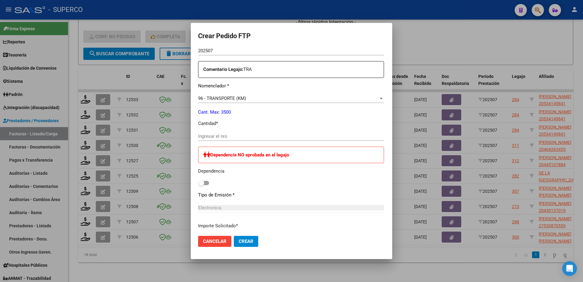
scroll to position [229, 0]
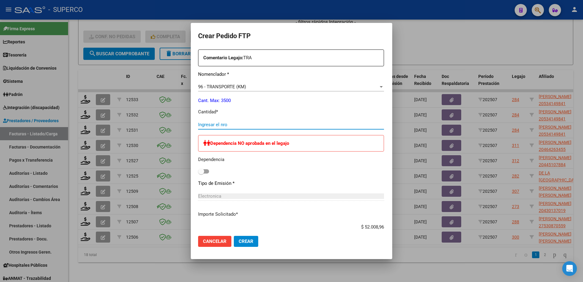
click at [331, 126] on input "Ingresar el nro" at bounding box center [291, 124] width 186 height 5
click at [248, 240] on button "Crear" at bounding box center [246, 241] width 24 height 11
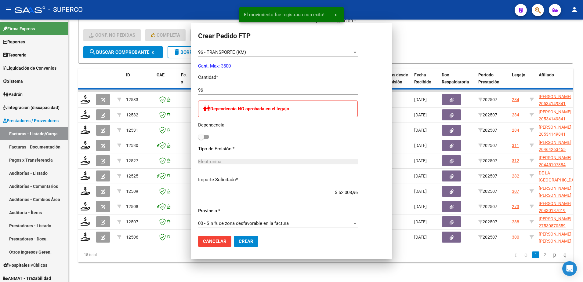
scroll to position [0, 0]
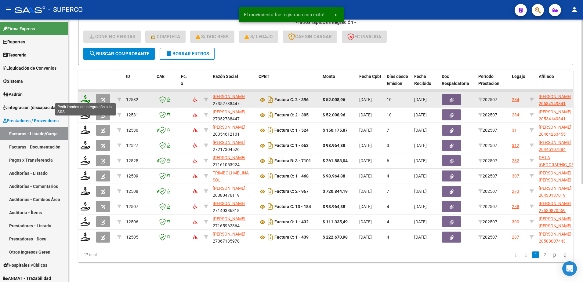
click at [84, 97] on icon at bounding box center [86, 99] width 10 height 9
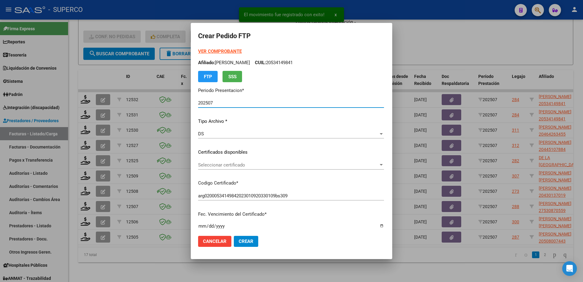
click at [363, 163] on span "Seleccionar certificado" at bounding box center [288, 164] width 180 height 5
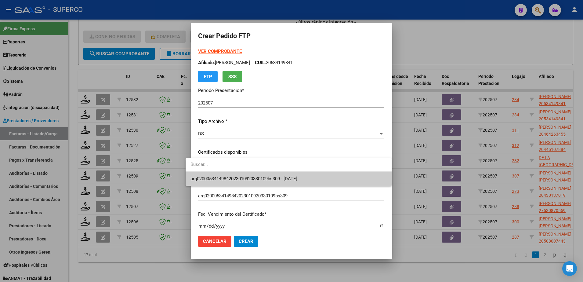
click at [356, 179] on span "arg02000534149842023010920330109bs309 - [DATE]" at bounding box center [289, 179] width 196 height 14
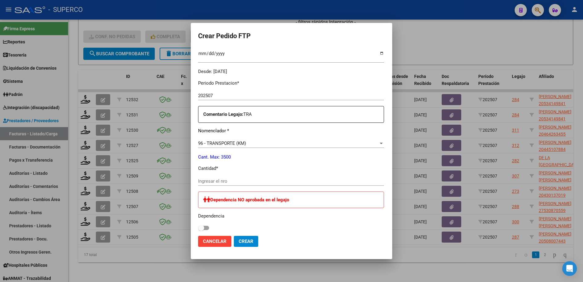
scroll to position [191, 0]
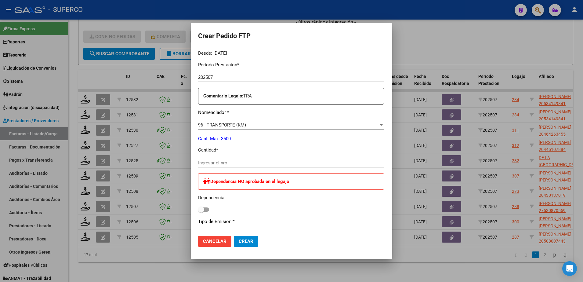
click at [274, 159] on div "Ingresar el nro" at bounding box center [291, 162] width 186 height 9
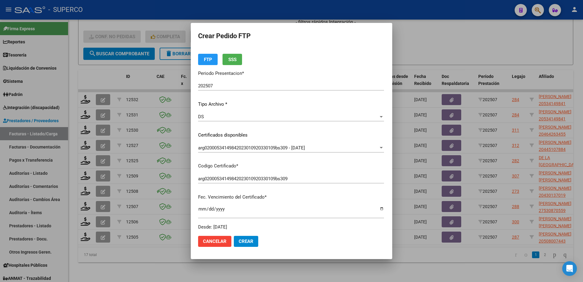
scroll to position [0, 0]
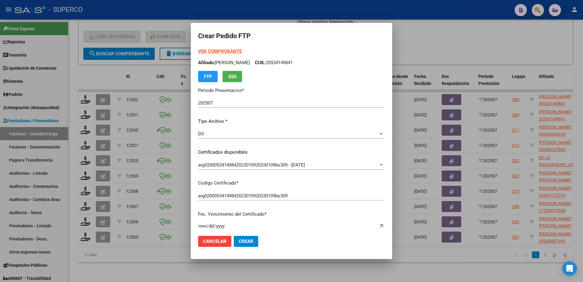
click at [212, 52] on strong "VER COMPROBANTE" at bounding box center [220, 51] width 44 height 5
click at [239, 242] on span "Crear" at bounding box center [246, 240] width 15 height 5
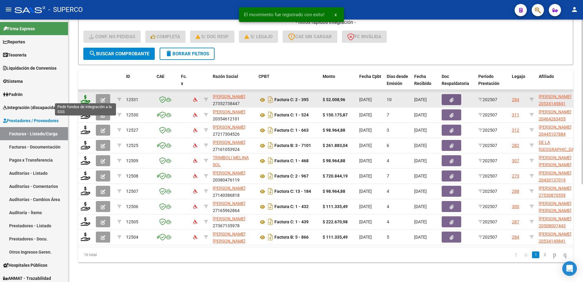
click at [83, 96] on icon at bounding box center [86, 99] width 10 height 9
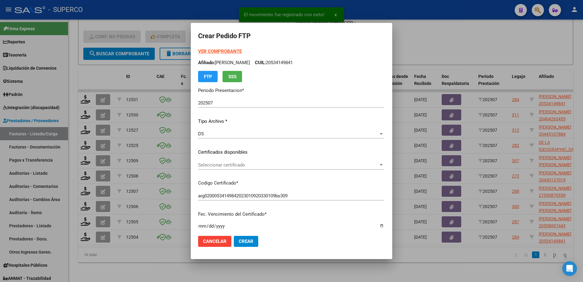
click at [213, 50] on strong "VER COMPROBANTE" at bounding box center [220, 51] width 44 height 5
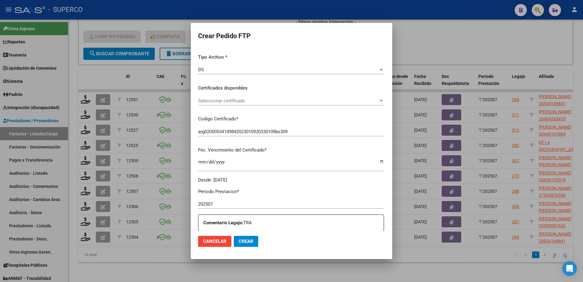
scroll to position [76, 0]
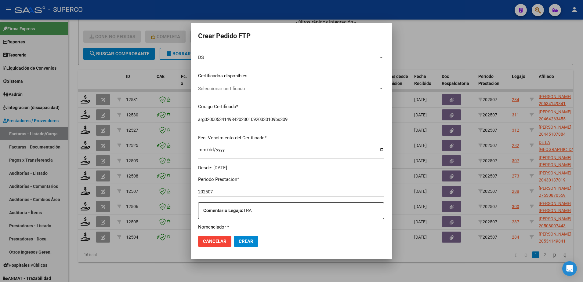
click at [272, 88] on span "Seleccionar certificado" at bounding box center [288, 88] width 180 height 5
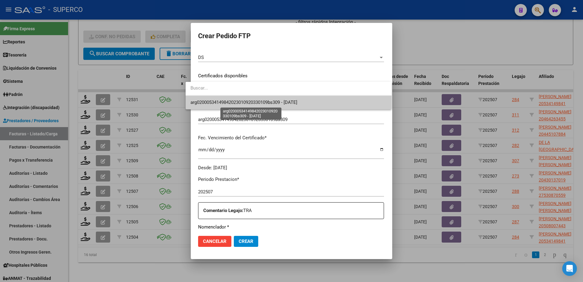
click at [265, 104] on span "arg02000534149842023010920330109bs309 - [DATE]" at bounding box center [244, 102] width 107 height 5
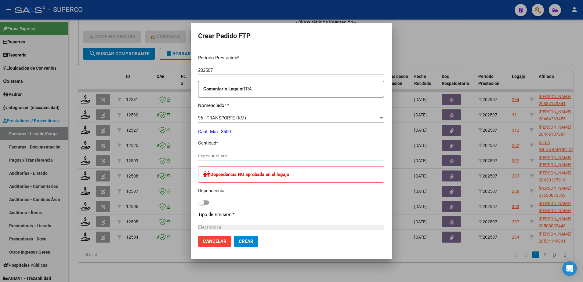
scroll to position [229, 0]
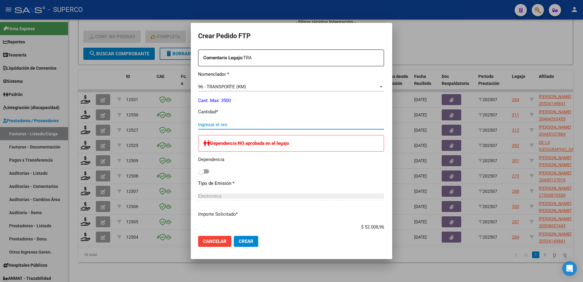
click at [256, 123] on input "Ingresar el nro" at bounding box center [291, 124] width 186 height 5
click at [239, 243] on span "Crear" at bounding box center [246, 240] width 15 height 5
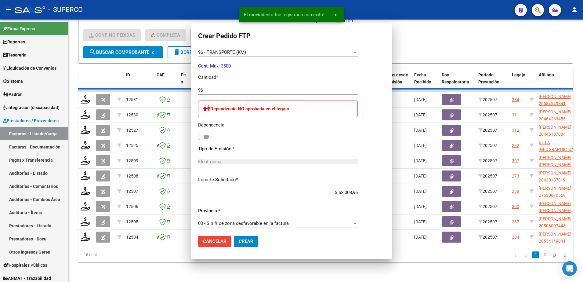
scroll to position [0, 0]
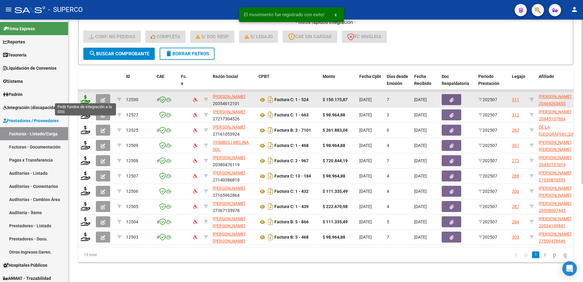
click at [87, 99] on icon at bounding box center [86, 99] width 10 height 9
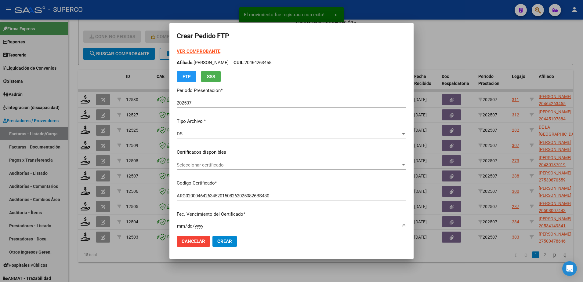
click at [194, 51] on strong "VER COMPROBANTE" at bounding box center [199, 51] width 44 height 5
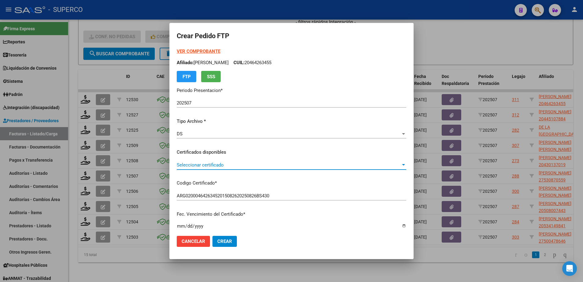
click at [349, 164] on span "Seleccionar certificado" at bounding box center [289, 164] width 224 height 5
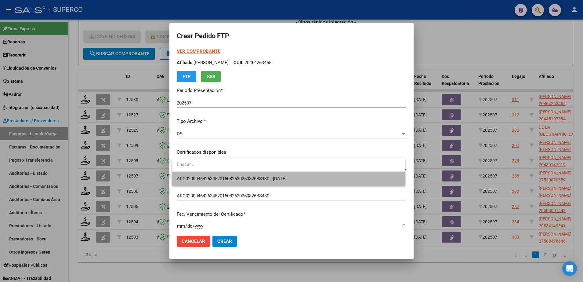
click at [342, 181] on span "ARG02000464263452015082620250826BS430 - [DATE]" at bounding box center [289, 179] width 224 height 14
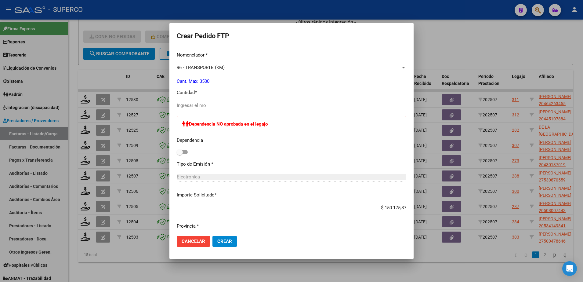
scroll to position [267, 0]
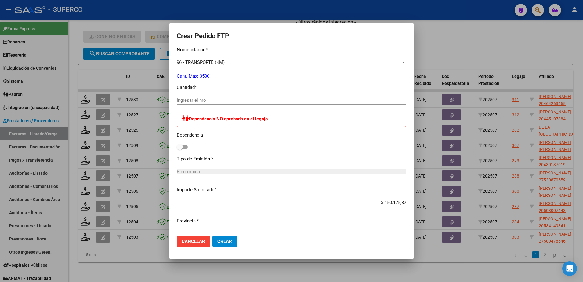
click at [245, 102] on input "Ingresar el nro" at bounding box center [292, 99] width 230 height 5
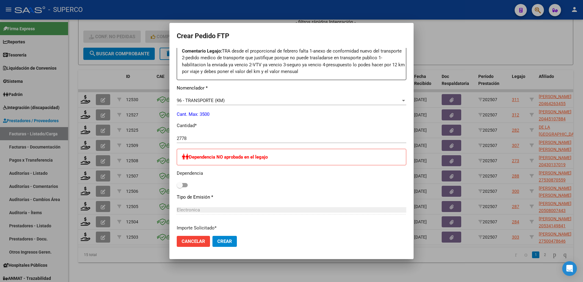
click at [242, 141] on div "2778 Ingresar el nro" at bounding box center [292, 138] width 230 height 9
click at [230, 245] on button "Crear" at bounding box center [225, 241] width 24 height 11
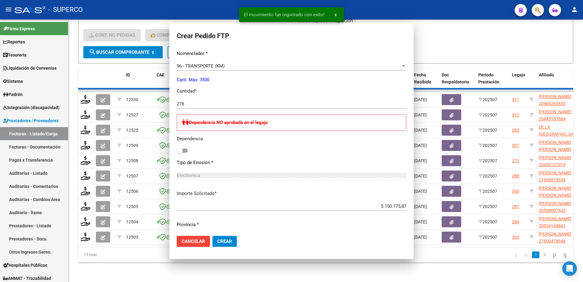
scroll to position [0, 0]
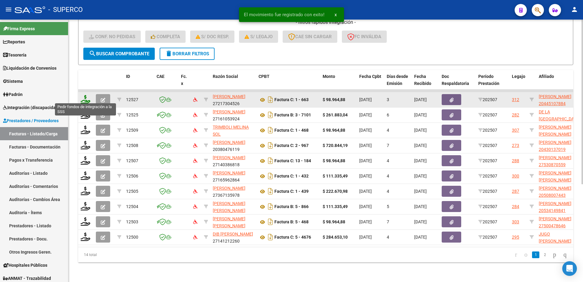
click at [85, 96] on icon at bounding box center [86, 99] width 10 height 9
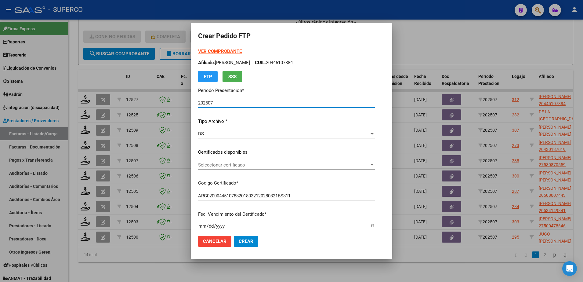
click at [282, 165] on span "Seleccionar certificado" at bounding box center [283, 164] width 171 height 5
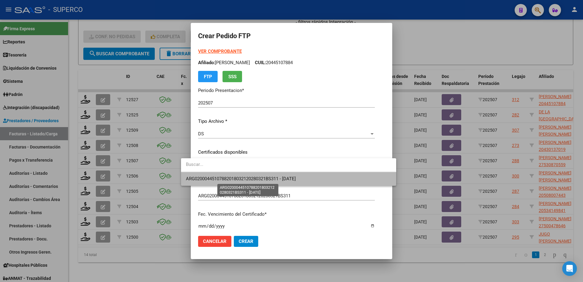
click at [293, 180] on span "ARG02000445107882018032120280321BS311 - [DATE]" at bounding box center [241, 178] width 110 height 5
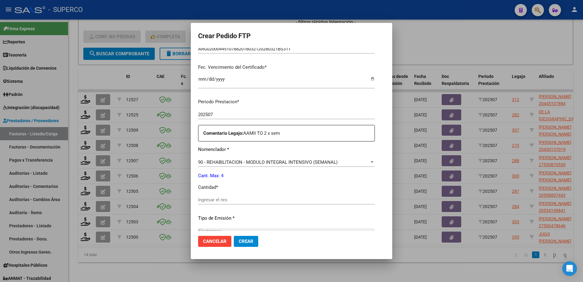
scroll to position [191, 0]
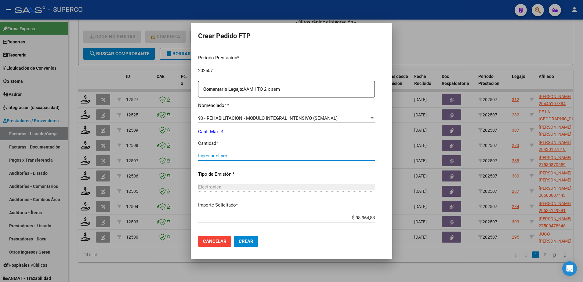
click at [285, 156] on input "Ingresar el nro" at bounding box center [286, 155] width 177 height 5
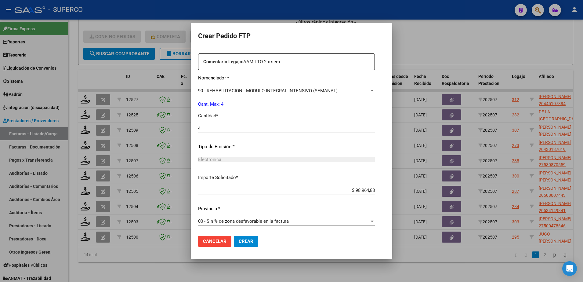
scroll to position [219, 0]
click at [242, 246] on button "Crear" at bounding box center [246, 241] width 24 height 11
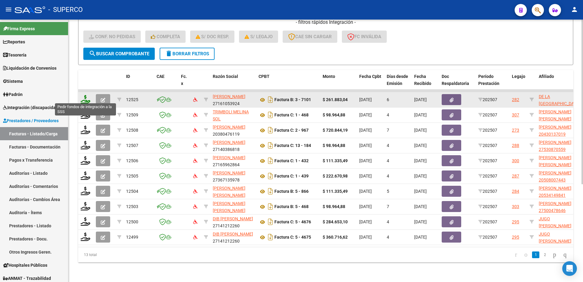
click at [86, 97] on icon at bounding box center [86, 99] width 10 height 9
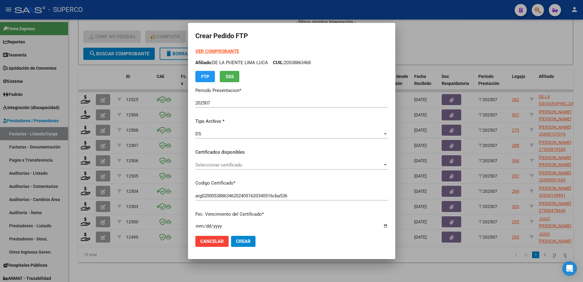
click at [225, 52] on strong "VER COMPROBANTE" at bounding box center [217, 51] width 44 height 5
click at [359, 166] on span "Seleccionar certificado" at bounding box center [288, 164] width 187 height 5
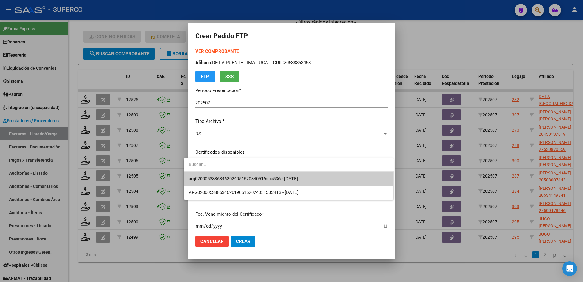
click at [352, 173] on span "arg02000538863462024051620340516cba536 - [DATE]" at bounding box center [289, 179] width 200 height 14
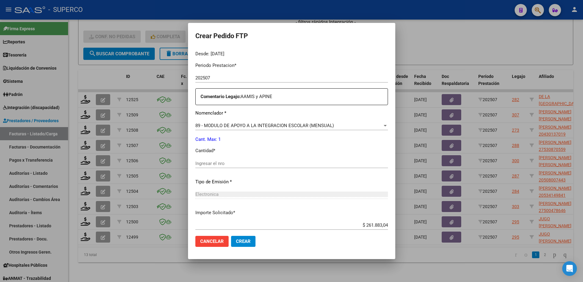
scroll to position [191, 0]
click at [332, 125] on div "89 - MODULO DE APOYO A LA INTEGRACION ESCOLAR (MENSUAL)" at bounding box center [288, 124] width 187 height 5
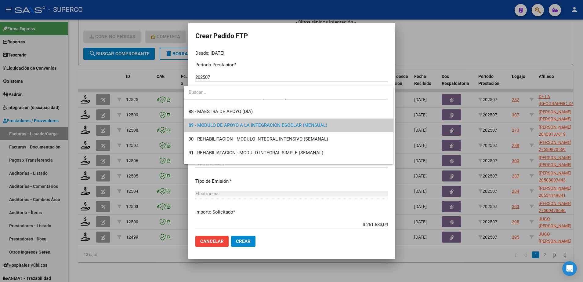
scroll to position [1191, 0]
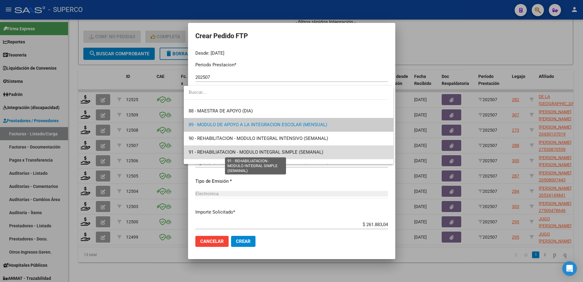
click at [322, 151] on span "91 - REHABILIATACION - MODULO INTEGRAL SIMPLE (SEMANAL)" at bounding box center [256, 151] width 135 height 5
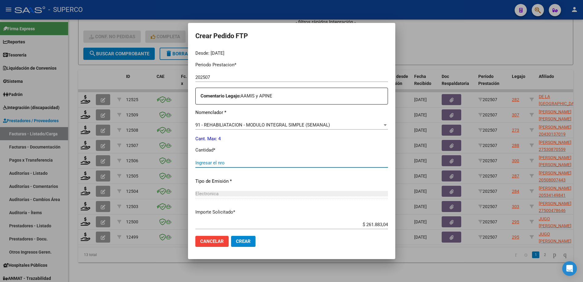
click at [314, 162] on input "Ingresar el nro" at bounding box center [291, 162] width 193 height 5
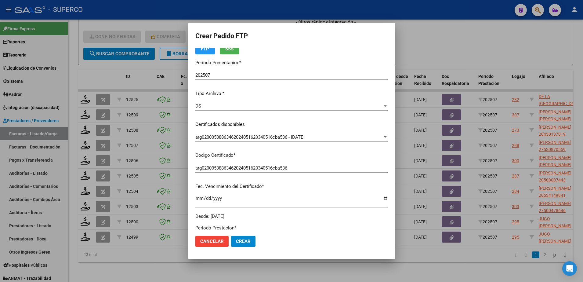
scroll to position [0, 0]
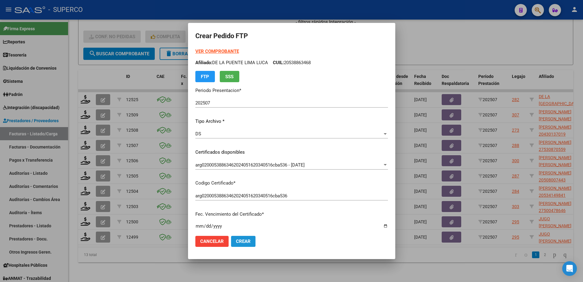
click at [236, 241] on span "Crear" at bounding box center [243, 240] width 15 height 5
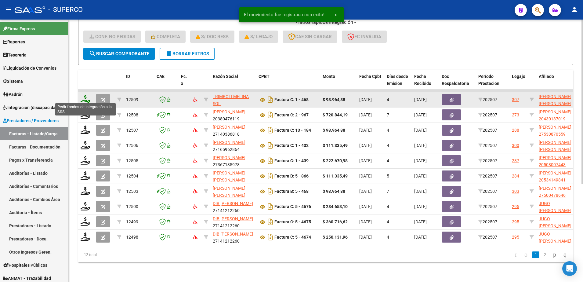
click at [84, 98] on icon at bounding box center [86, 99] width 10 height 9
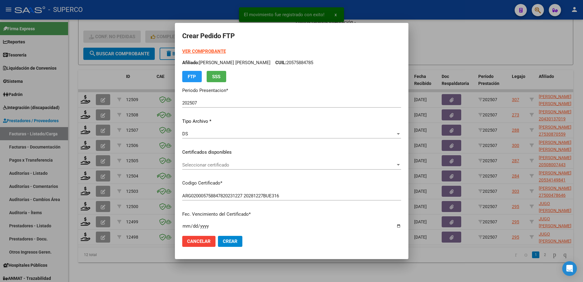
click at [365, 168] on div "Seleccionar certificado Seleccionar certificado" at bounding box center [291, 164] width 219 height 9
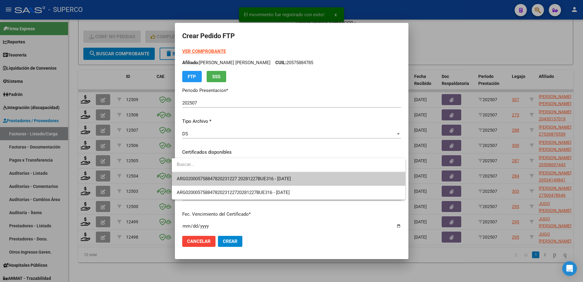
click at [351, 182] on span "ARG020005758847820231227 20281227BUE316 - [DATE]" at bounding box center [289, 179] width 224 height 14
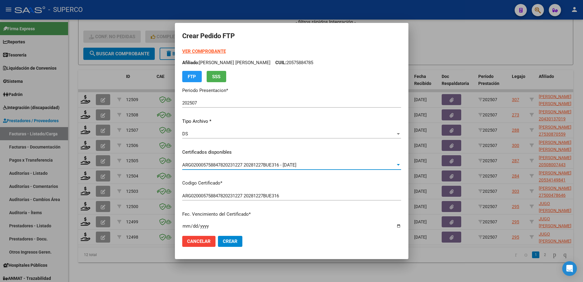
click at [186, 52] on strong "VER COMPROBANTE" at bounding box center [204, 51] width 44 height 5
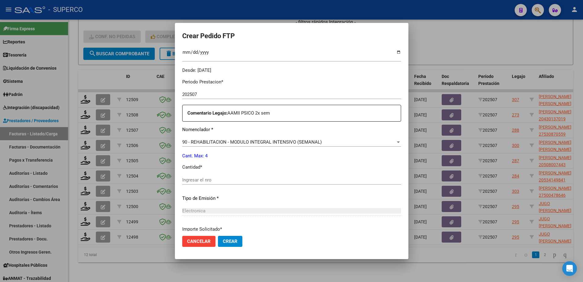
scroll to position [191, 0]
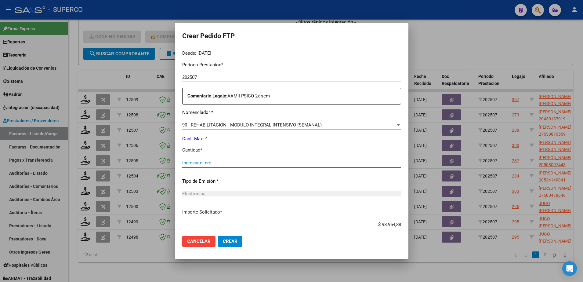
click at [332, 161] on input "Ingresar el nro" at bounding box center [291, 162] width 219 height 5
click at [227, 240] on span "Crear" at bounding box center [230, 240] width 15 height 5
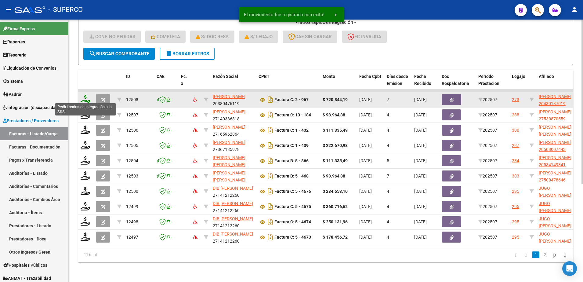
click at [85, 98] on icon at bounding box center [86, 99] width 10 height 9
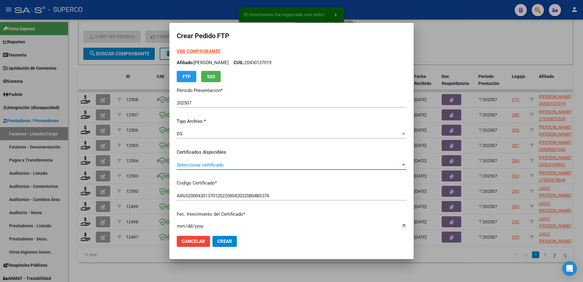
click at [291, 165] on span "Seleccionar certificado" at bounding box center [289, 164] width 224 height 5
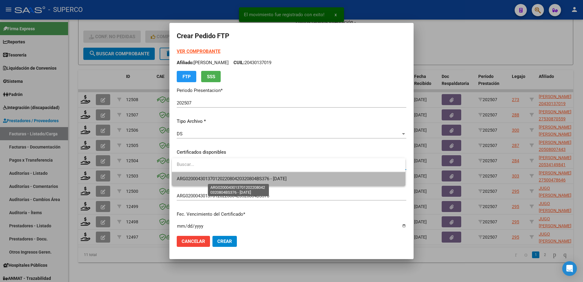
click at [287, 179] on span "ARG02000430137012022080420320804BS376 - [DATE]" at bounding box center [232, 178] width 110 height 5
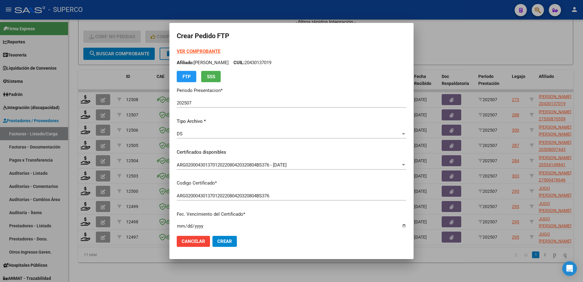
click at [196, 47] on form "Crear Pedido FTP VER COMPROBANTE ARCA Padrón Afiliado: [PERSON_NAME]: 204301370…" at bounding box center [292, 141] width 230 height 222
click at [196, 51] on strong "VER COMPROBANTE" at bounding box center [199, 51] width 44 height 5
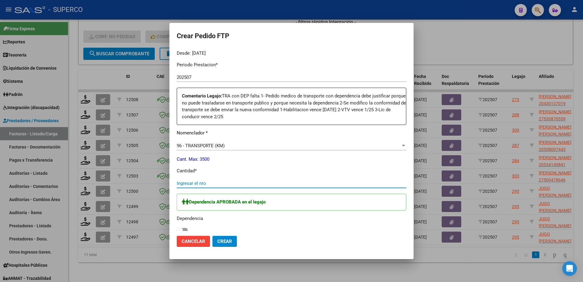
click at [309, 182] on input "Ingresar el nro" at bounding box center [292, 182] width 230 height 5
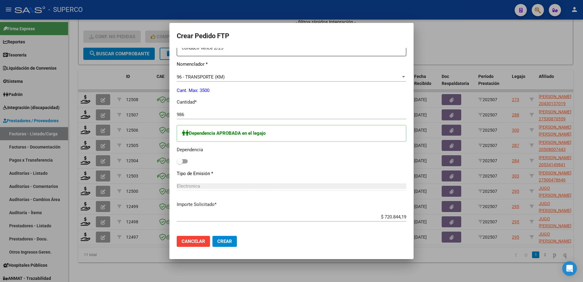
scroll to position [267, 0]
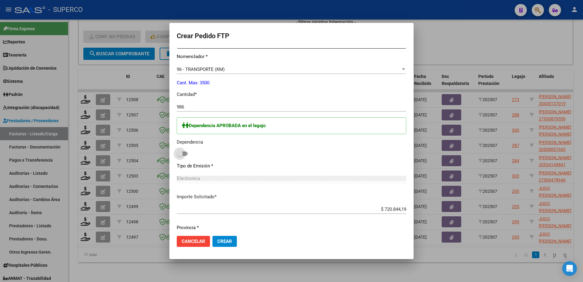
click at [181, 154] on span at bounding box center [180, 154] width 6 height 6
click at [180, 156] on input "checkbox" at bounding box center [180, 156] width 0 height 0
click at [231, 242] on span "Crear" at bounding box center [224, 240] width 15 height 5
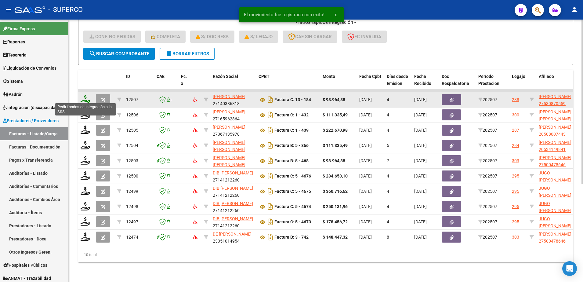
click at [85, 96] on icon at bounding box center [86, 99] width 10 height 9
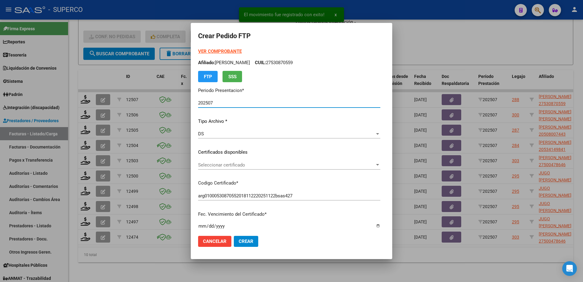
click at [318, 165] on span "Seleccionar certificado" at bounding box center [286, 164] width 177 height 5
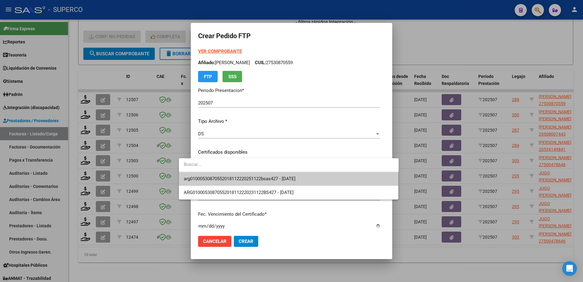
click at [310, 180] on span "arg01000530870552018112220251122bsas427 - [DATE]" at bounding box center [289, 179] width 210 height 14
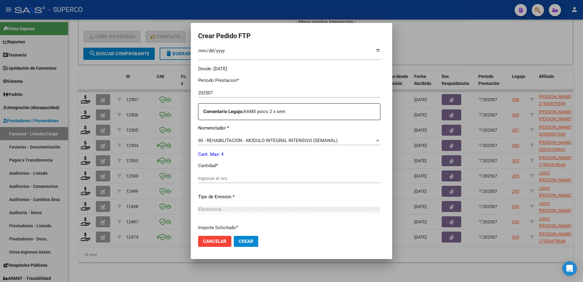
scroll to position [191, 0]
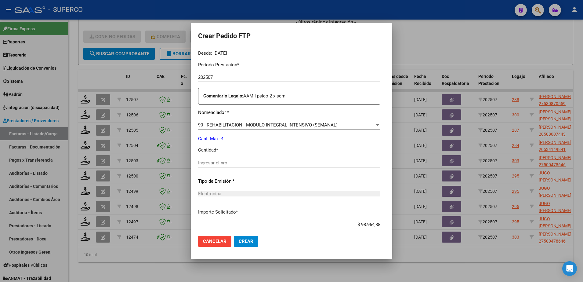
click at [279, 165] on input "Ingresar el nro" at bounding box center [289, 162] width 182 height 5
click at [239, 242] on span "Crear" at bounding box center [246, 240] width 15 height 5
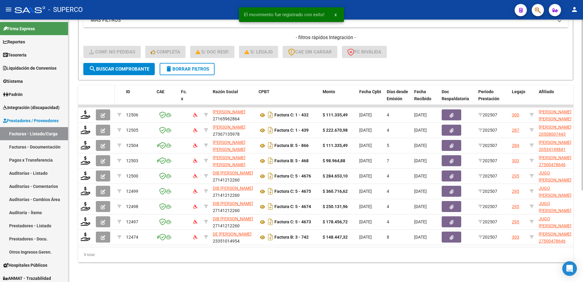
scroll to position [141, 0]
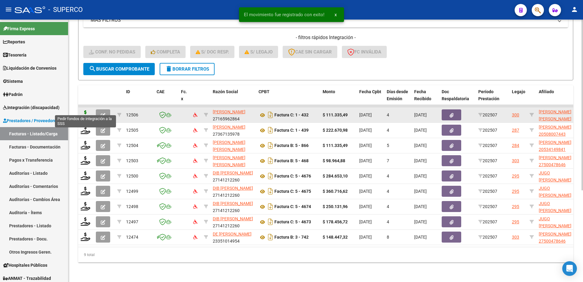
click at [84, 110] on icon at bounding box center [86, 114] width 10 height 9
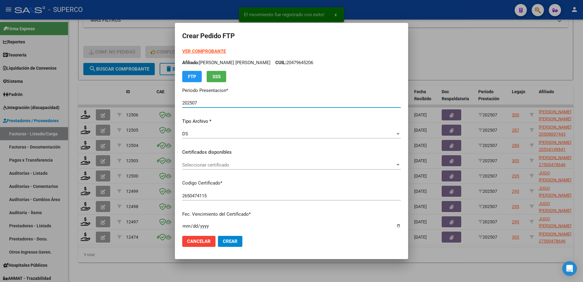
click at [362, 165] on span "Seleccionar certificado" at bounding box center [288, 164] width 213 height 5
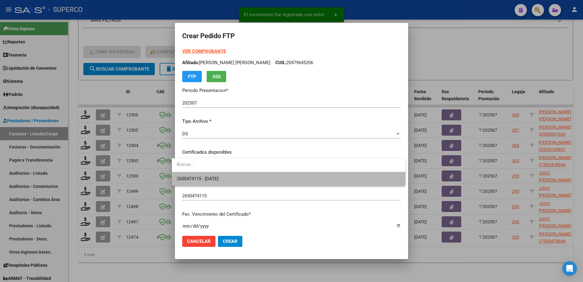
click at [354, 179] on span "2650474115 - [DATE]" at bounding box center [289, 179] width 224 height 14
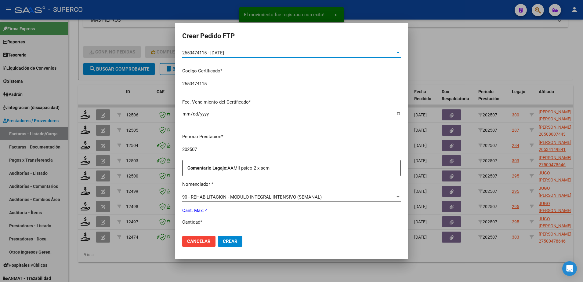
scroll to position [191, 0]
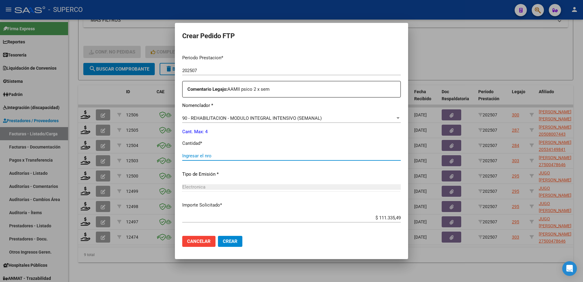
click at [265, 155] on input "Ingresar el nro" at bounding box center [291, 155] width 219 height 5
click at [230, 244] on button "Crear" at bounding box center [230, 241] width 24 height 11
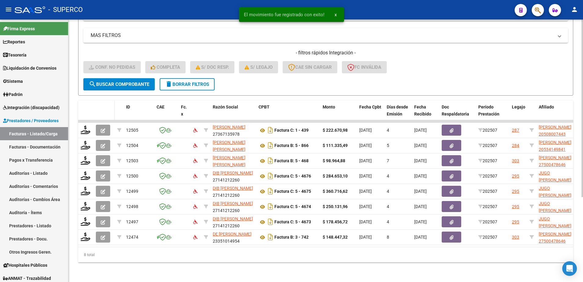
scroll to position [125, 0]
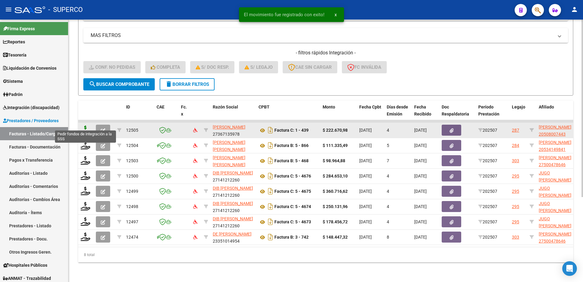
click at [85, 125] on icon at bounding box center [86, 129] width 10 height 9
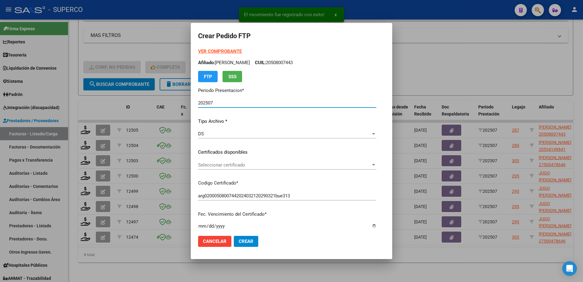
click at [296, 168] on div "Seleccionar certificado Seleccionar certificado" at bounding box center [287, 164] width 178 height 9
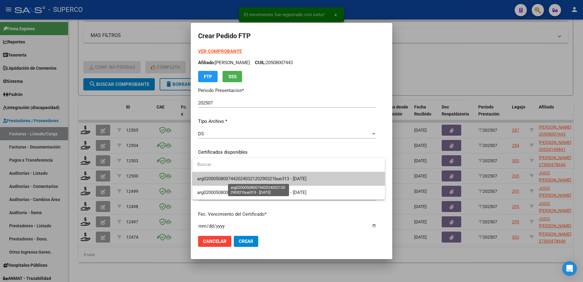
click at [292, 179] on span "arg02000508007442024032120290321bue313 - [DATE]" at bounding box center [251, 178] width 109 height 5
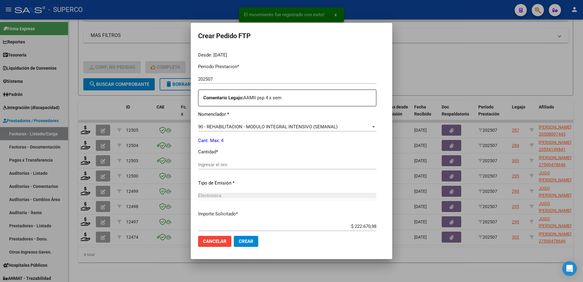
scroll to position [191, 0]
click at [266, 162] on input "Ingresar el nro" at bounding box center [287, 162] width 178 height 5
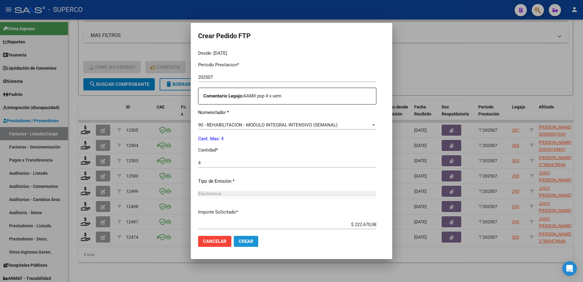
click at [243, 240] on span "Crear" at bounding box center [246, 240] width 15 height 5
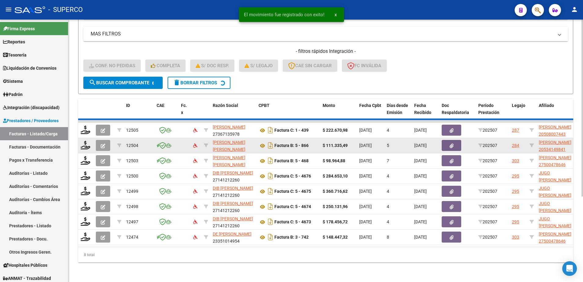
scroll to position [110, 0]
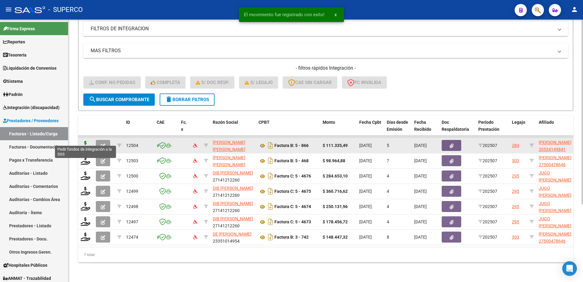
click at [87, 141] on icon at bounding box center [86, 145] width 10 height 9
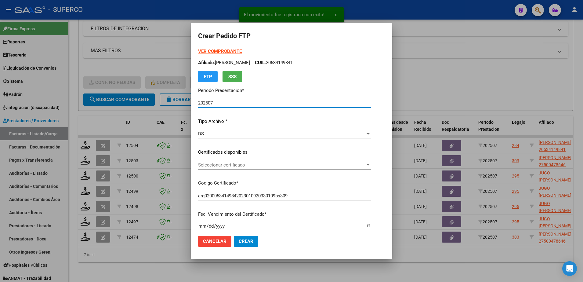
click at [363, 166] on span "Seleccionar certificado" at bounding box center [281, 164] width 167 height 5
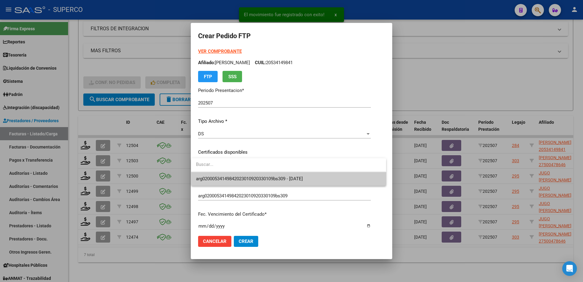
click at [351, 180] on span "arg02000534149842023010920330109bs309 - [DATE]" at bounding box center [288, 179] width 185 height 14
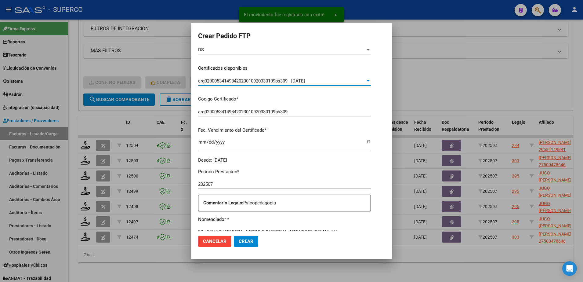
scroll to position [191, 0]
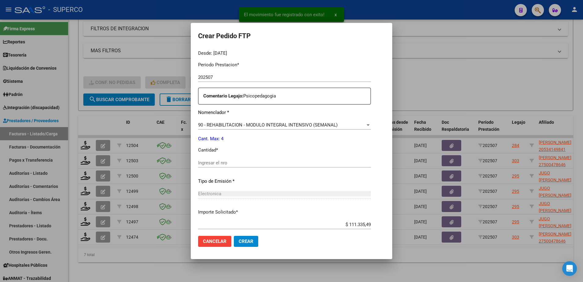
click at [267, 165] on input "Ingresar el nro" at bounding box center [284, 162] width 173 height 5
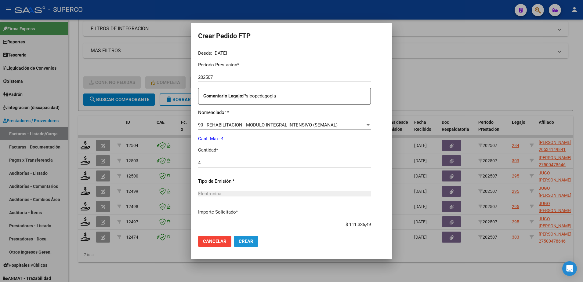
click at [254, 241] on button "Crear" at bounding box center [246, 241] width 24 height 11
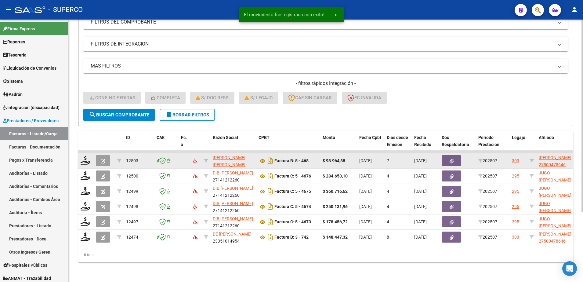
scroll to position [95, 0]
click at [85, 156] on icon at bounding box center [86, 160] width 10 height 9
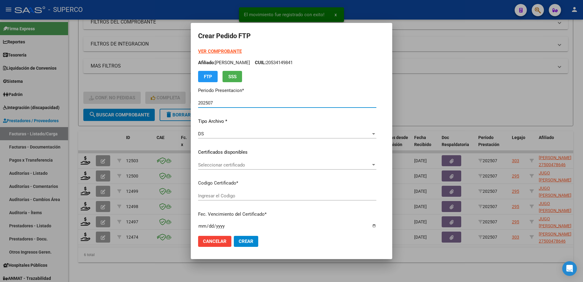
click at [361, 165] on span "Seleccionar certificado" at bounding box center [284, 164] width 173 height 5
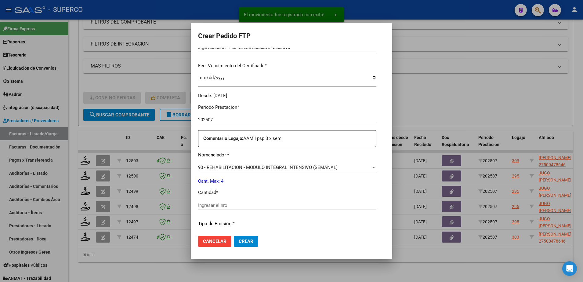
scroll to position [153, 0]
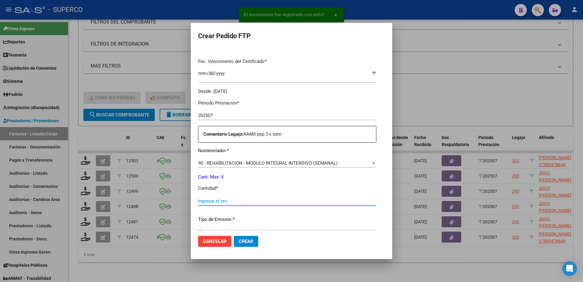
click at [254, 202] on input "Ingresar el nro" at bounding box center [287, 200] width 178 height 5
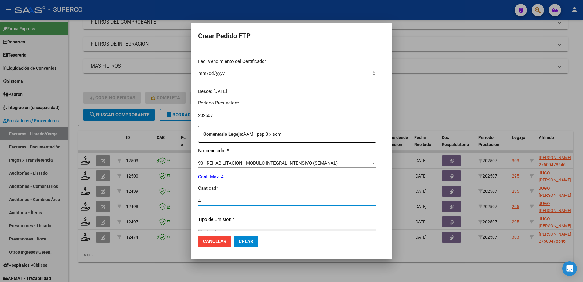
type input "4"
click at [234, 243] on button "Crear" at bounding box center [246, 241] width 24 height 11
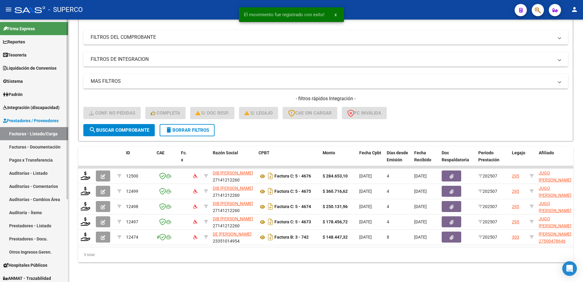
scroll to position [80, 0]
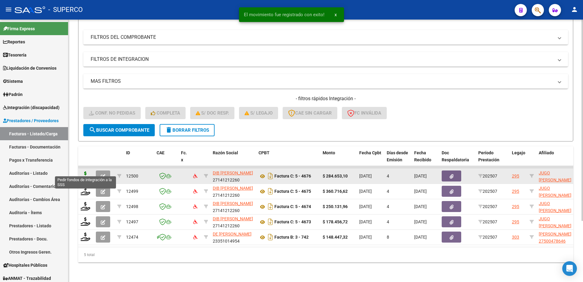
click at [85, 171] on icon at bounding box center [86, 175] width 10 height 9
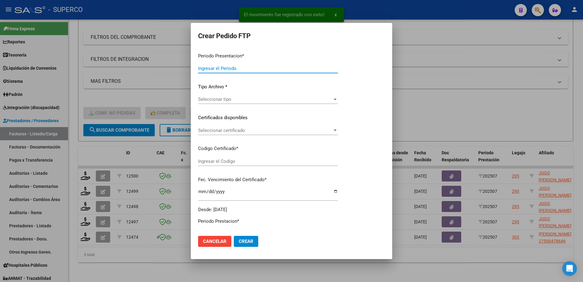
type input "202507"
type input "$ 284.653,10"
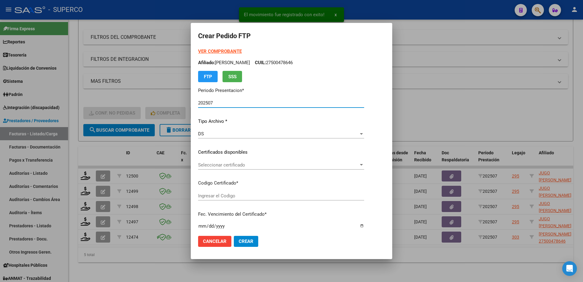
type input "arg02000550706712022031020270310cba536"
type input "[DATE]"
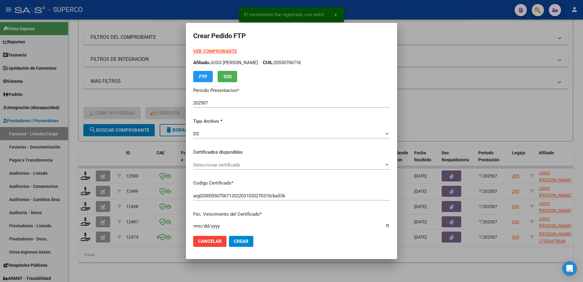
click at [209, 52] on strong "VER COMPROBANTE" at bounding box center [215, 51] width 44 height 5
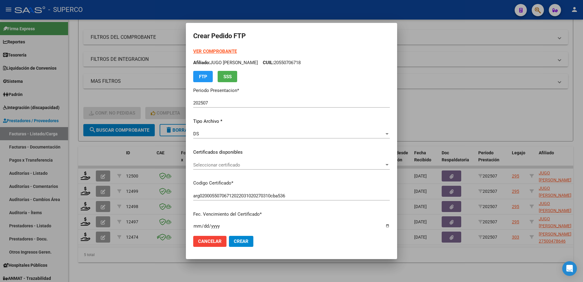
click at [358, 165] on span "Seleccionar certificado" at bounding box center [288, 164] width 191 height 5
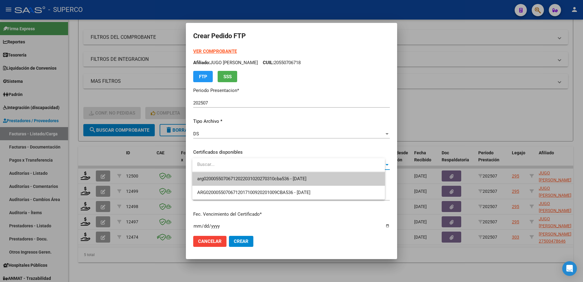
click at [352, 175] on span "arg02000550706712022031020270310cba536 - [DATE]" at bounding box center [288, 179] width 183 height 14
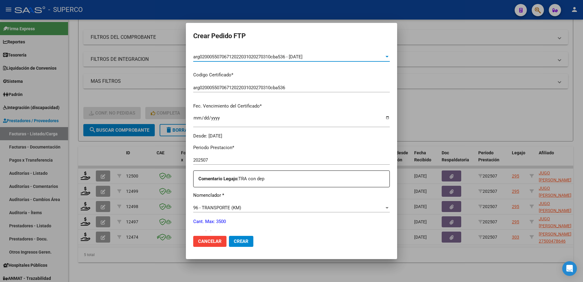
scroll to position [153, 0]
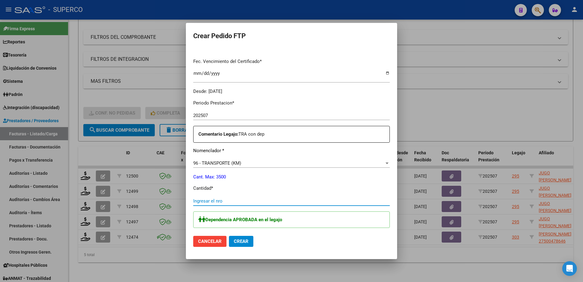
click at [344, 202] on input "Ingresar el nro" at bounding box center [291, 200] width 197 height 5
type input "390"
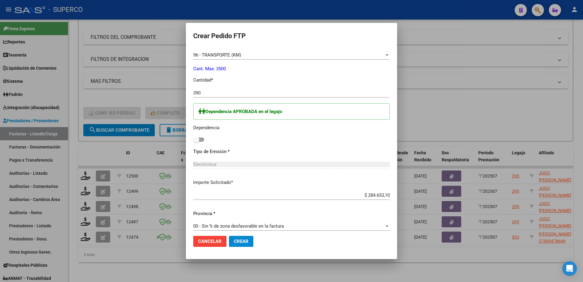
scroll to position [267, 0]
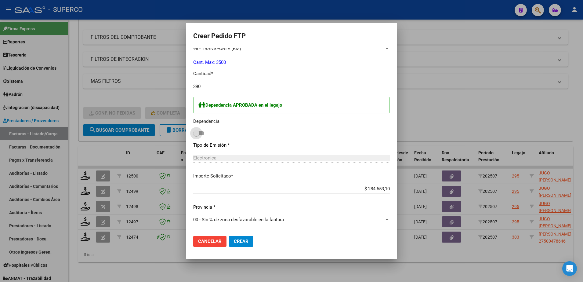
click at [204, 133] on span at bounding box center [198, 133] width 11 height 4
click at [196, 135] on input "checkbox" at bounding box center [196, 135] width 0 height 0
checkbox input "true"
click at [249, 241] on span "Crear" at bounding box center [241, 240] width 15 height 5
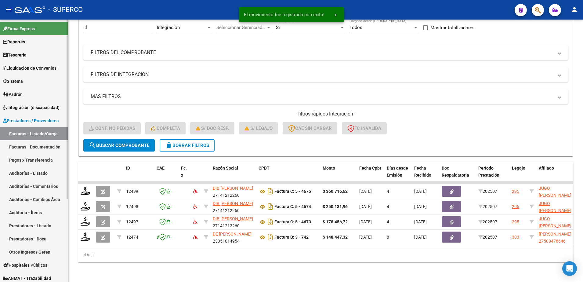
scroll to position [64, 0]
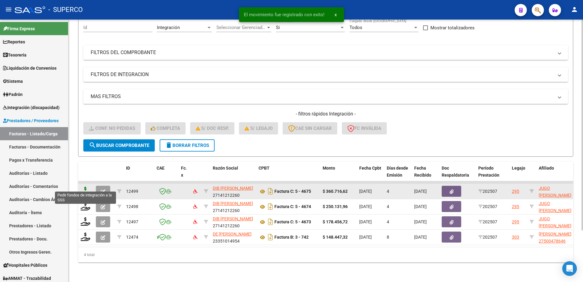
click at [84, 187] on icon at bounding box center [86, 191] width 10 height 9
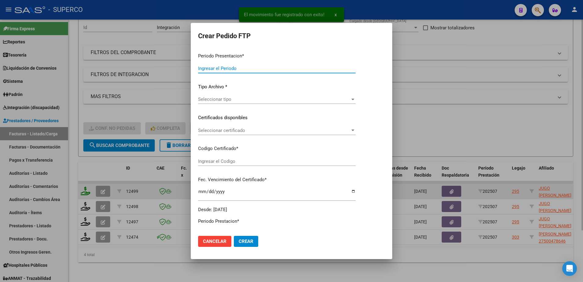
type input "202507"
type input "$ 360.716,62"
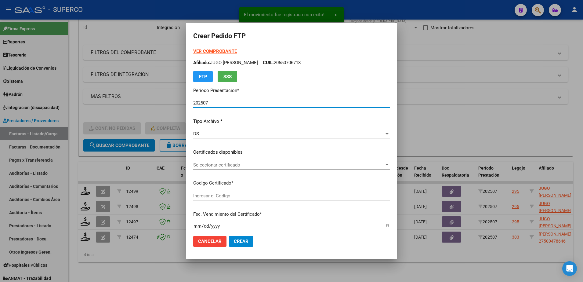
type input "arg02000550706712022031020270310cba536"
type input "[DATE]"
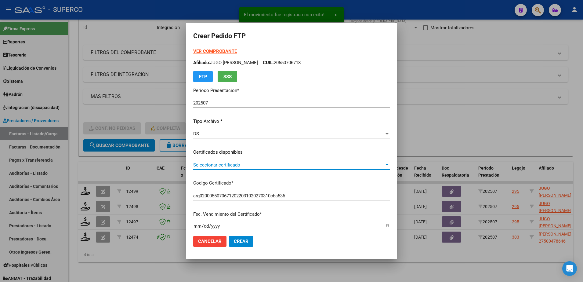
click at [305, 167] on span "Seleccionar certificado" at bounding box center [288, 164] width 191 height 5
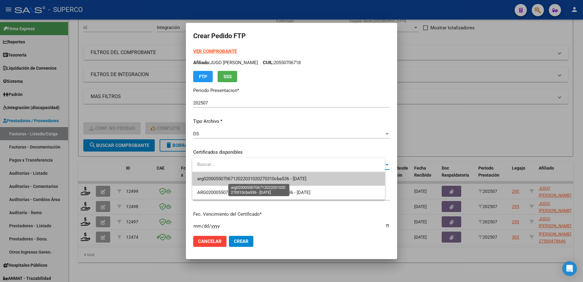
click at [301, 181] on span "arg02000550706712022031020270310cba536 - [DATE]" at bounding box center [251, 178] width 109 height 5
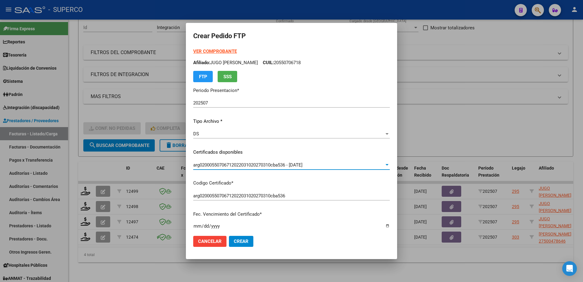
click at [214, 52] on strong "VER COMPROBANTE" at bounding box center [215, 51] width 44 height 5
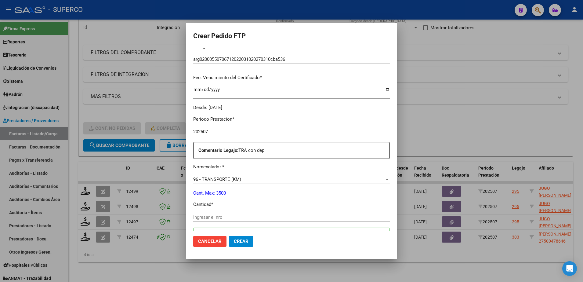
scroll to position [153, 0]
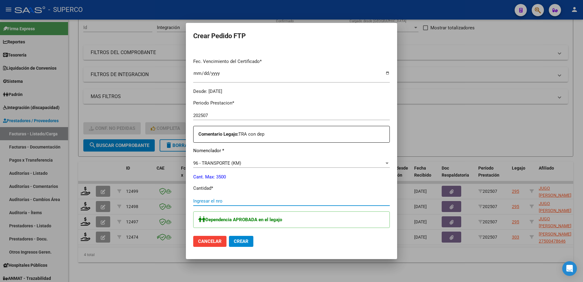
click at [293, 200] on input "Ingresar el nro" at bounding box center [291, 200] width 197 height 5
type input "494"
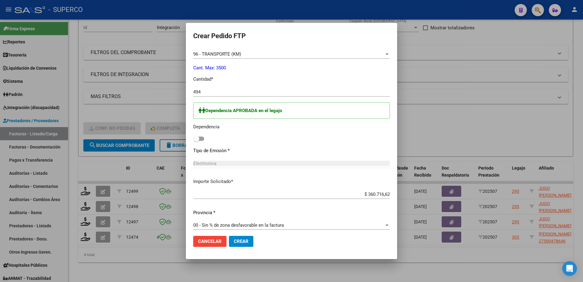
scroll to position [267, 0]
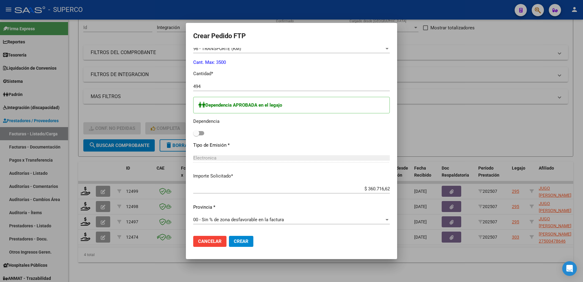
click at [204, 133] on span at bounding box center [198, 133] width 11 height 4
click at [196, 135] on input "checkbox" at bounding box center [196, 135] width 0 height 0
checkbox input "true"
click at [244, 241] on span "Crear" at bounding box center [241, 240] width 15 height 5
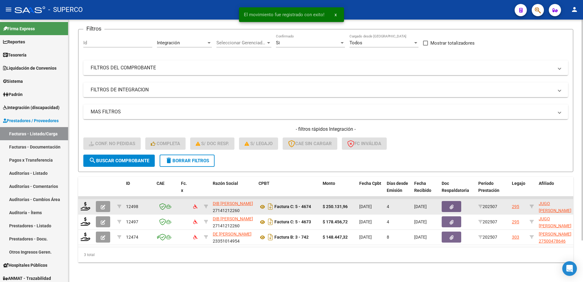
scroll to position [49, 0]
click at [85, 202] on icon at bounding box center [86, 206] width 10 height 9
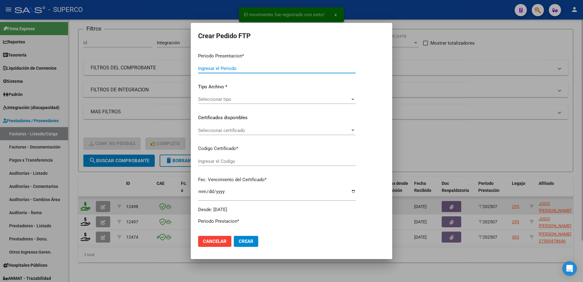
type input "202507"
type input "$ 250.131,96"
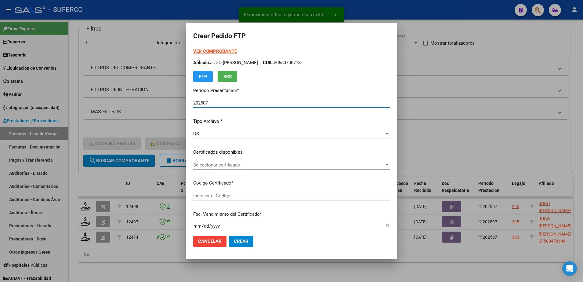
type input "arg02000550706712022031020270310cba536"
type input "[DATE]"
click at [220, 50] on strong "VER COMPROBANTE" at bounding box center [215, 51] width 44 height 5
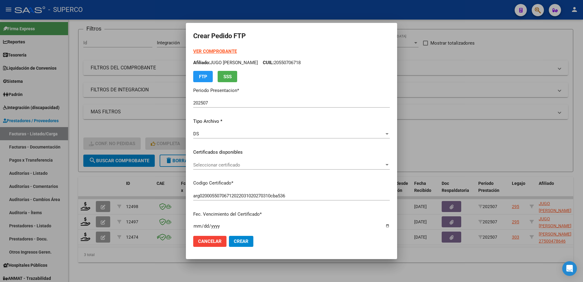
click at [343, 169] on div "Seleccionar certificado Seleccionar certificado" at bounding box center [291, 167] width 197 height 15
click at [343, 165] on span "Seleccionar certificado" at bounding box center [288, 164] width 191 height 5
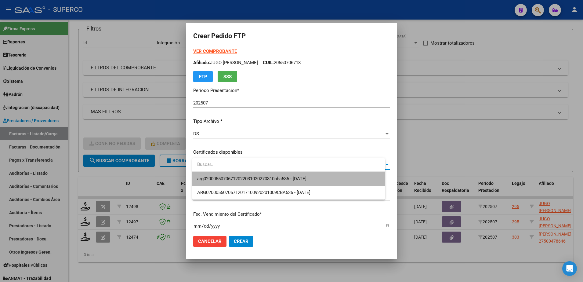
click at [334, 177] on span "arg02000550706712022031020270310cba536 - [DATE]" at bounding box center [288, 179] width 183 height 14
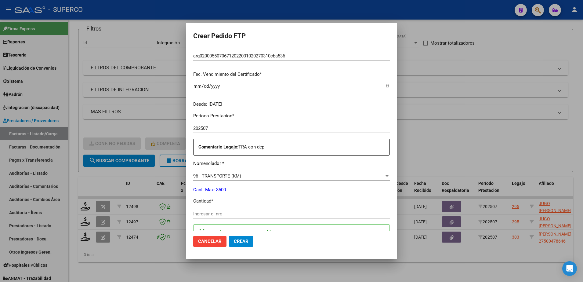
scroll to position [153, 0]
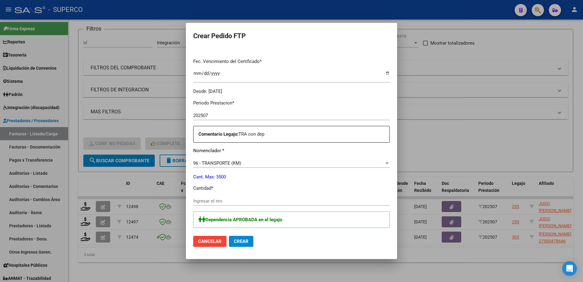
click at [267, 202] on input "Ingresar el nro" at bounding box center [291, 200] width 197 height 5
type input "342"
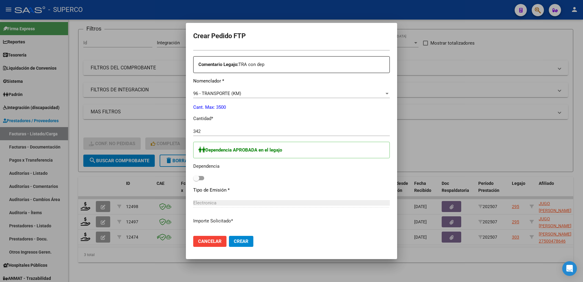
scroll to position [229, 0]
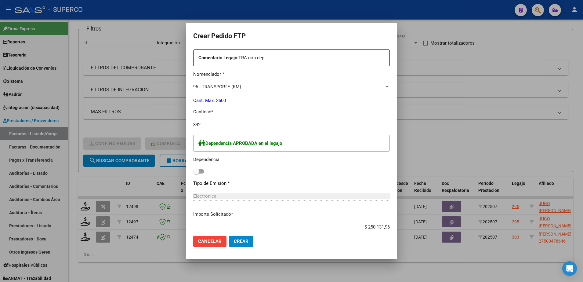
click at [204, 170] on span at bounding box center [198, 171] width 11 height 4
click at [196, 173] on input "checkbox" at bounding box center [196, 173] width 0 height 0
checkbox input "true"
click at [243, 240] on span "Crear" at bounding box center [241, 240] width 15 height 5
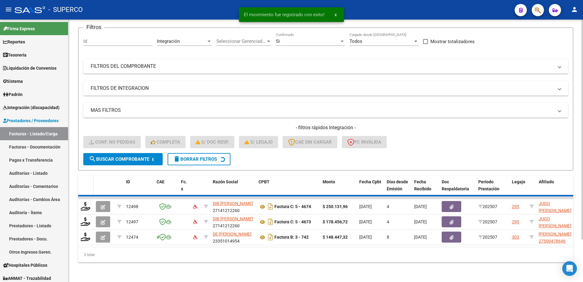
scroll to position [34, 0]
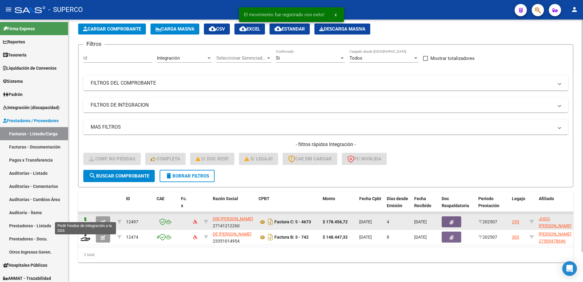
click at [84, 217] on icon at bounding box center [86, 221] width 10 height 9
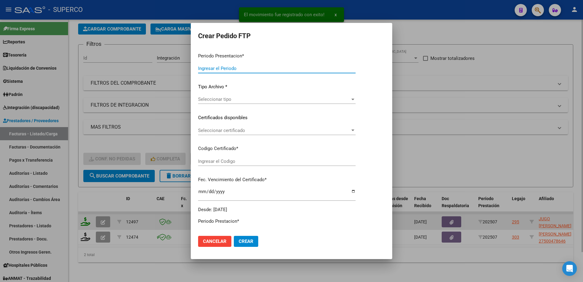
type input "202507"
type input "$ 178.456,72"
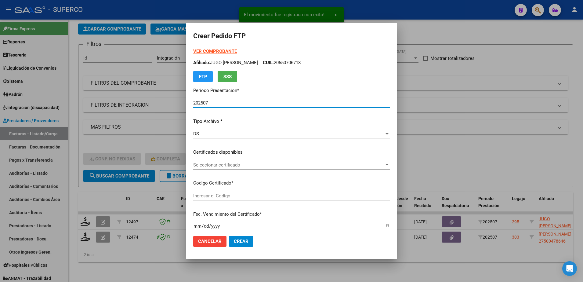
type input "arg02000550706712022031020270310cba536"
type input "[DATE]"
click at [308, 169] on div "Seleccionar certificado Seleccionar certificado" at bounding box center [291, 164] width 197 height 9
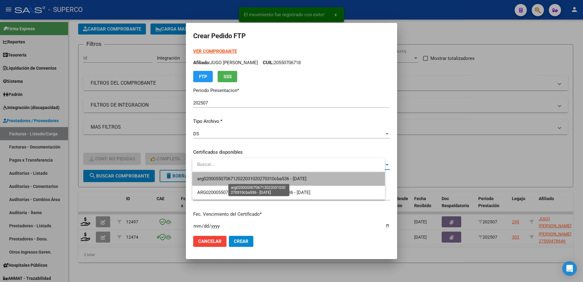
click at [294, 177] on span "arg02000550706712022031020270310cba536 - [DATE]" at bounding box center [251, 178] width 109 height 5
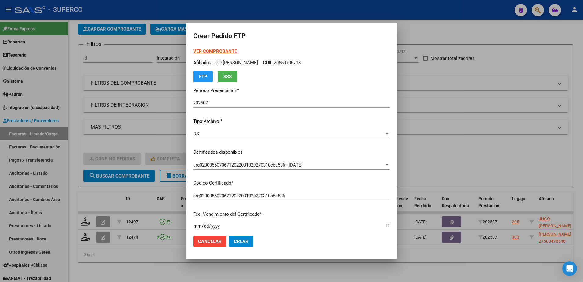
click at [215, 49] on strong "VER COMPROBANTE" at bounding box center [215, 51] width 44 height 5
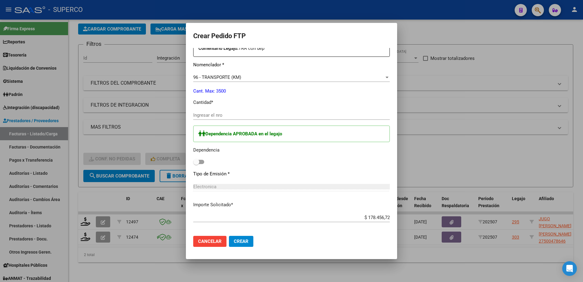
scroll to position [267, 0]
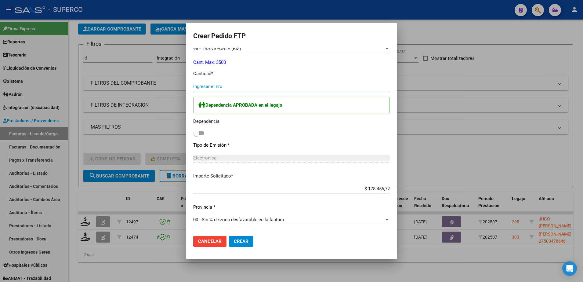
click at [274, 86] on input "Ingresar el nro" at bounding box center [291, 86] width 197 height 5
type input "244"
click at [204, 134] on label at bounding box center [198, 132] width 11 height 7
click at [196, 135] on input "checkbox" at bounding box center [196, 135] width 0 height 0
checkbox input "true"
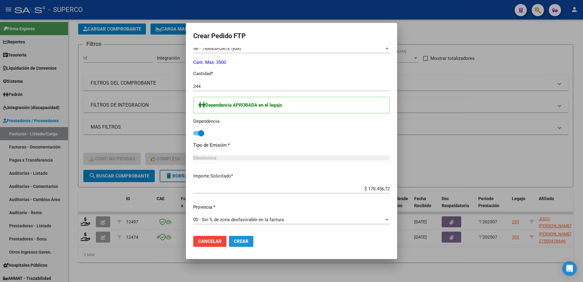
click at [236, 242] on button "Crear" at bounding box center [241, 241] width 24 height 11
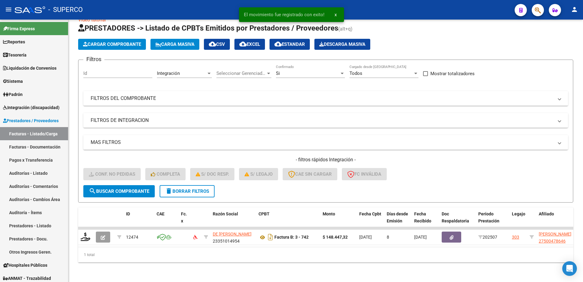
scroll to position [19, 0]
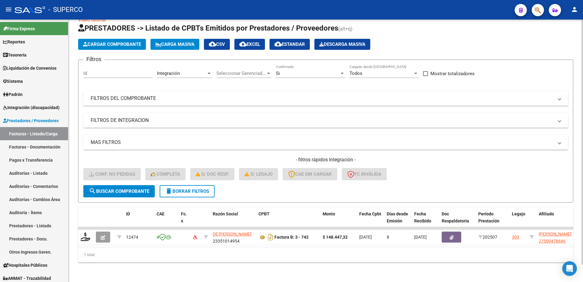
drag, startPoint x: 81, startPoint y: 231, endPoint x: 137, endPoint y: 274, distance: 71.3
click at [137, 274] on div "Video tutorial PRESTADORES -> Listado de CPBTs Emitidos por Prestadores / Prove…" at bounding box center [325, 144] width 515 height 275
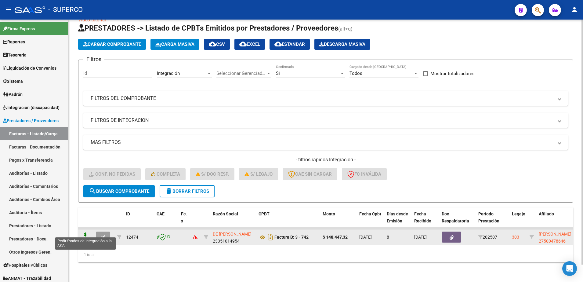
click at [86, 232] on icon at bounding box center [86, 236] width 10 height 9
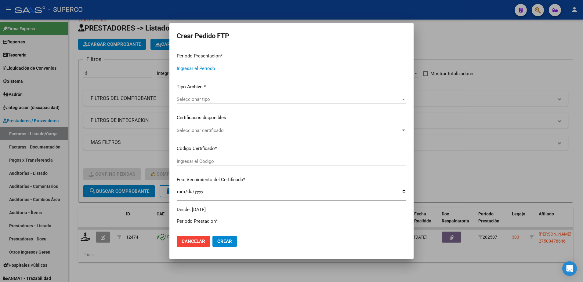
type input "202507"
type input "$ 148.447,32"
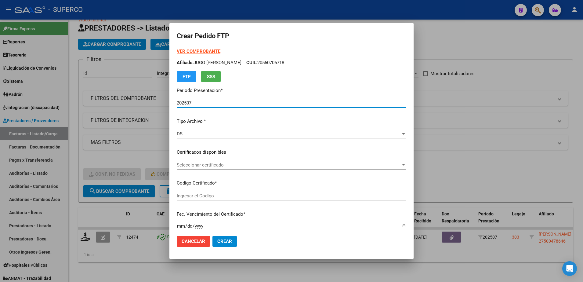
type input "arg010005004178642022012020270120bs315"
type input "[DATE]"
click at [319, 168] on div "Seleccionar certificado Seleccionar certificado" at bounding box center [292, 164] width 230 height 9
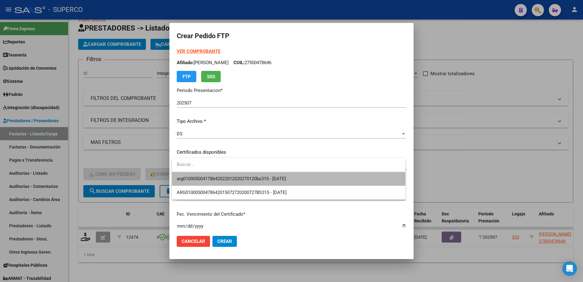
click at [312, 180] on span "arg010005004178642022012020270120bs315 - [DATE]" at bounding box center [289, 179] width 224 height 14
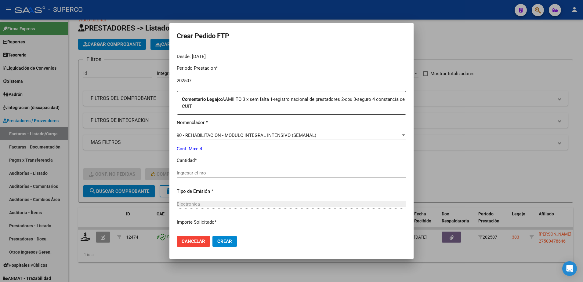
scroll to position [191, 0]
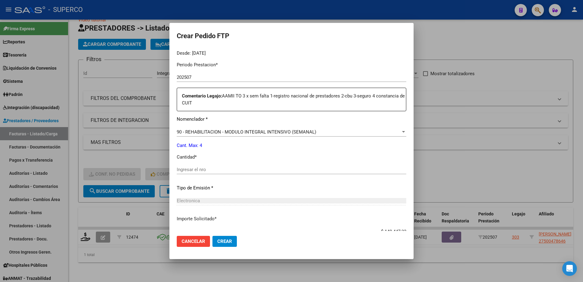
click at [295, 167] on input "Ingresar el nro" at bounding box center [292, 169] width 230 height 5
type input "4"
click at [218, 242] on span "Crear" at bounding box center [224, 240] width 15 height 5
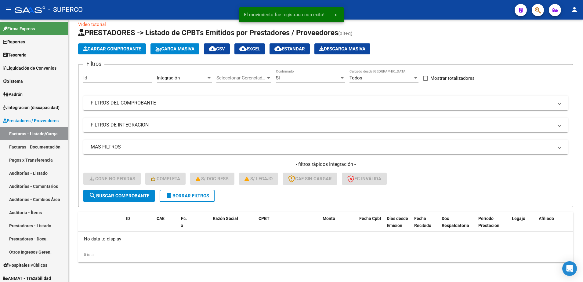
scroll to position [8, 0]
